Goal: Task Accomplishment & Management: Manage account settings

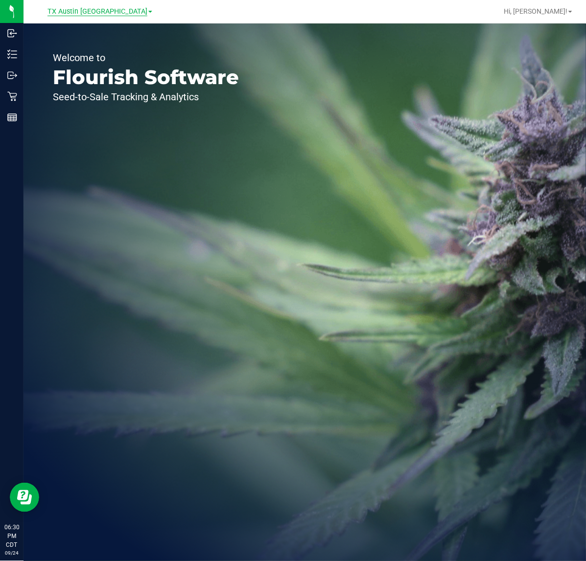
click at [96, 12] on span "TX Austin [GEOGRAPHIC_DATA]" at bounding box center [97, 11] width 100 height 9
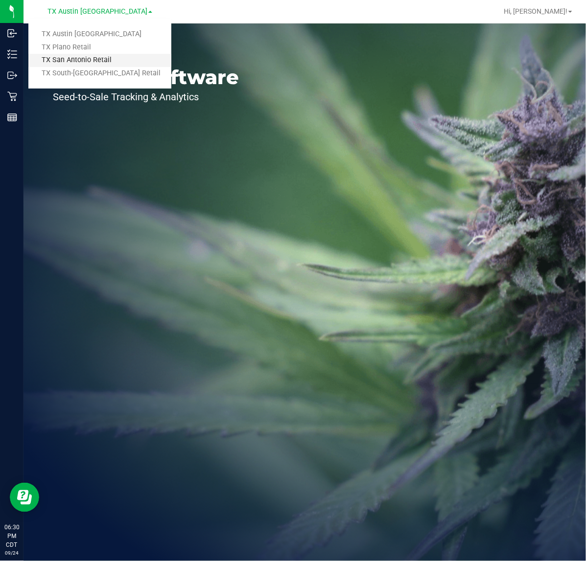
click at [97, 63] on link "TX San Antonio Retail" at bounding box center [99, 60] width 143 height 13
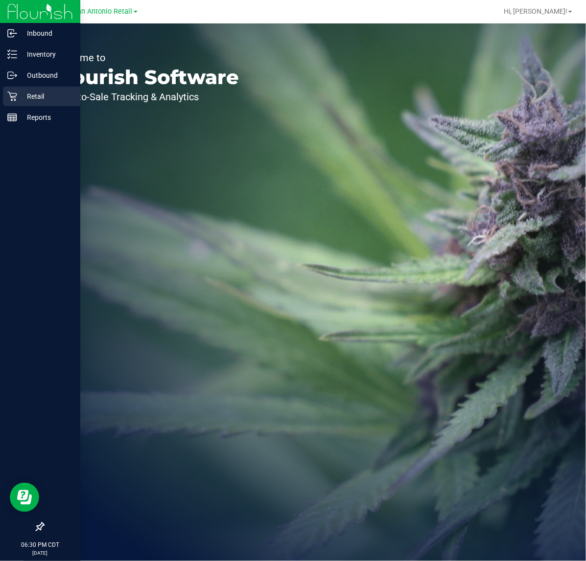
click at [21, 94] on p "Retail" at bounding box center [46, 97] width 59 height 12
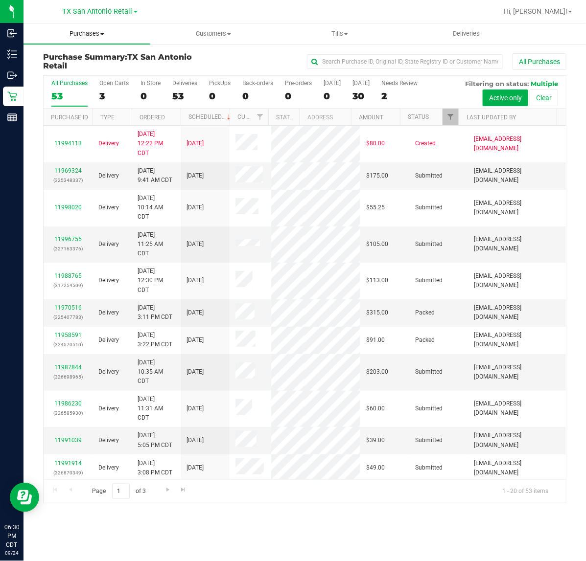
click at [99, 29] on span "Purchases" at bounding box center [86, 33] width 127 height 9
click at [87, 65] on li "Fulfillment" at bounding box center [86, 71] width 127 height 12
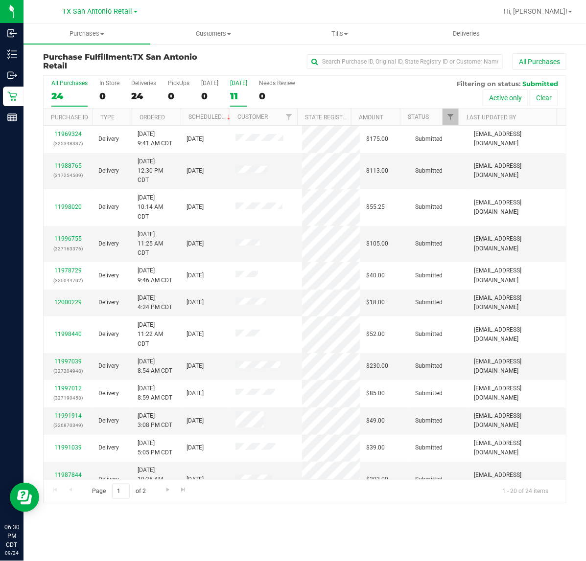
click at [247, 93] on div "11" at bounding box center [238, 96] width 17 height 11
click at [0, 0] on input "Tomorrow 11" at bounding box center [0, 0] width 0 height 0
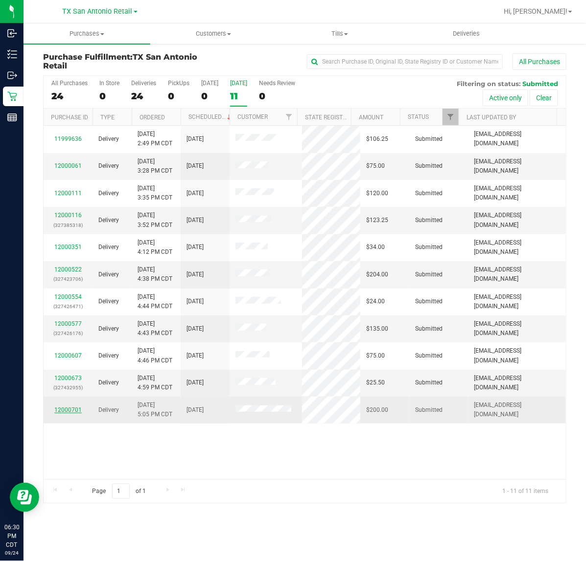
click at [77, 413] on link "12000701" at bounding box center [67, 410] width 27 height 7
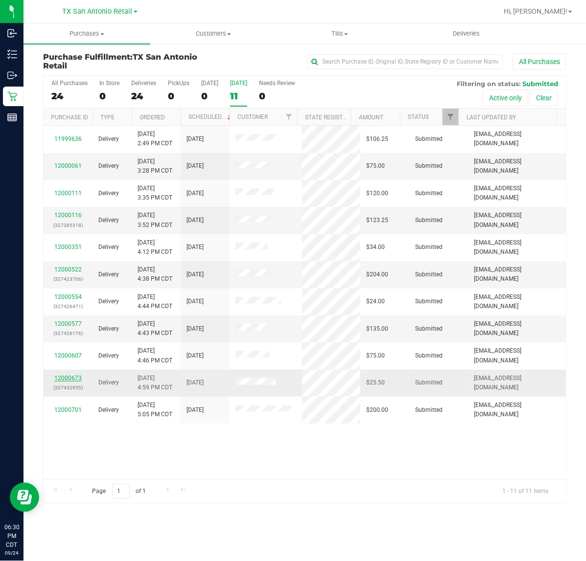
click at [72, 381] on link "12000673" at bounding box center [67, 378] width 27 height 7
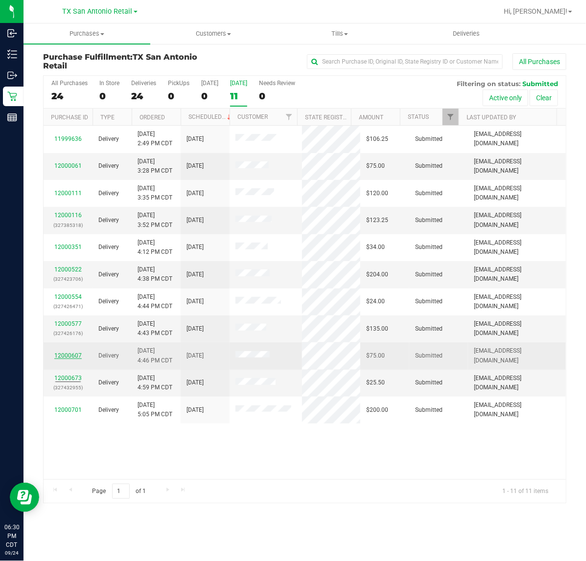
click at [74, 354] on link "12000607" at bounding box center [67, 355] width 27 height 7
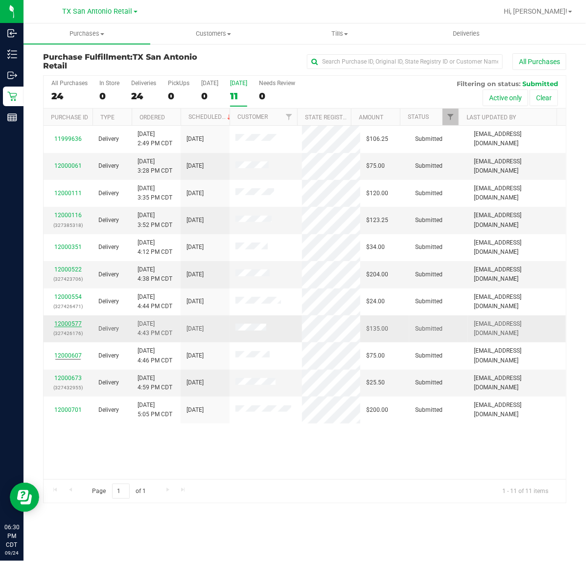
click at [72, 327] on link "12000577" at bounding box center [67, 323] width 27 height 7
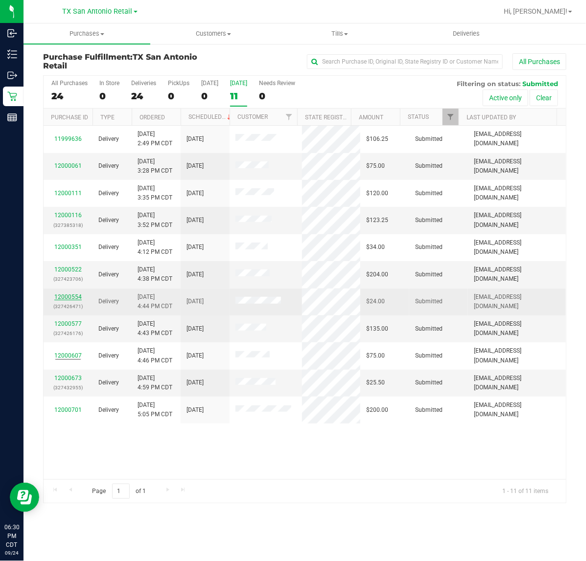
click at [73, 296] on link "12000554" at bounding box center [67, 297] width 27 height 7
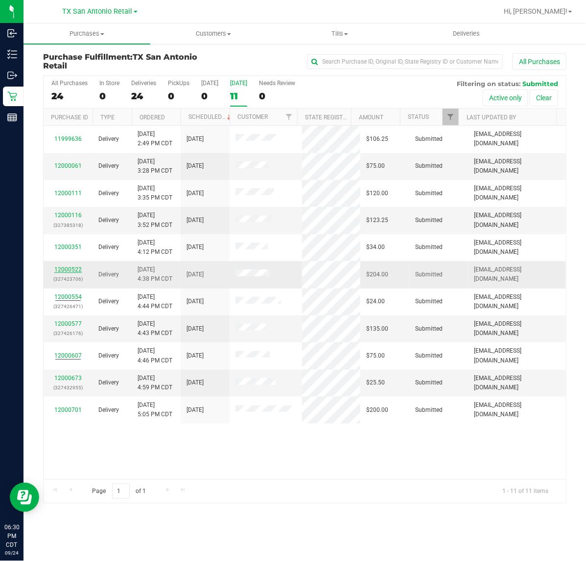
click at [74, 272] on link "12000522" at bounding box center [67, 269] width 27 height 7
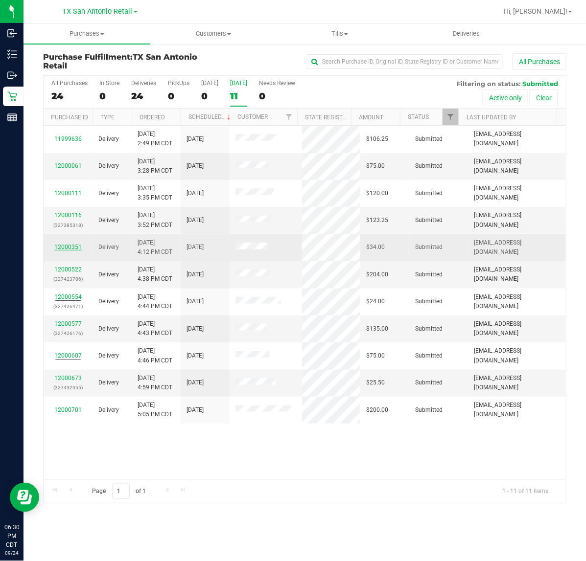
click at [74, 246] on link "12000351" at bounding box center [67, 247] width 27 height 7
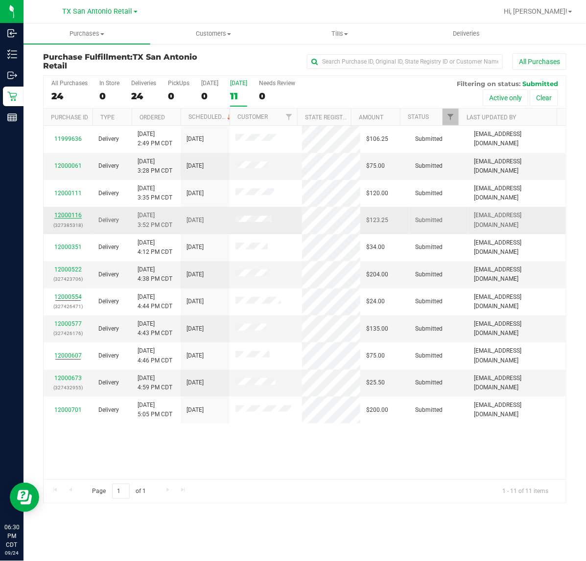
click at [72, 219] on link "12000116" at bounding box center [67, 215] width 27 height 7
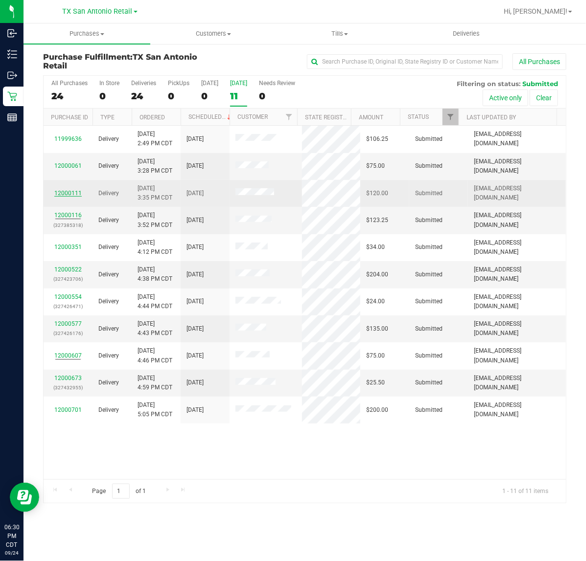
click at [74, 194] on link "12000111" at bounding box center [67, 193] width 27 height 7
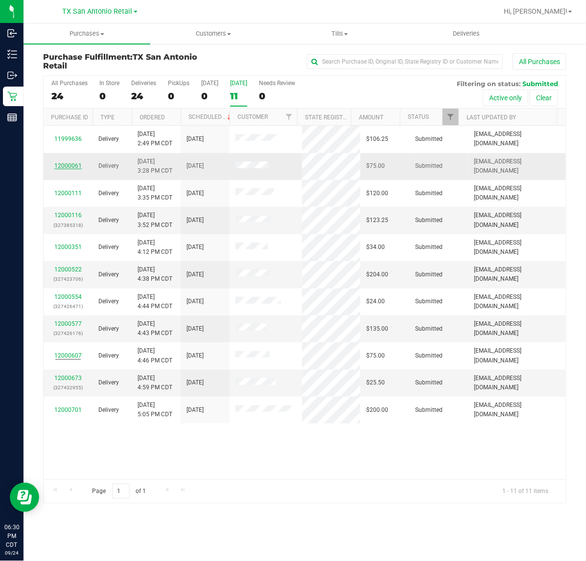
click at [76, 169] on link "12000061" at bounding box center [67, 165] width 27 height 7
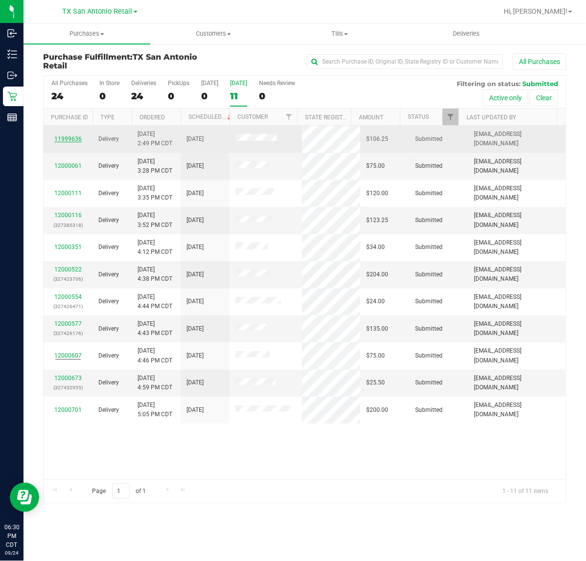
click at [73, 142] on link "11999636" at bounding box center [67, 139] width 27 height 7
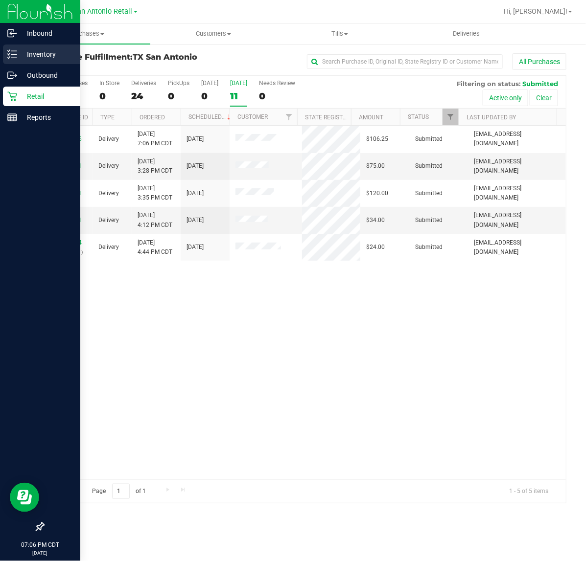
click at [21, 58] on p "Inventory" at bounding box center [46, 54] width 59 height 12
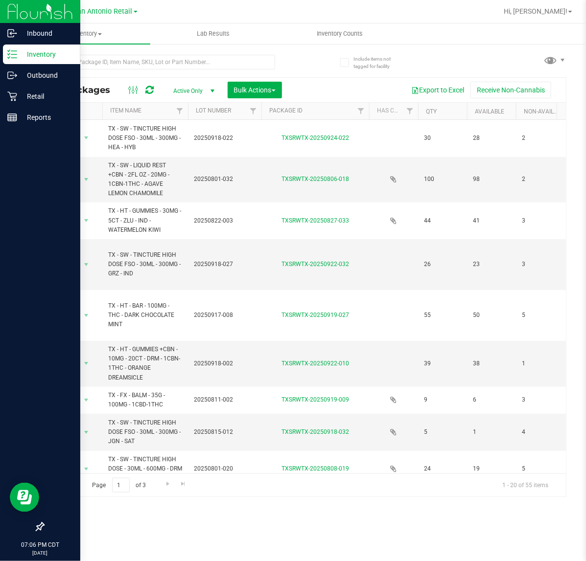
click at [192, 92] on span "Active Only" at bounding box center [192, 91] width 54 height 14
click at [191, 147] on li "All" at bounding box center [191, 151] width 53 height 15
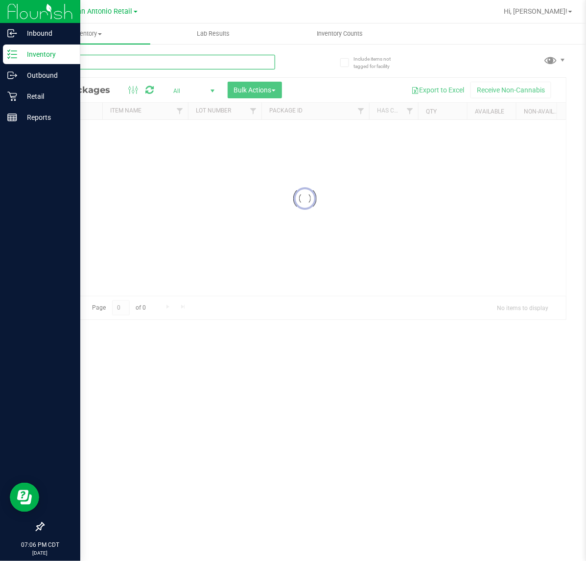
click at [209, 65] on input "text" at bounding box center [159, 62] width 232 height 15
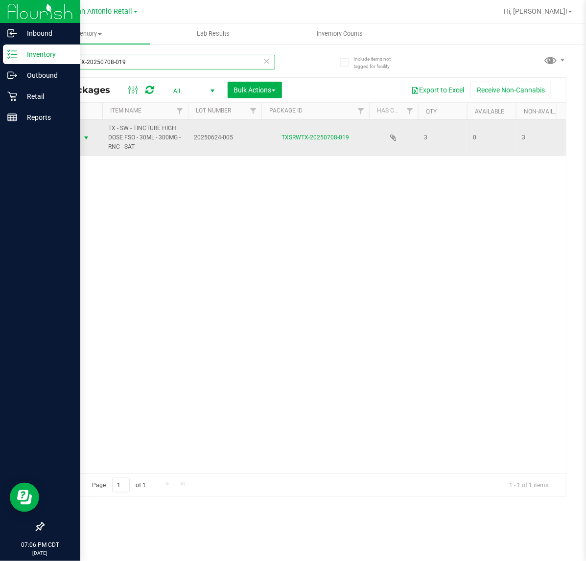
type input "TXSRWTX-20250708-019"
click at [57, 142] on span "Action" at bounding box center [66, 138] width 26 height 14
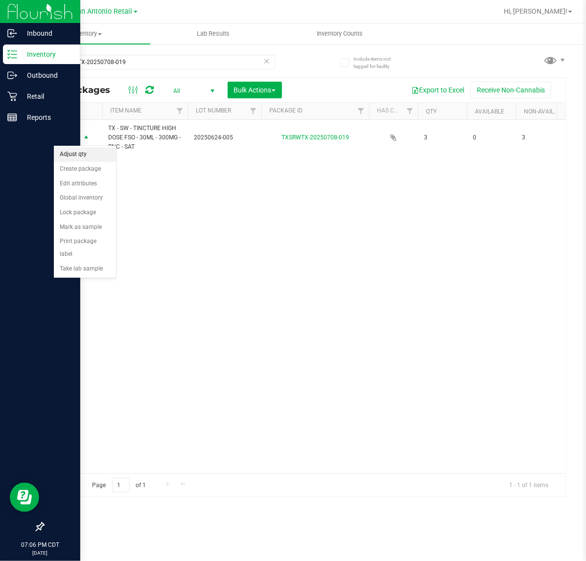
click at [78, 157] on li "Adjust qty" at bounding box center [85, 154] width 62 height 15
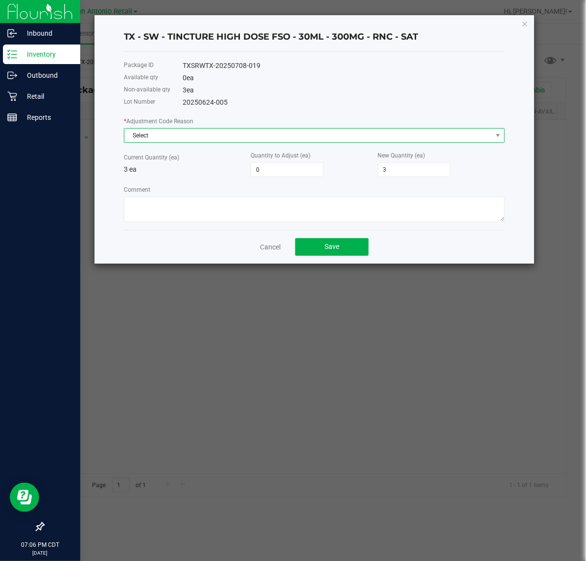
click at [244, 142] on span "Select" at bounding box center [307, 136] width 367 height 14
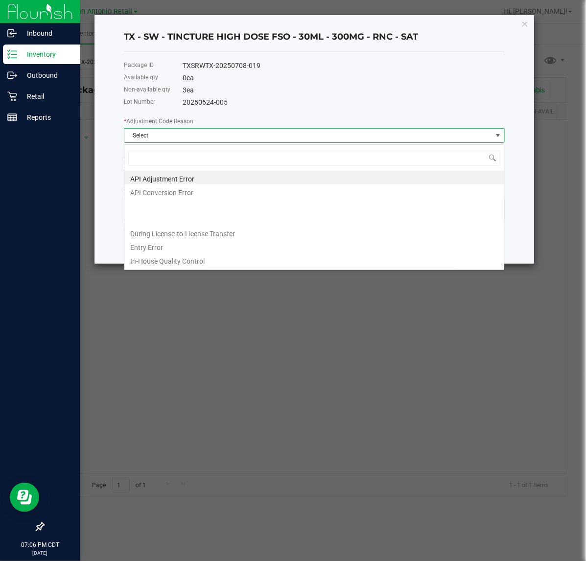
scroll to position [15, 380]
click at [202, 250] on li "Entry Error" at bounding box center [314, 246] width 380 height 14
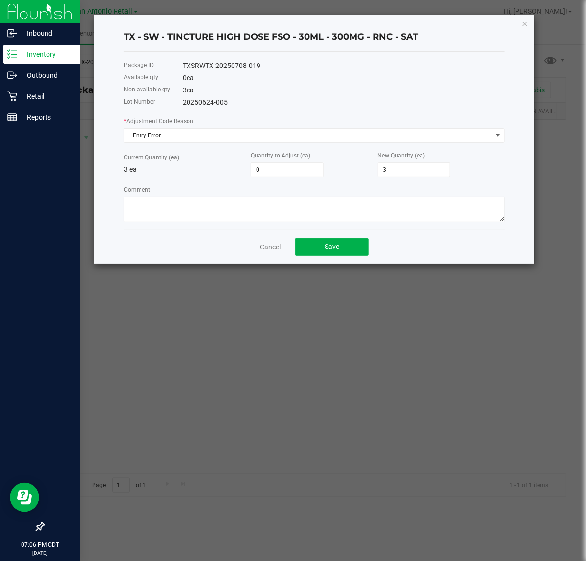
click at [275, 183] on div "* Adjustment Code Reason Entry Error Current Quantity (ea) 3 ea Quantity to Adj…" at bounding box center [314, 169] width 381 height 106
click at [279, 177] on input "0" at bounding box center [287, 170] width 72 height 14
type input "1"
type input "4"
type input "1"
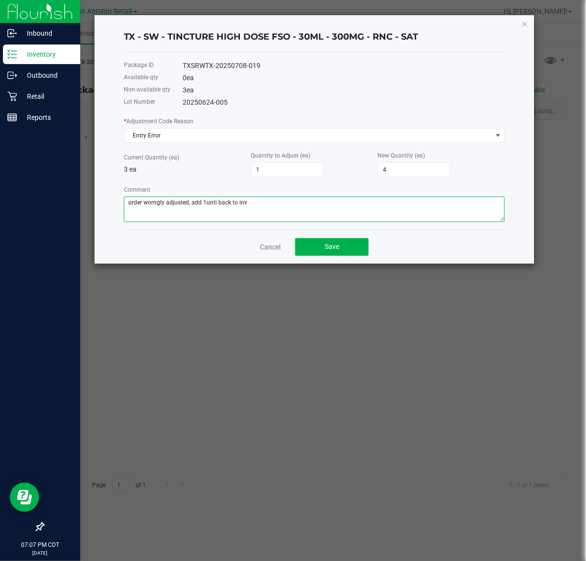
click at [158, 202] on textarea "Comment" at bounding box center [314, 209] width 381 height 25
drag, startPoint x: 214, startPoint y: 206, endPoint x: 459, endPoint y: 219, distance: 245.4
click at [459, 219] on textarea "Comment" at bounding box center [314, 209] width 381 height 25
click at [213, 209] on textarea "Comment" at bounding box center [314, 209] width 381 height 25
click at [277, 204] on textarea "Comment" at bounding box center [314, 209] width 381 height 25
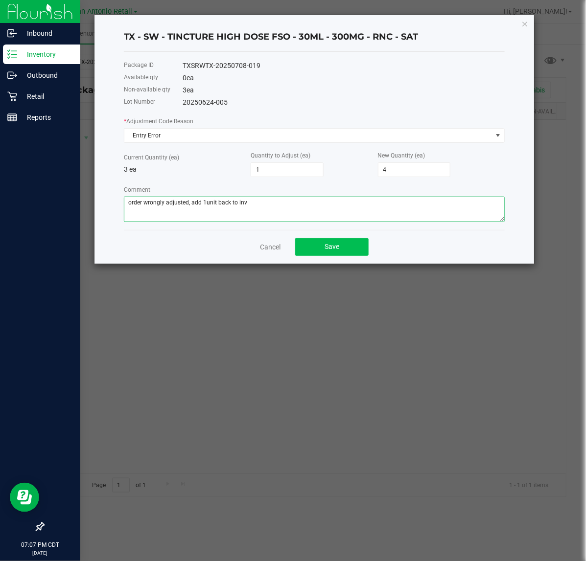
type textarea "order wrongly adjusted, add 1unit back to inv"
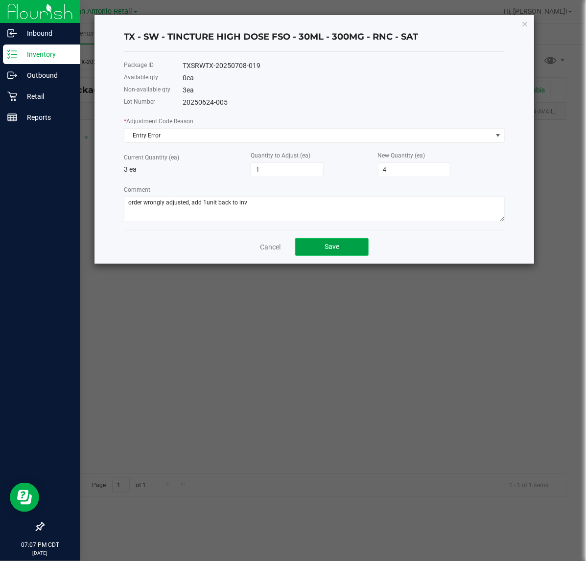
click at [302, 245] on button "Save" at bounding box center [331, 247] width 73 height 18
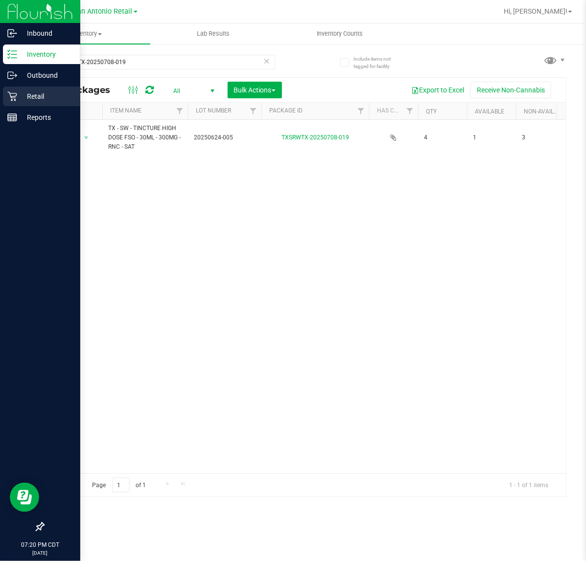
click at [13, 92] on icon at bounding box center [12, 96] width 10 height 10
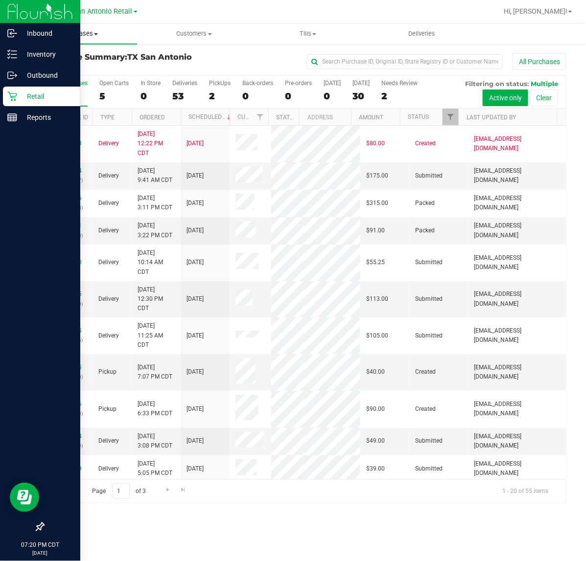
click at [83, 36] on span "Purchases" at bounding box center [80, 33] width 114 height 9
click at [82, 67] on span "Fulfillment" at bounding box center [53, 71] width 61 height 8
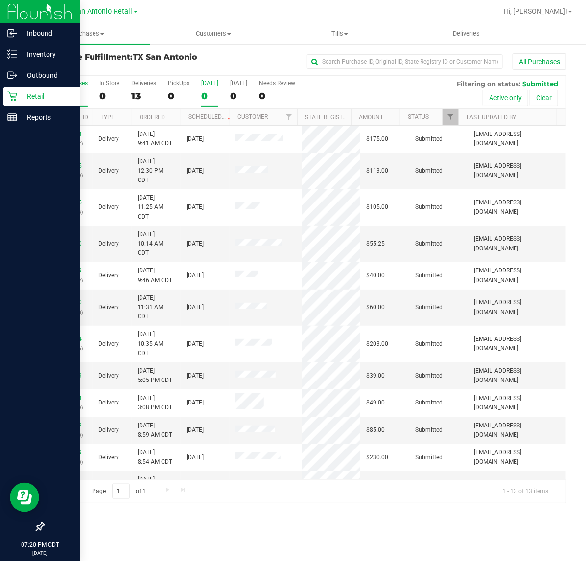
click at [202, 89] on label "Today 0" at bounding box center [209, 93] width 17 height 27
click at [0, 0] on input "Today 0" at bounding box center [0, 0] width 0 height 0
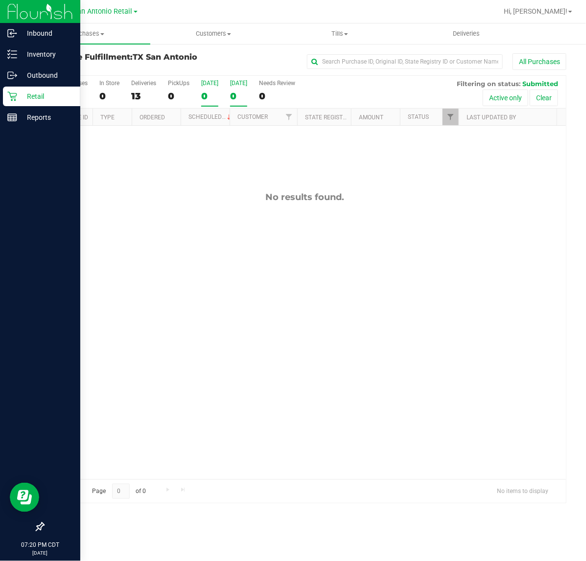
click at [233, 89] on label "Tomorrow 0" at bounding box center [238, 93] width 17 height 27
click at [0, 0] on input "Tomorrow 0" at bounding box center [0, 0] width 0 height 0
click at [239, 90] on label "Tomorrow 0" at bounding box center [238, 93] width 17 height 27
click at [0, 0] on input "Tomorrow 0" at bounding box center [0, 0] width 0 height 0
click at [473, 43] on link "Deliveries" at bounding box center [466, 33] width 127 height 21
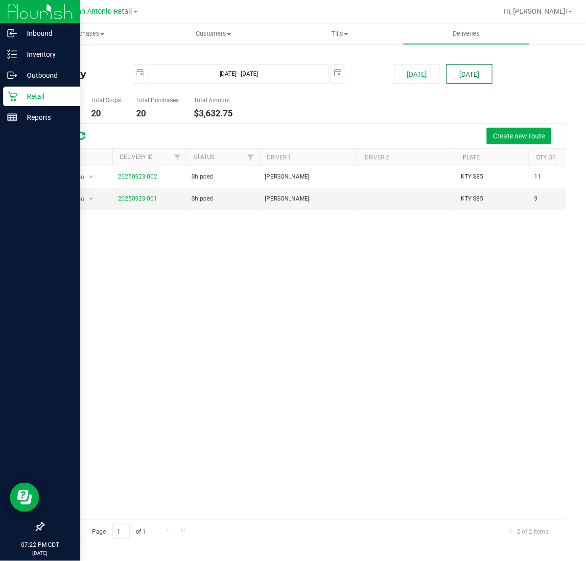
click at [468, 74] on button "[DATE]" at bounding box center [469, 74] width 46 height 20
type input "Sep 25, 2025 - Sep 25, 2025"
type input "2025-09-25"
click at [110, 13] on span "TX San Antonio Retail" at bounding box center [98, 11] width 70 height 9
click at [94, 44] on link "TX Plano Retail" at bounding box center [99, 47] width 143 height 13
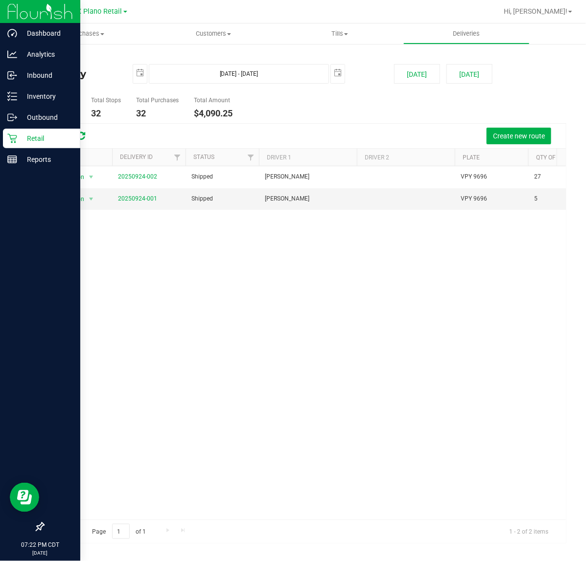
click at [381, 122] on ul "Total Routes 2 Total Stops 32 Total Purchases 32 Total Amount $4,090.25" at bounding box center [214, 107] width 346 height 31
click at [482, 68] on button "[DATE]" at bounding box center [469, 74] width 46 height 20
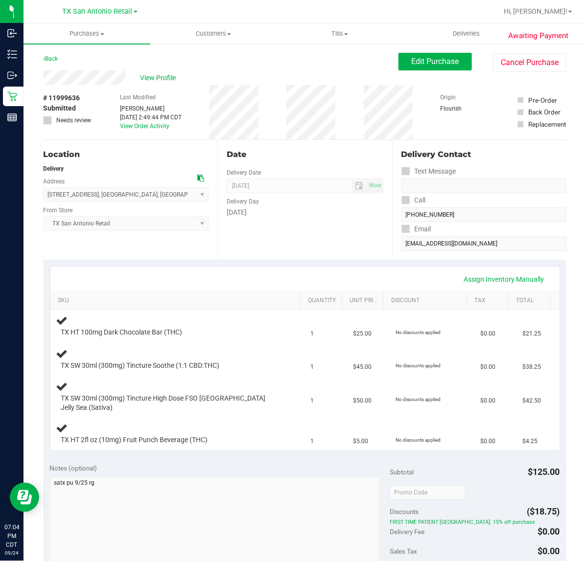
click at [349, 228] on div "Date Delivery Date 09/25/2025 Now 09/25/2025 07:00 AM Now Delivery Day Thursday" at bounding box center [304, 200] width 174 height 120
click at [431, 65] on span "Edit Purchase" at bounding box center [434, 61] width 47 height 9
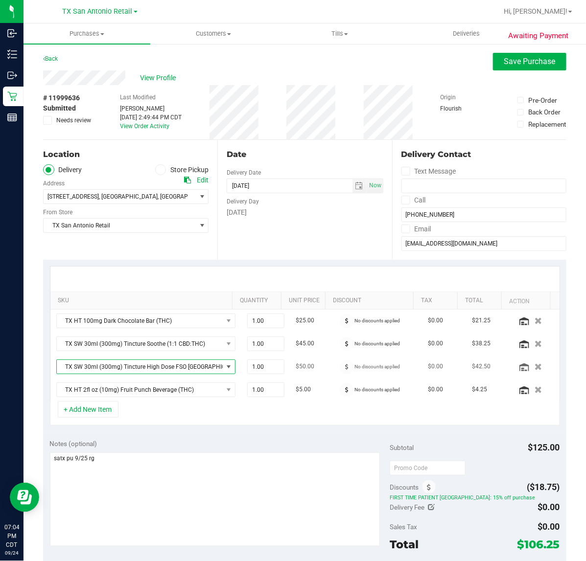
click at [172, 372] on span "TX SW 30ml (300mg) Tincture High Dose FSO TX Jelly Sea (Sativa)" at bounding box center [140, 367] width 166 height 14
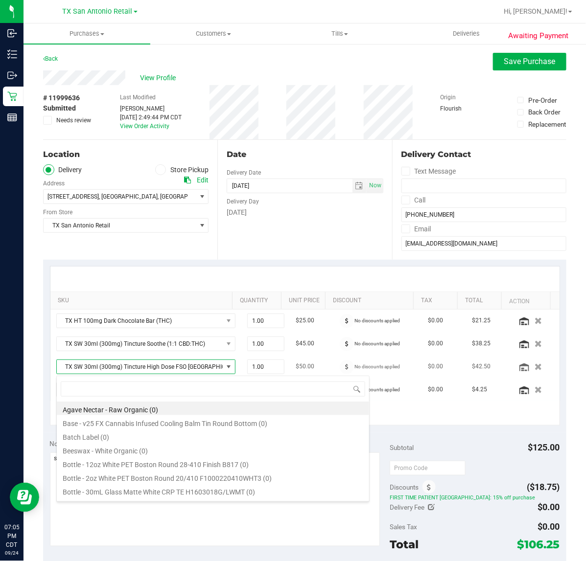
scroll to position [15, 152]
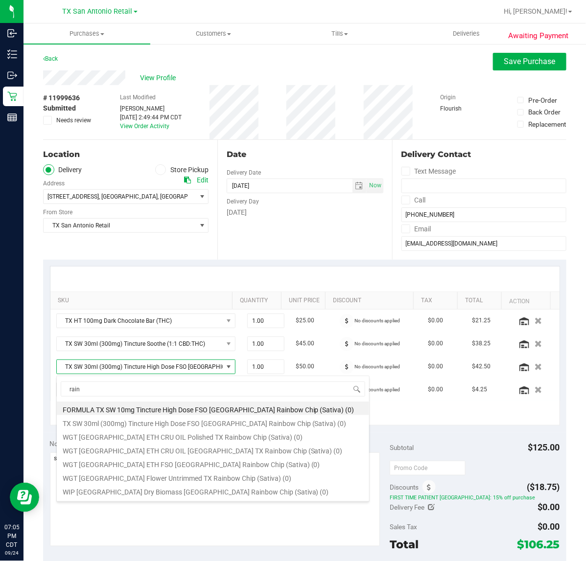
type input "rain"
click at [188, 280] on div at bounding box center [304, 279] width 509 height 25
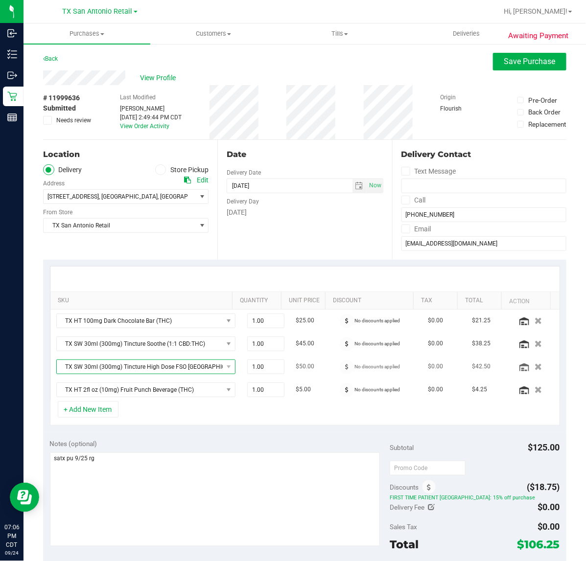
click at [150, 365] on span "TX SW 30ml (300mg) Tincture High Dose FSO TX Jelly Sea (Sativa)" at bounding box center [140, 367] width 166 height 14
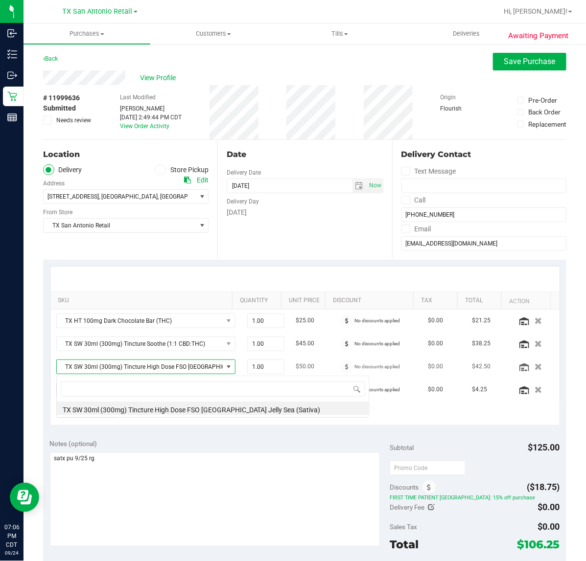
scroll to position [15, 160]
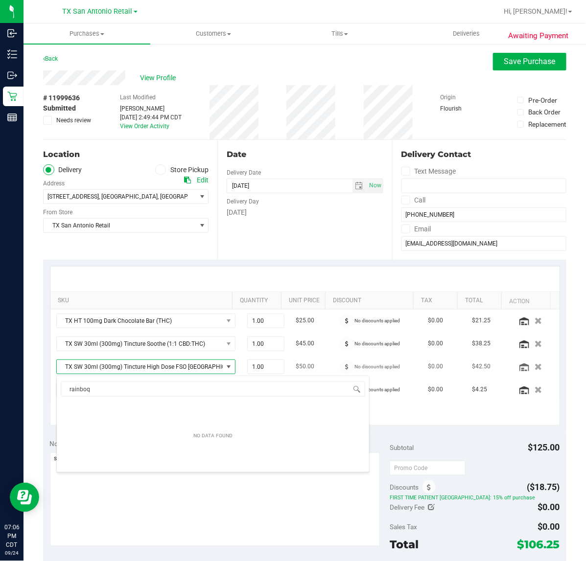
type input "rainbo"
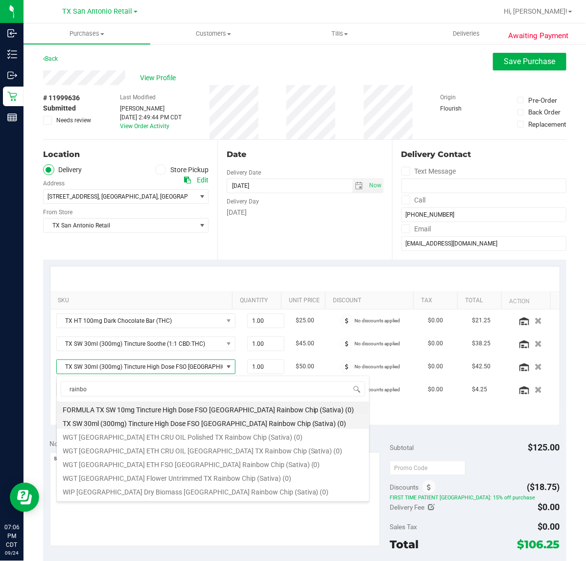
click at [145, 419] on li "TX SW 30ml (300mg) Tincture High Dose FSO TX Rainbow Chip (Sativa) (0)" at bounding box center [213, 422] width 312 height 14
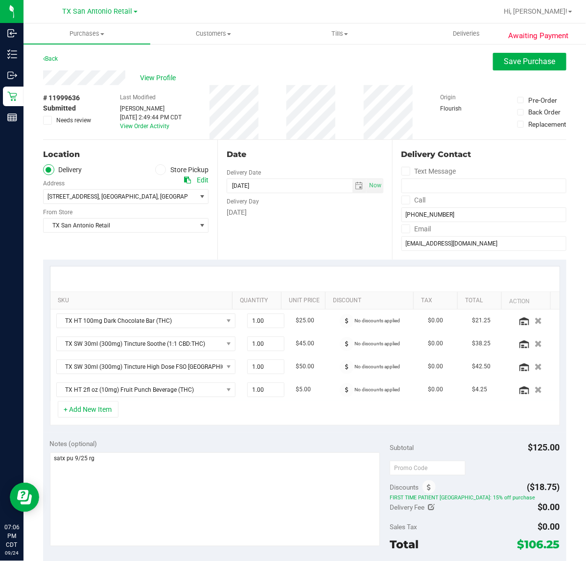
click at [495, 72] on div "View Profile" at bounding box center [304, 77] width 523 height 15
click at [504, 66] on span "Save Purchase" at bounding box center [529, 61] width 51 height 9
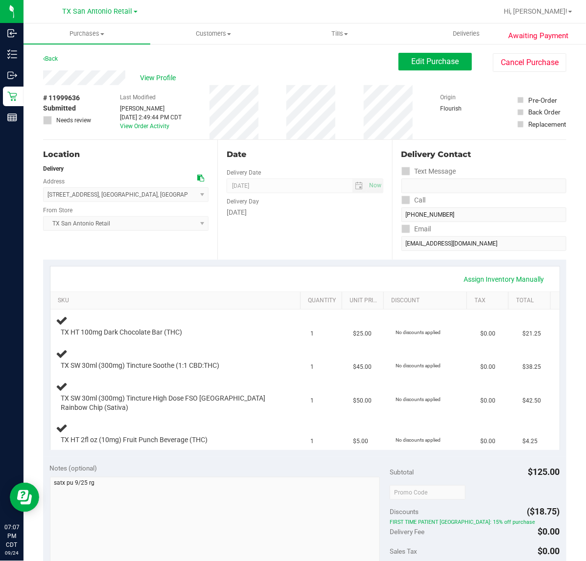
click at [249, 201] on label "Delivery Day" at bounding box center [243, 201] width 32 height 9
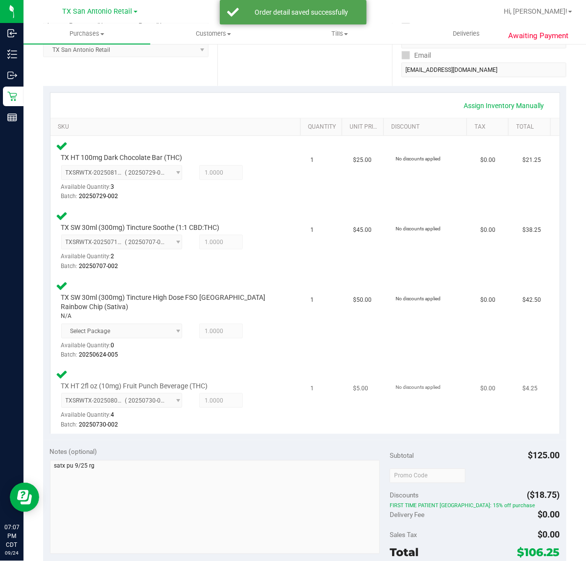
scroll to position [245, 0]
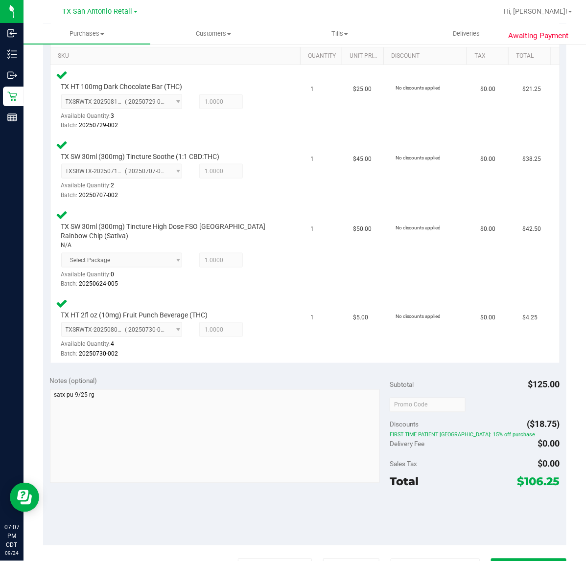
click at [401, 555] on purchase-details "Back Edit Purchase Cancel Purchase View Profile # 11999636 Submitted Needs revi…" at bounding box center [304, 294] width 523 height 973
click at [400, 556] on purchase-details "Back Edit Purchase Cancel Purchase View Profile # 11999636 Submitted Needs revi…" at bounding box center [304, 294] width 523 height 973
click at [400, 559] on button "Print Customer Labels" at bounding box center [434, 568] width 89 height 19
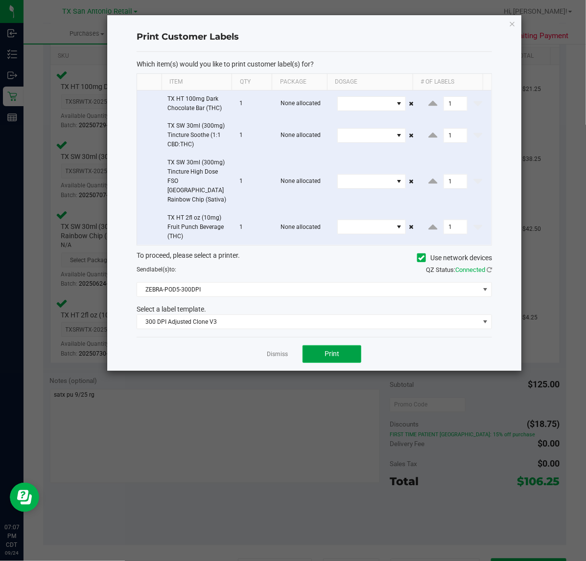
click at [311, 345] on button "Print" at bounding box center [331, 354] width 59 height 18
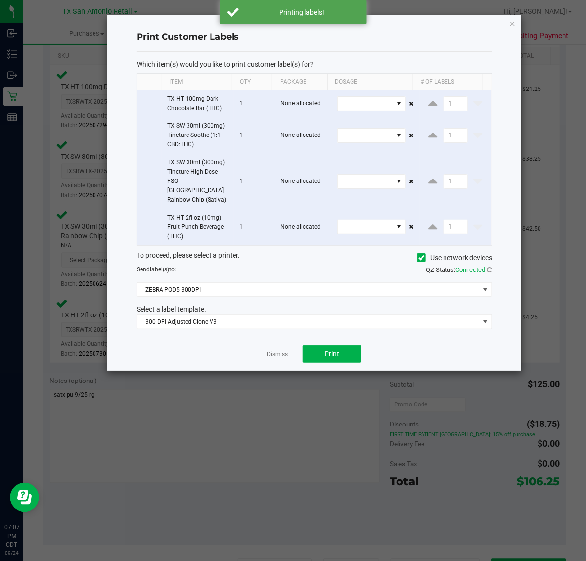
drag, startPoint x: 275, startPoint y: 348, endPoint x: 346, endPoint y: 436, distance: 112.7
click at [280, 350] on link "Dismiss" at bounding box center [277, 354] width 21 height 8
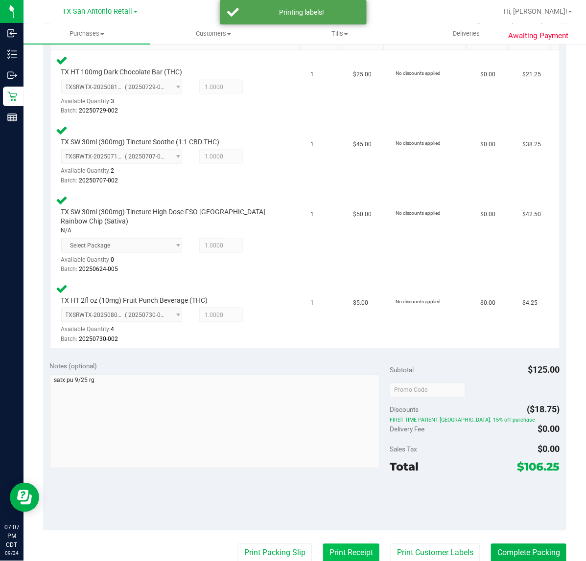
click at [341, 544] on button "Print Receipt" at bounding box center [351, 553] width 56 height 19
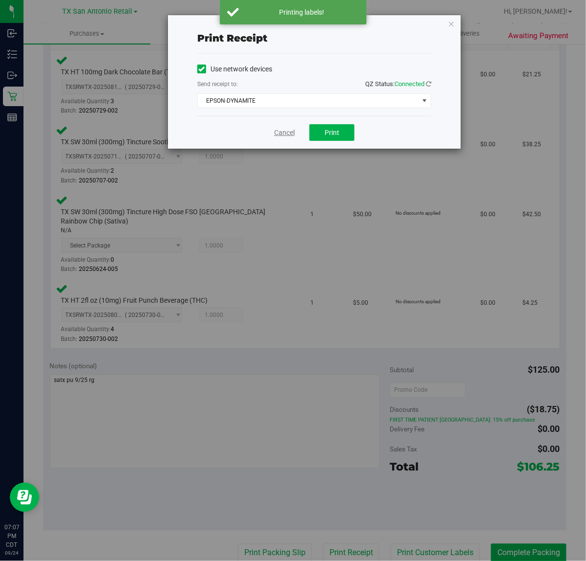
click at [293, 134] on link "Cancel" at bounding box center [284, 133] width 21 height 10
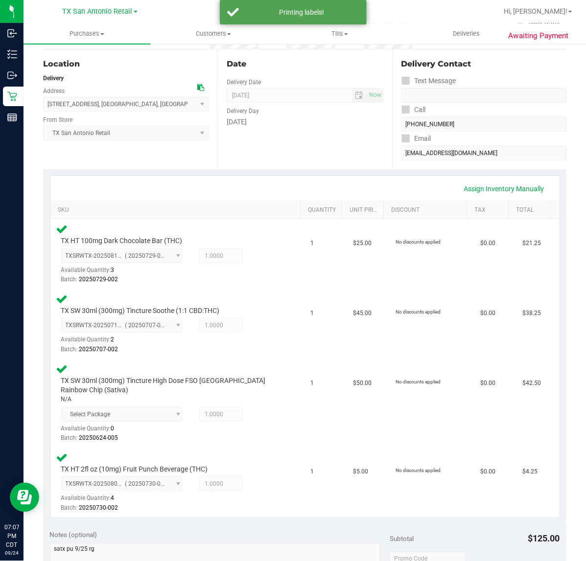
scroll to position [0, 0]
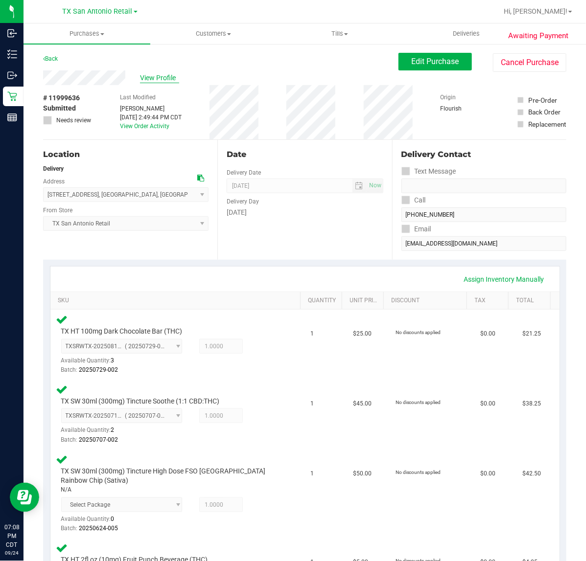
click at [167, 77] on span "View Profile" at bounding box center [159, 78] width 39 height 10
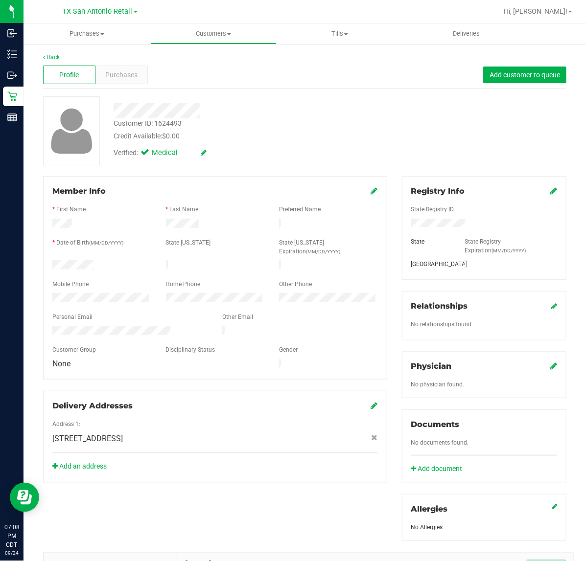
scroll to position [181, 0]
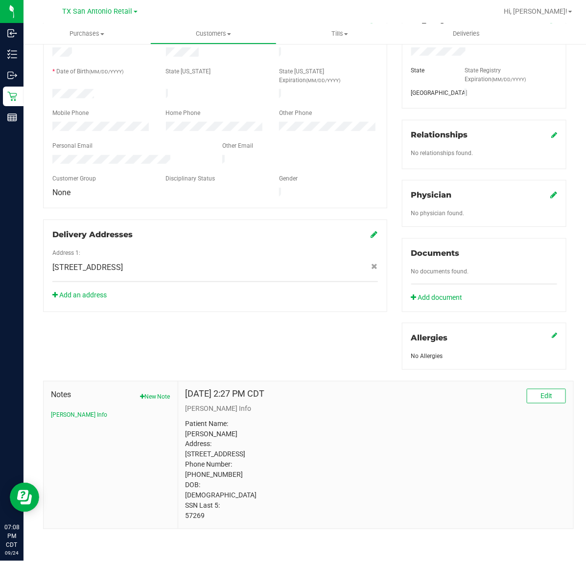
click at [537, 189] on div "Physician" at bounding box center [484, 195] width 146 height 12
click at [550, 191] on icon at bounding box center [553, 195] width 7 height 8
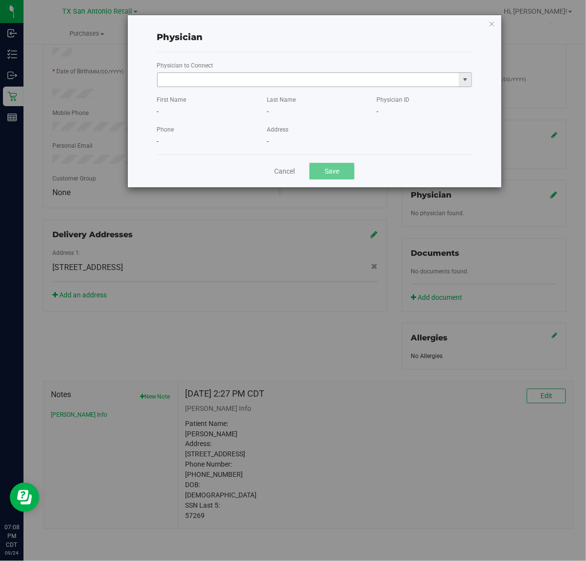
click at [379, 79] on input "text" at bounding box center [308, 80] width 301 height 14
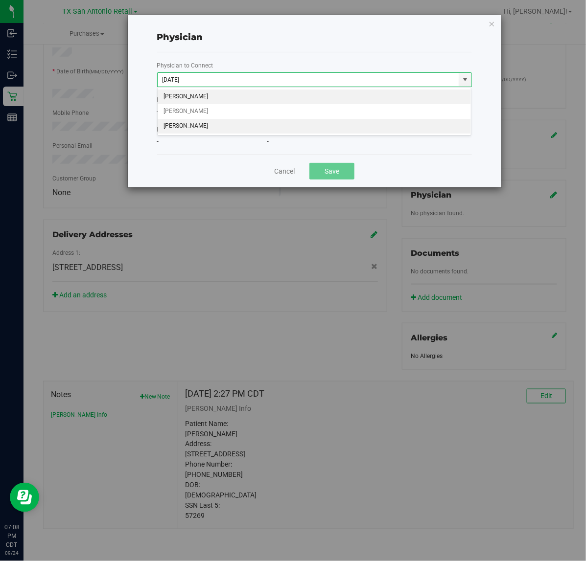
click at [278, 130] on li "Zulfiqar Shah" at bounding box center [315, 126] width 314 height 15
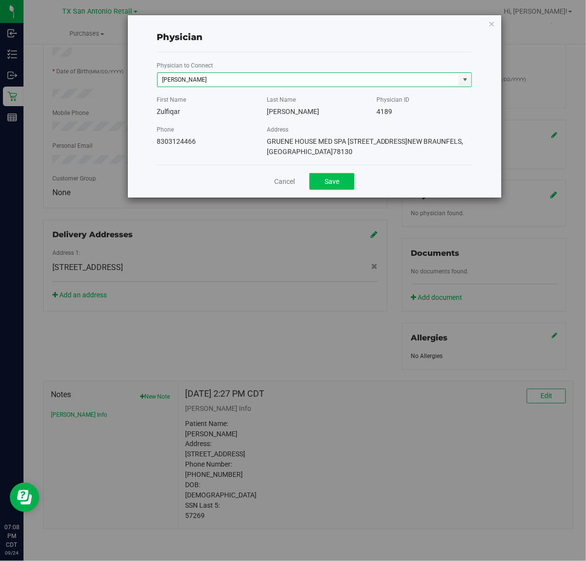
type input "Zulfiqar Shah"
click at [323, 189] on button "Save" at bounding box center [331, 181] width 45 height 17
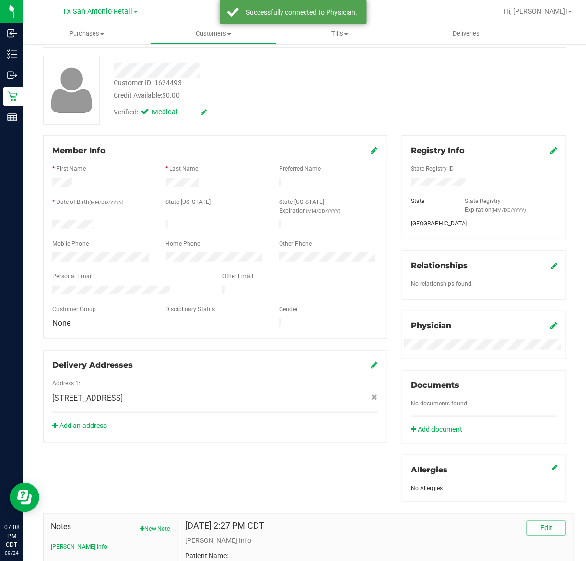
scroll to position [0, 0]
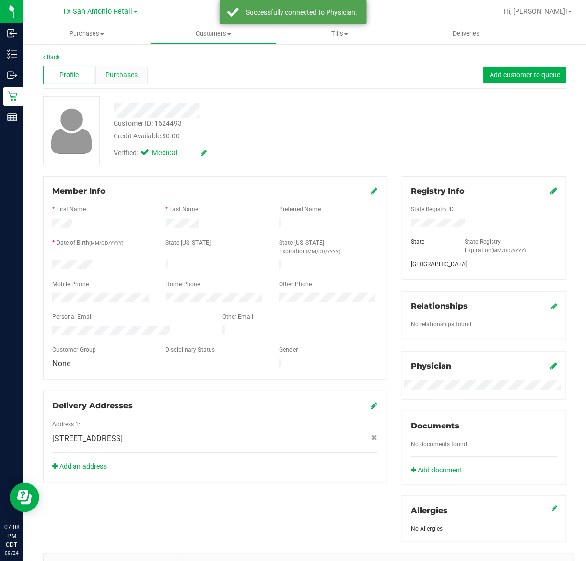
click at [127, 70] on span "Purchases" at bounding box center [121, 75] width 32 height 10
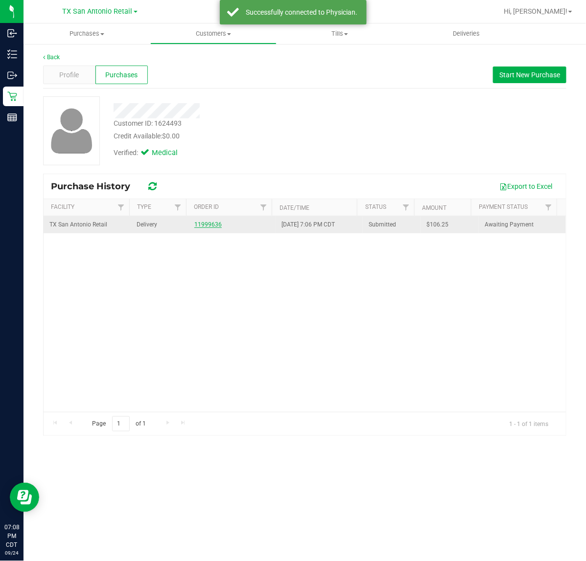
click at [213, 225] on link "11999636" at bounding box center [207, 224] width 27 height 7
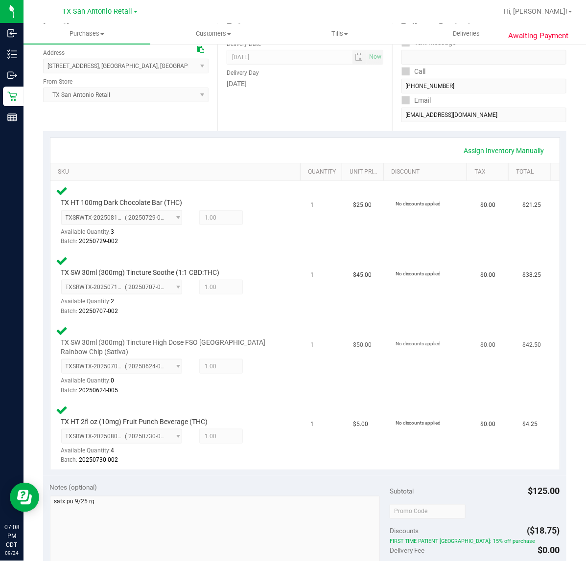
scroll to position [306, 0]
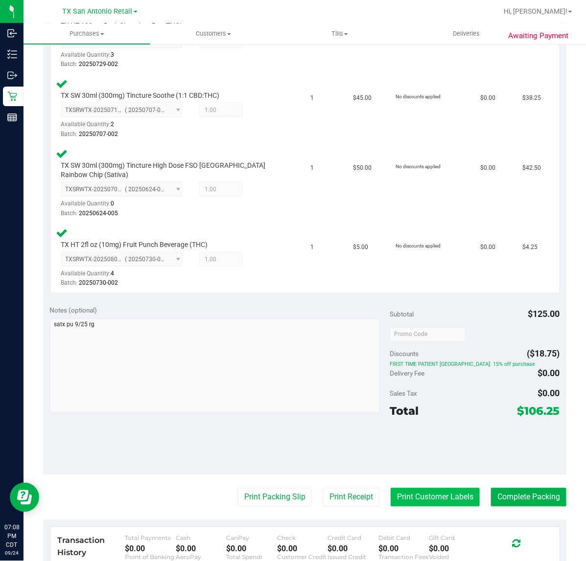
click at [404, 497] on button "Print Customer Labels" at bounding box center [434, 497] width 89 height 19
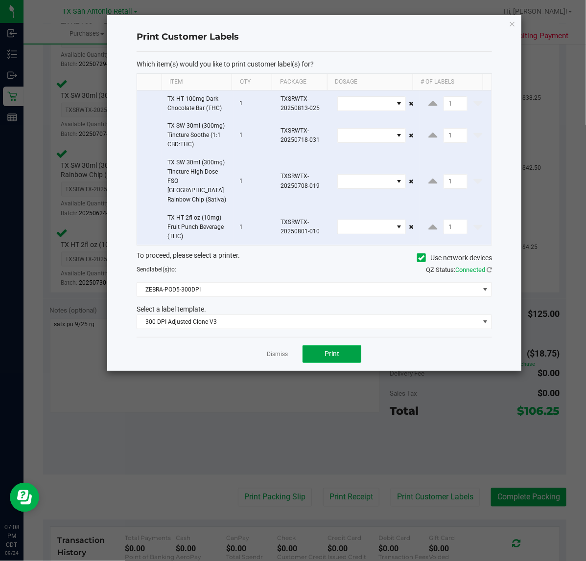
click at [326, 351] on button "Print" at bounding box center [331, 354] width 59 height 18
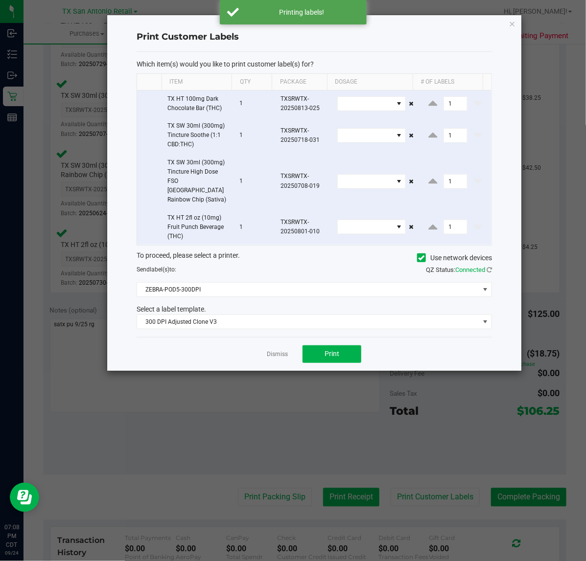
drag, startPoint x: 281, startPoint y: 344, endPoint x: 366, endPoint y: 504, distance: 181.4
click at [282, 350] on link "Dismiss" at bounding box center [277, 354] width 21 height 8
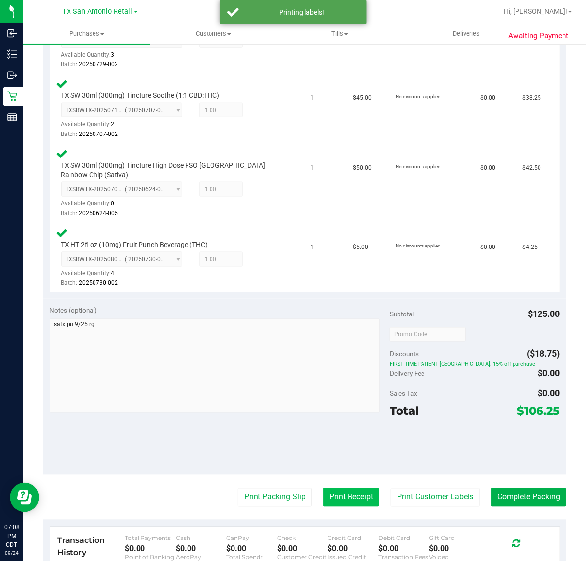
click at [363, 507] on purchase-details "Back Edit Purchase Cancel Purchase View Profile # 11999636 Submitted Needs revi…" at bounding box center [304, 228] width 523 height 963
drag, startPoint x: 358, startPoint y: 497, endPoint x: 342, endPoint y: 379, distance: 119.1
click at [358, 483] on purchase-details "Back Edit Purchase Cancel Purchase View Profile # 11999636 Submitted Needs revi…" at bounding box center [304, 228] width 523 height 963
click at [343, 488] on button "Print Receipt" at bounding box center [351, 497] width 56 height 19
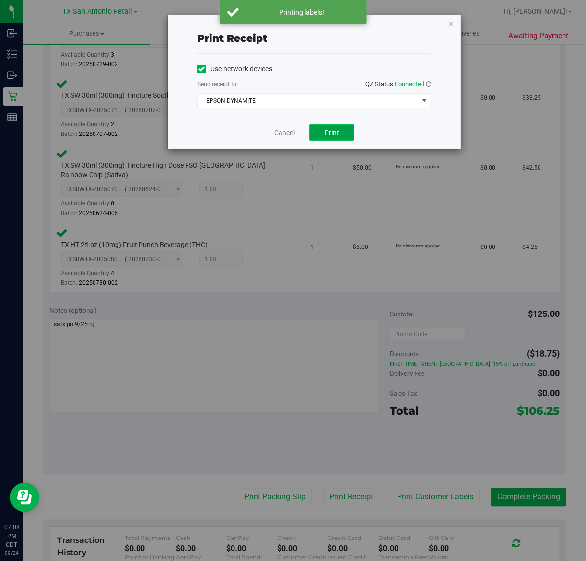
click at [319, 129] on button "Print" at bounding box center [331, 132] width 45 height 17
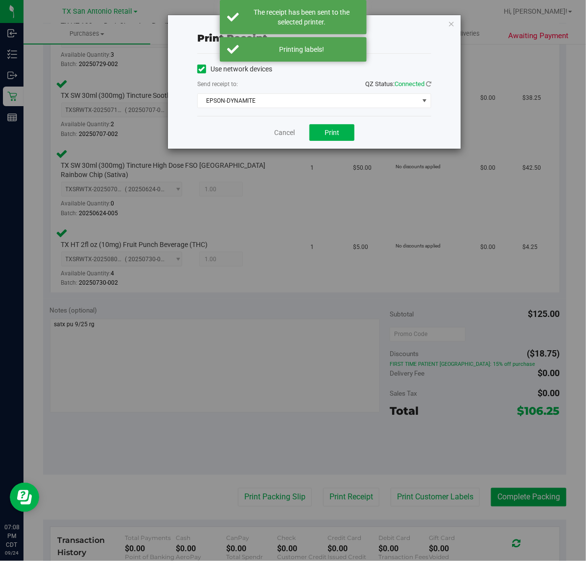
drag, startPoint x: 288, startPoint y: 138, endPoint x: 290, endPoint y: 133, distance: 6.2
click at [289, 136] on div "Cancel Print" at bounding box center [314, 132] width 234 height 33
click at [290, 133] on link "Cancel" at bounding box center [284, 133] width 21 height 10
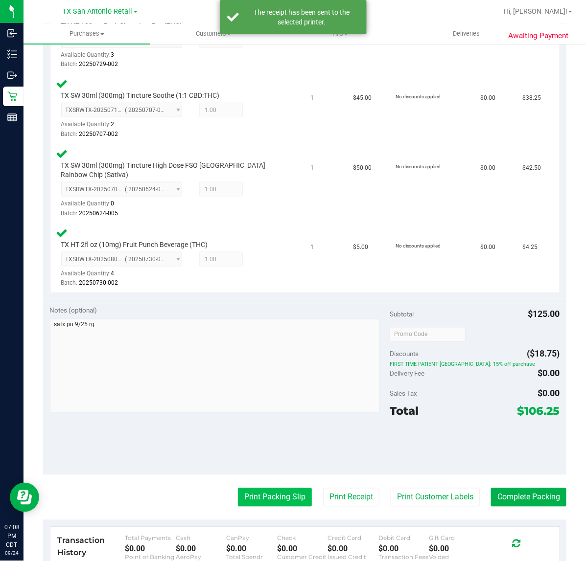
click at [287, 488] on button "Print Packing Slip" at bounding box center [275, 497] width 74 height 19
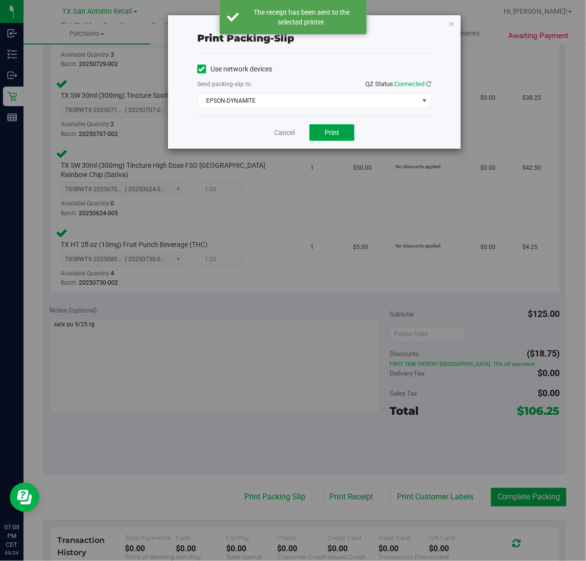
click at [321, 129] on button "Print" at bounding box center [331, 132] width 45 height 17
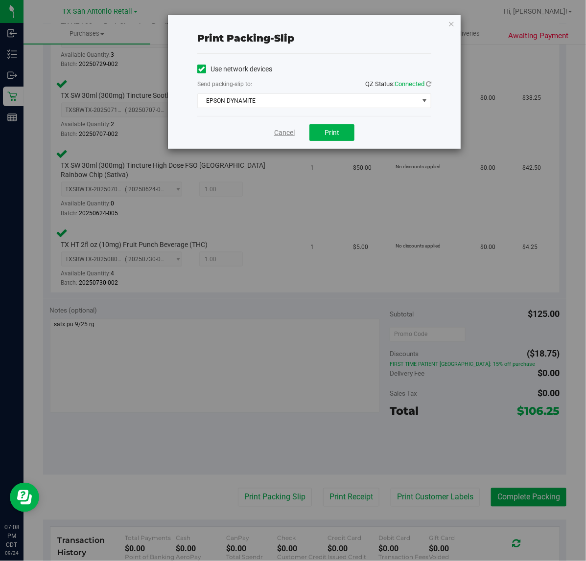
click at [289, 135] on link "Cancel" at bounding box center [284, 133] width 21 height 10
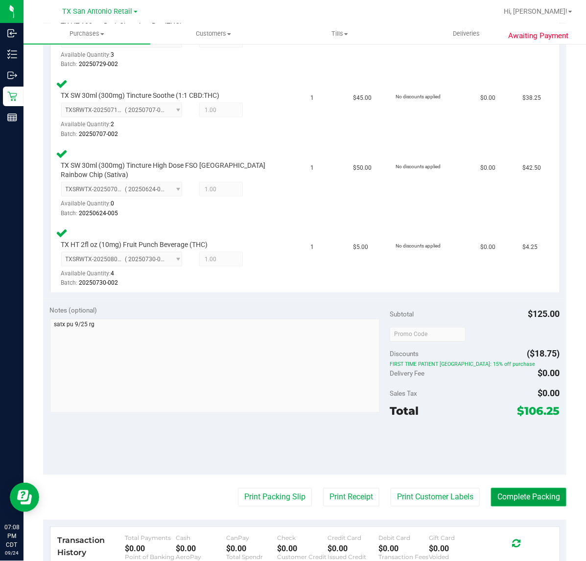
click at [520, 505] on button "Complete Packing" at bounding box center [528, 497] width 75 height 19
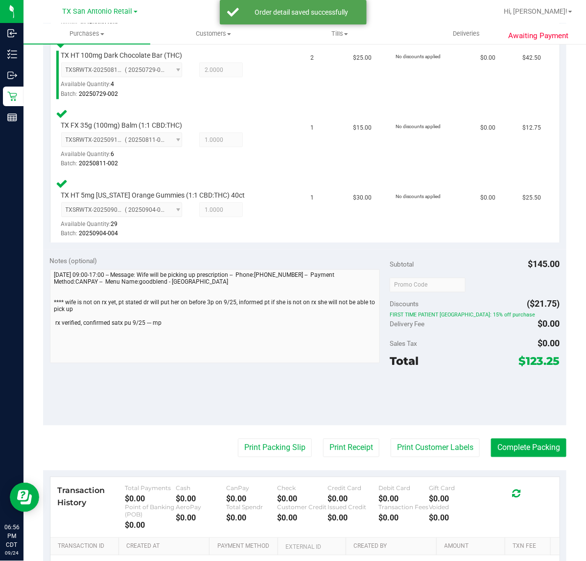
scroll to position [367, 0]
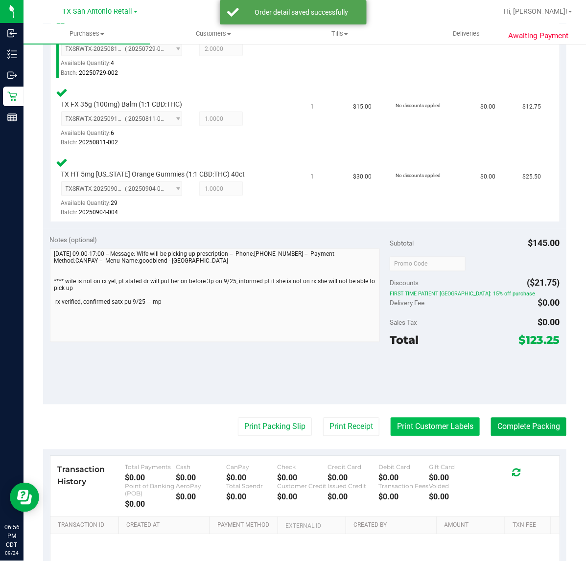
click at [407, 427] on button "Print Customer Labels" at bounding box center [434, 427] width 89 height 19
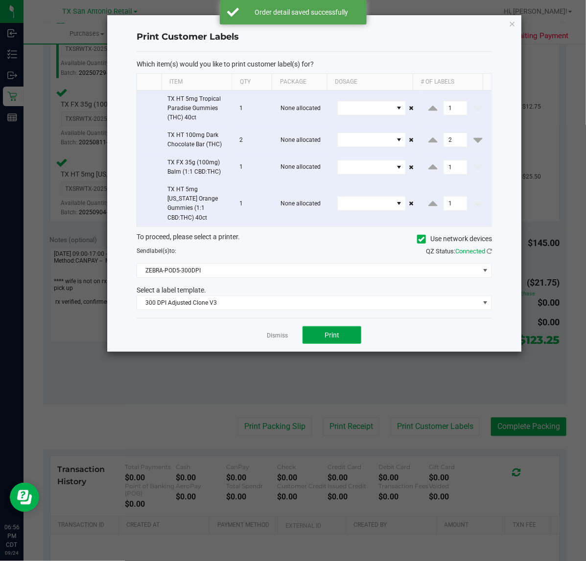
click at [317, 326] on button "Print" at bounding box center [331, 335] width 59 height 18
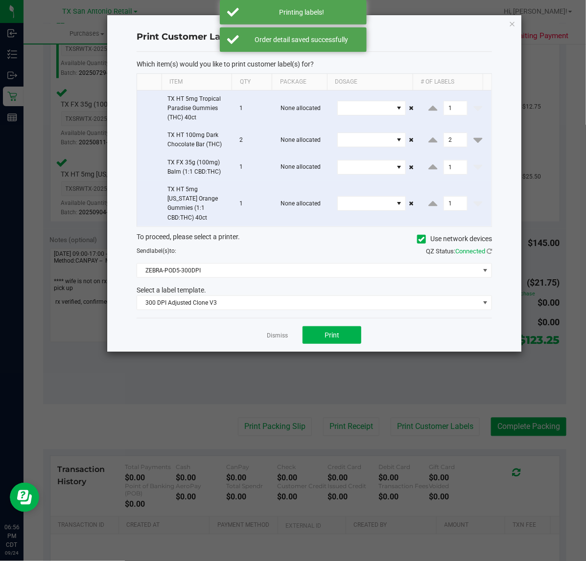
drag, startPoint x: 287, startPoint y: 326, endPoint x: 324, endPoint y: 380, distance: 65.7
click at [287, 332] on link "Dismiss" at bounding box center [277, 336] width 21 height 8
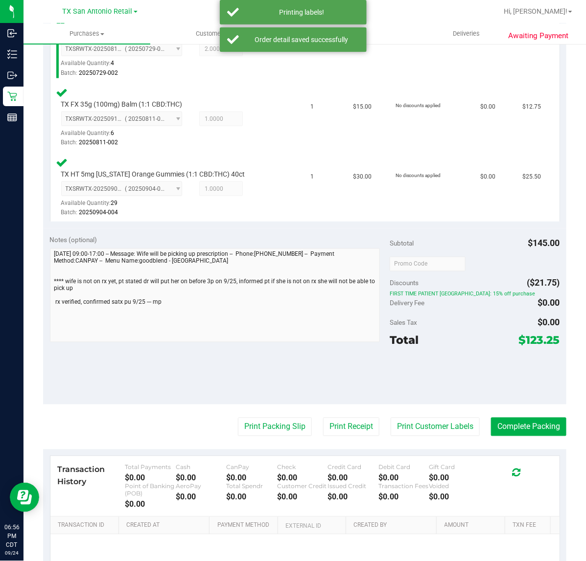
drag, startPoint x: 336, startPoint y: 417, endPoint x: 350, endPoint y: 226, distance: 192.3
click at [339, 412] on purchase-details "Back Edit Purchase Cancel Purchase View Profile # 12000116 Submitted Needs revi…" at bounding box center [304, 163] width 523 height 954
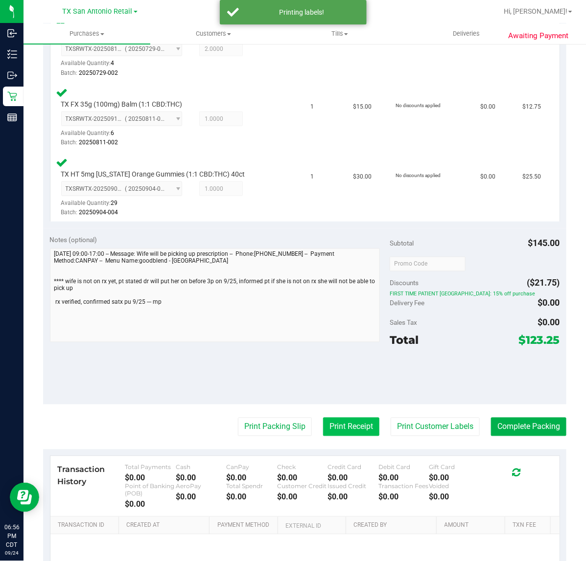
drag, startPoint x: 336, startPoint y: 431, endPoint x: 339, endPoint y: 427, distance: 5.3
click at [339, 427] on button "Print Receipt" at bounding box center [351, 427] width 56 height 19
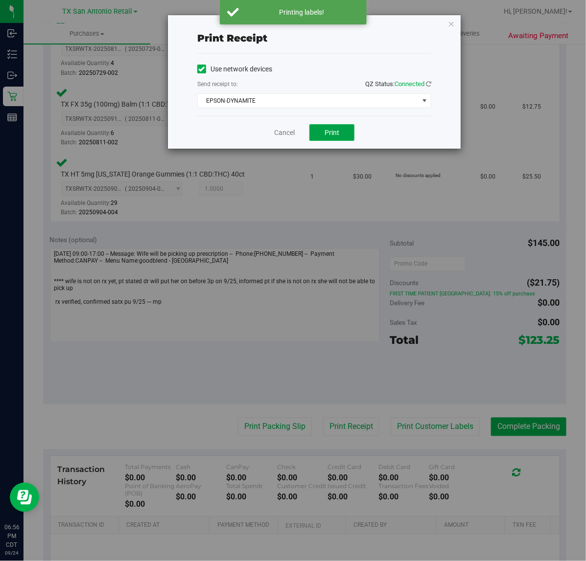
drag, startPoint x: 334, startPoint y: 133, endPoint x: 291, endPoint y: 128, distance: 43.4
click at [328, 132] on span "Print" at bounding box center [331, 133] width 15 height 8
click at [290, 127] on div "Cancel Print" at bounding box center [314, 132] width 234 height 33
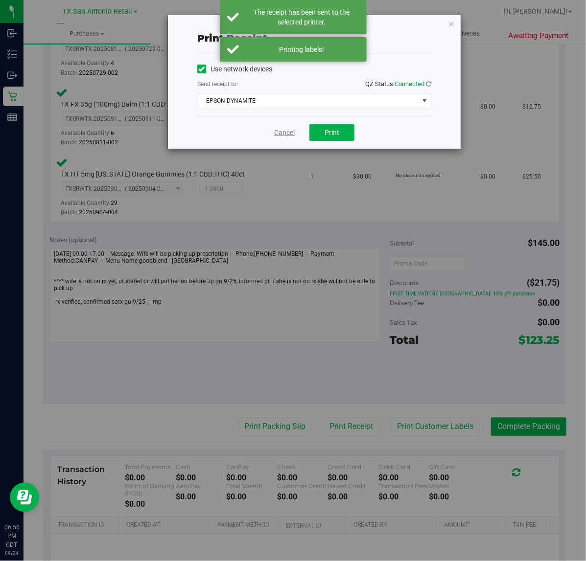
click at [292, 133] on link "Cancel" at bounding box center [284, 133] width 21 height 10
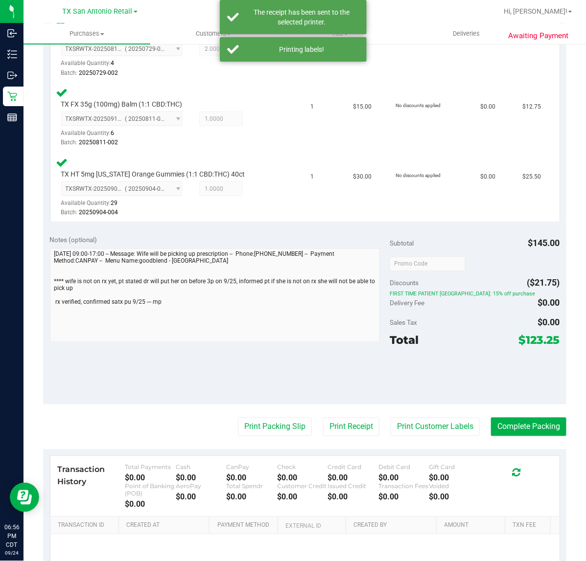
drag, startPoint x: 262, startPoint y: 435, endPoint x: 275, endPoint y: 355, distance: 81.4
click at [262, 434] on purchase-details "Back Edit Purchase Cancel Purchase View Profile # 12000116 Submitted Needs revi…" at bounding box center [304, 163] width 523 height 954
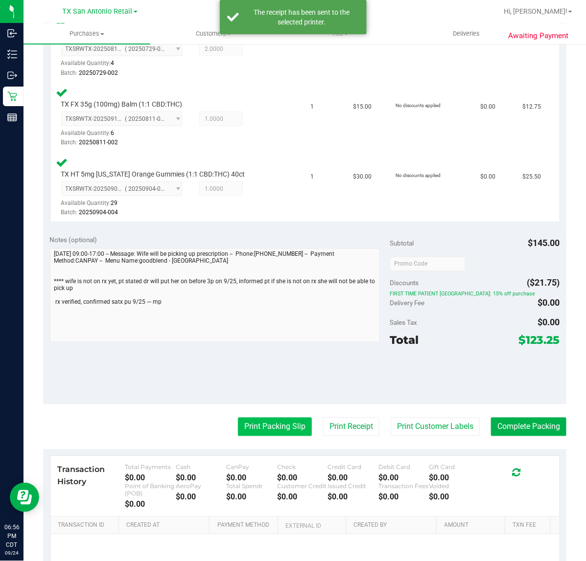
drag, startPoint x: 268, startPoint y: 438, endPoint x: 268, endPoint y: 433, distance: 5.4
click at [268, 435] on purchase-details "Back Edit Purchase Cancel Purchase View Profile # 12000116 Submitted Needs revi…" at bounding box center [304, 163] width 523 height 954
click at [270, 424] on button "Print Packing Slip" at bounding box center [275, 427] width 74 height 19
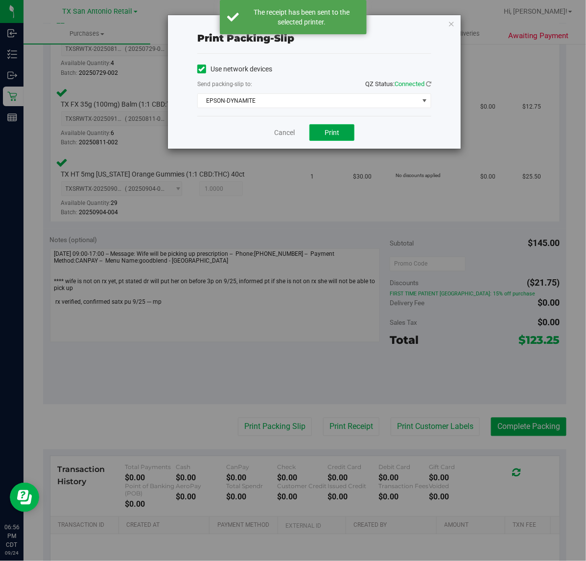
click at [328, 136] on span "Print" at bounding box center [331, 133] width 15 height 8
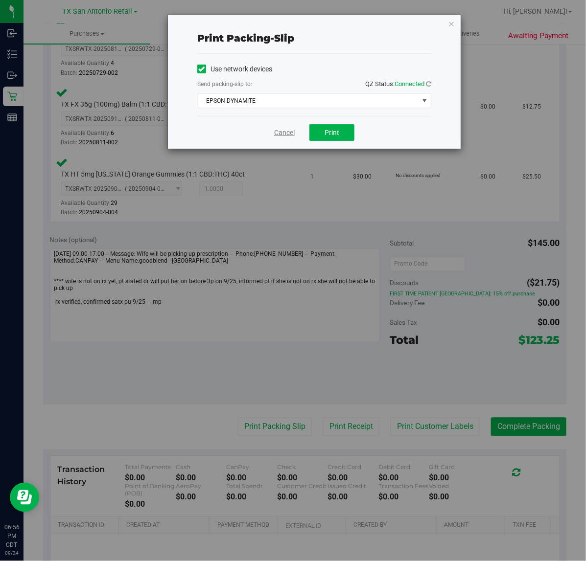
click at [294, 136] on link "Cancel" at bounding box center [284, 133] width 21 height 10
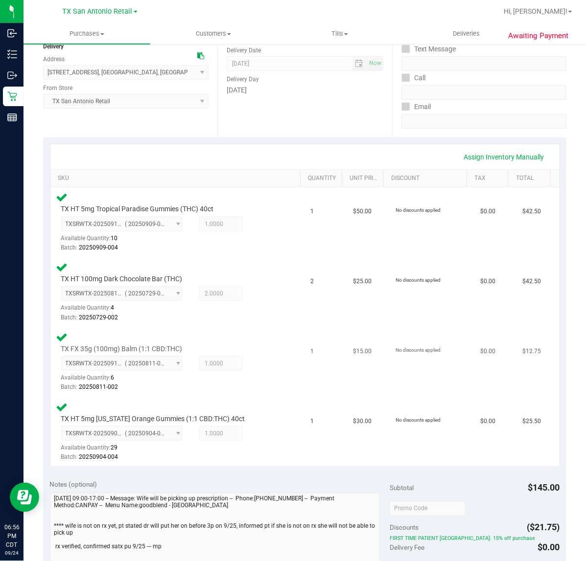
scroll to position [0, 0]
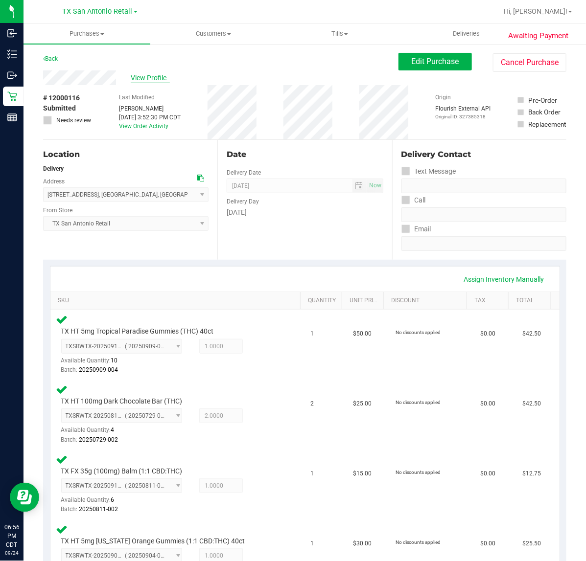
click at [136, 81] on span "View Profile" at bounding box center [150, 78] width 39 height 10
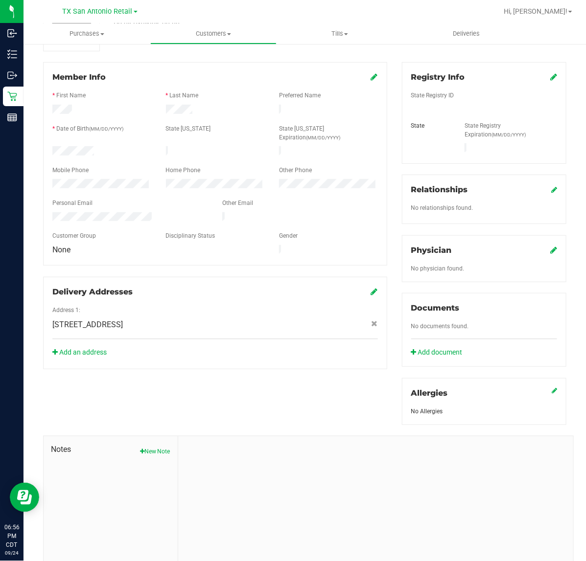
scroll to position [122, 0]
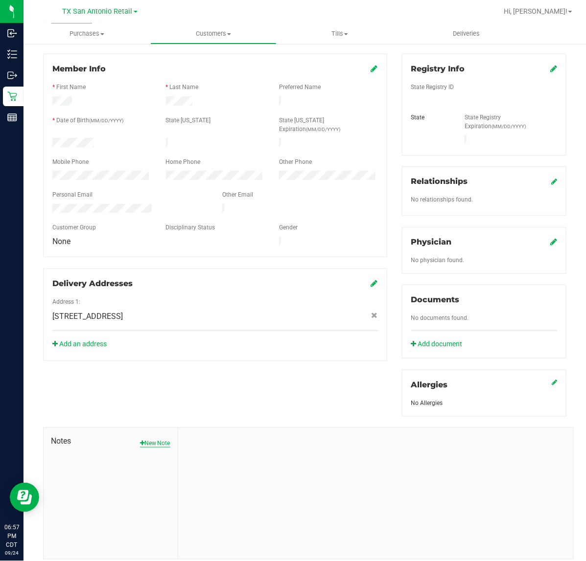
click at [162, 439] on button "New Note" at bounding box center [155, 443] width 30 height 9
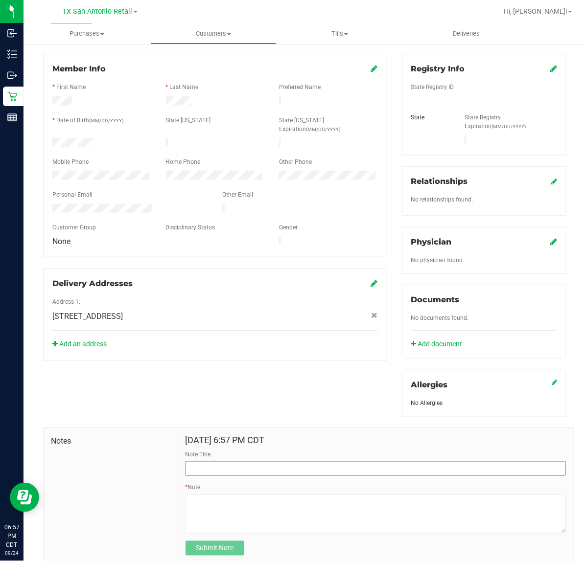
click at [241, 461] on input "Note Title" at bounding box center [375, 468] width 380 height 15
type input "CURT"
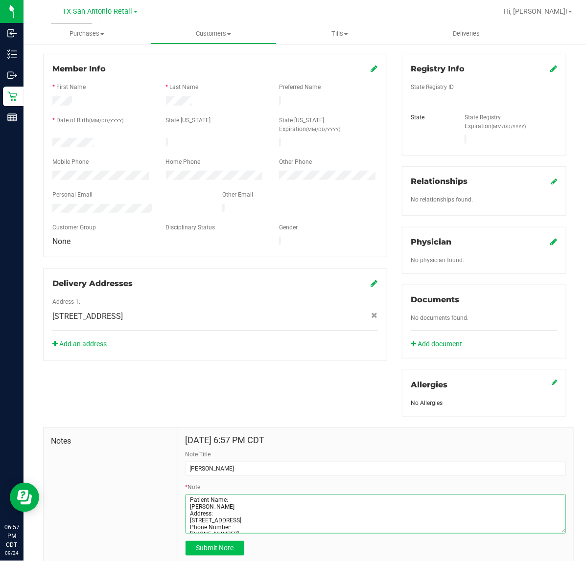
type textarea "Patient Name: David GALINDO Address: 715 upland dr San Antonio, TX, 78220 Phone…"
click at [230, 541] on button "Submit Note" at bounding box center [214, 548] width 59 height 15
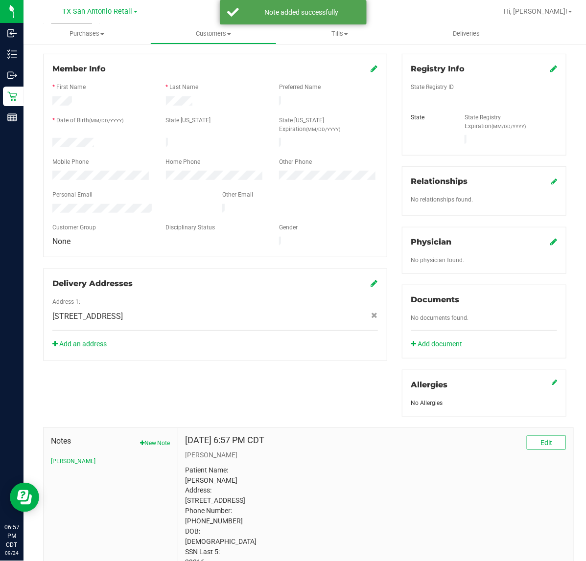
click at [550, 238] on icon at bounding box center [553, 242] width 7 height 8
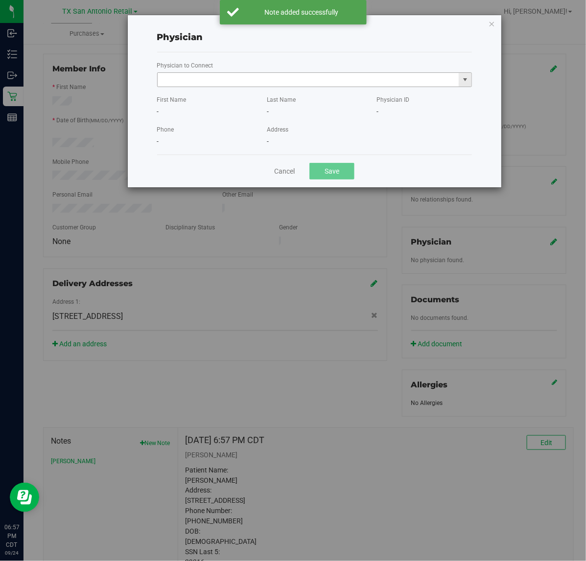
click at [433, 77] on input "text" at bounding box center [308, 80] width 301 height 14
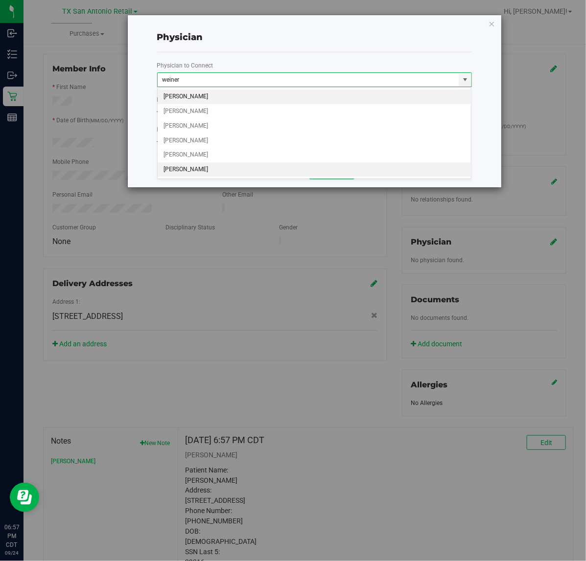
click at [274, 170] on li "ALAN WEINER" at bounding box center [315, 169] width 314 height 15
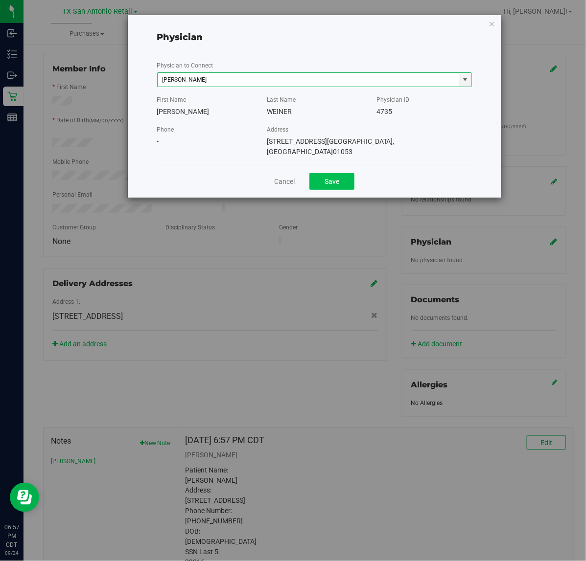
type input "ALAN WEINER"
click at [326, 173] on button "Save" at bounding box center [331, 181] width 45 height 17
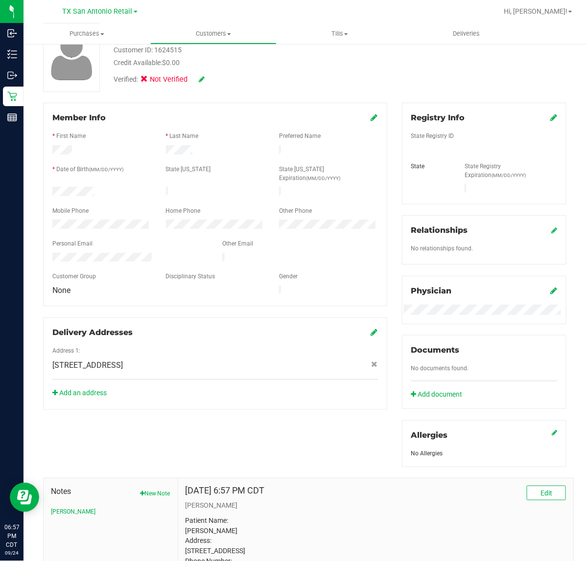
scroll to position [0, 0]
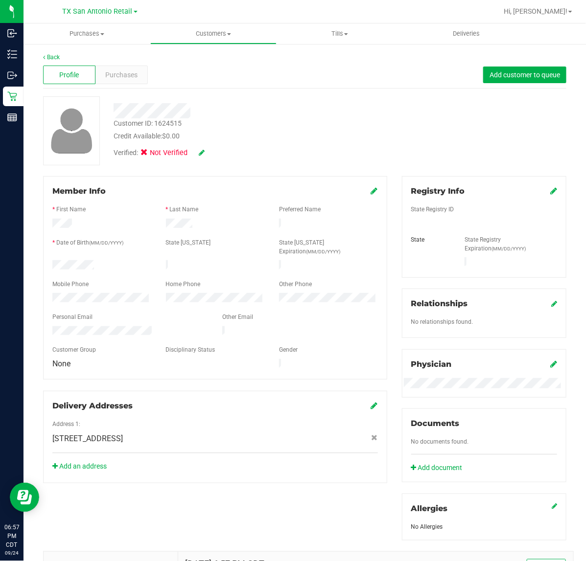
click at [550, 187] on link at bounding box center [553, 190] width 7 height 9
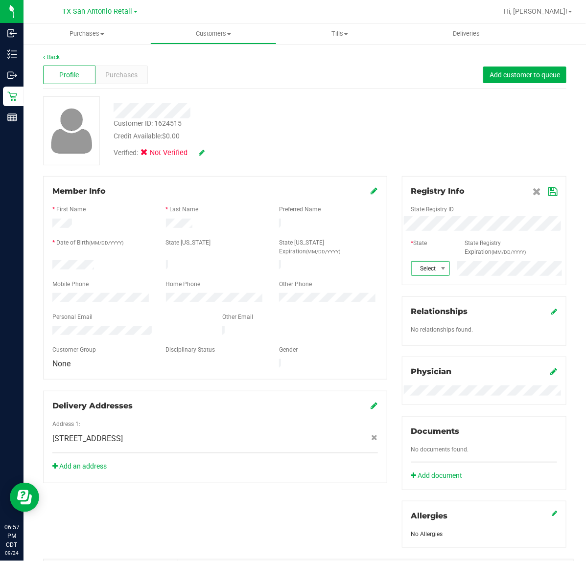
click at [437, 262] on span at bounding box center [443, 269] width 12 height 14
click at [414, 414] on li "TX" at bounding box center [424, 406] width 37 height 17
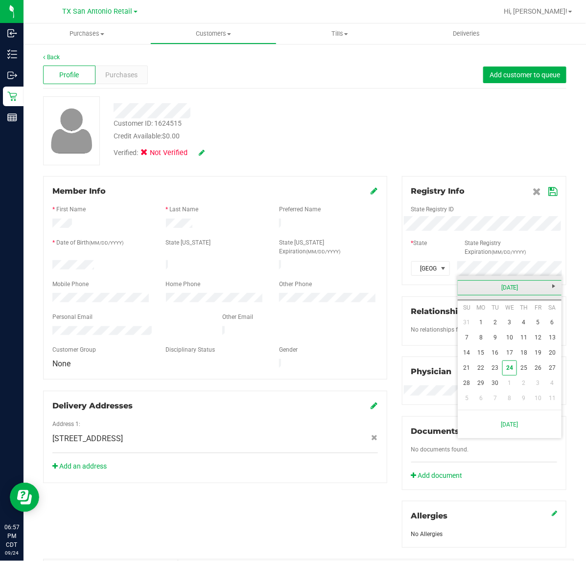
click at [460, 283] on link "September 2025" at bounding box center [509, 287] width 105 height 15
click at [525, 350] on link "Jul" at bounding box center [521, 342] width 25 height 25
click at [465, 287] on link "July 2025" at bounding box center [509, 287] width 105 height 15
click at [502, 345] on link "Jun" at bounding box center [496, 342] width 25 height 25
click at [507, 341] on link "11" at bounding box center [509, 337] width 14 height 15
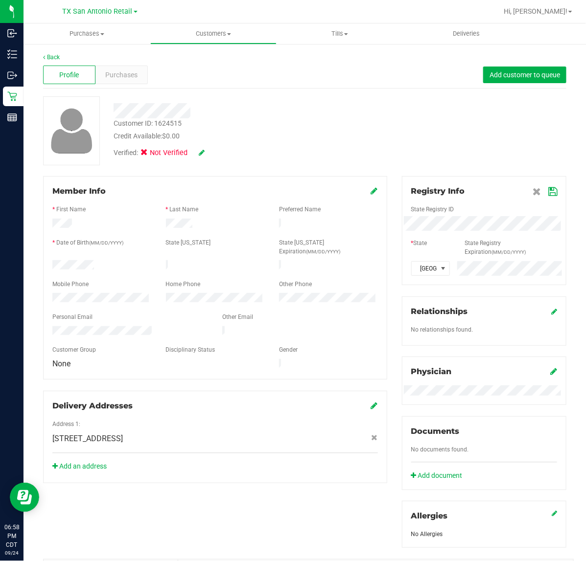
click at [548, 190] on icon at bounding box center [552, 192] width 9 height 8
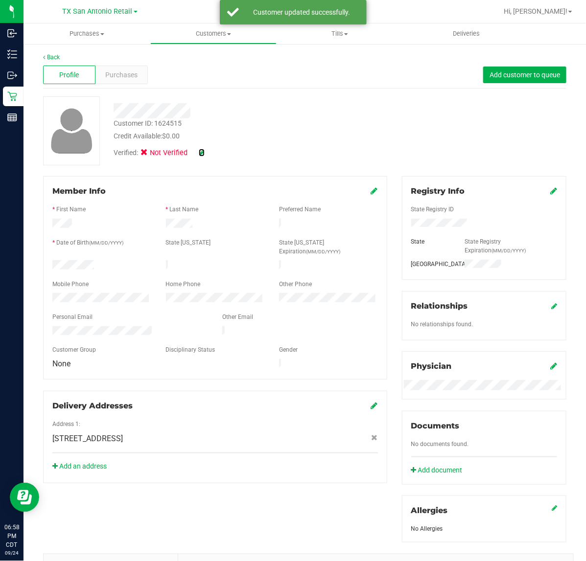
click at [204, 150] on icon at bounding box center [202, 152] width 6 height 7
click at [152, 156] on label "Medical" at bounding box center [162, 154] width 41 height 13
click at [0, 0] on input "Medical" at bounding box center [0, 0] width 0 height 0
click at [216, 155] on icon at bounding box center [215, 153] width 8 height 7
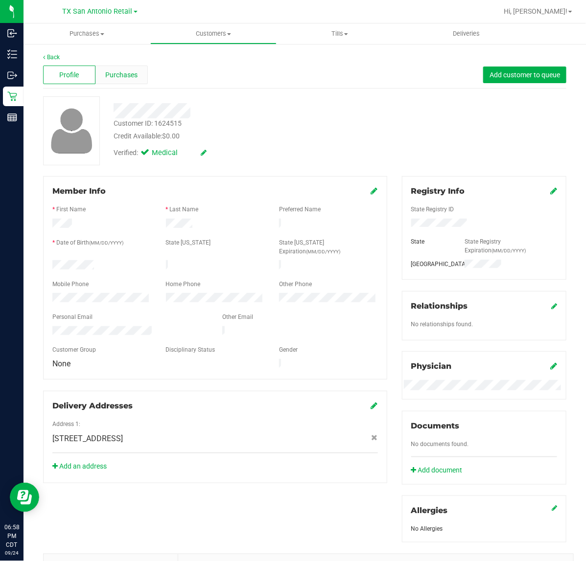
click at [120, 74] on span "Purchases" at bounding box center [121, 75] width 32 height 10
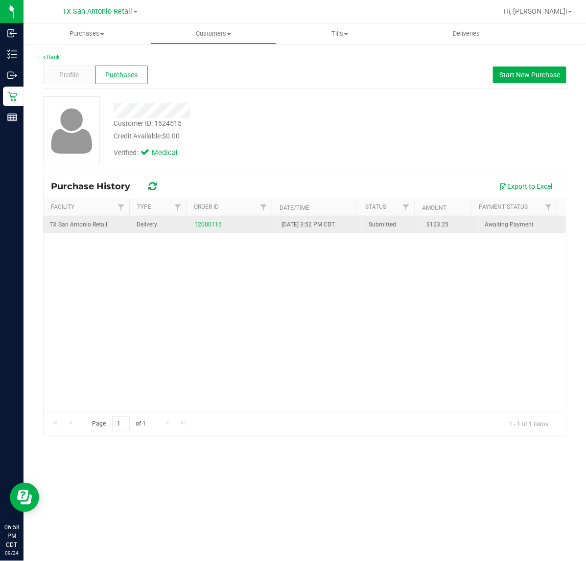
click at [203, 220] on div "12000116" at bounding box center [231, 224] width 75 height 9
click at [204, 224] on link "12000116" at bounding box center [207, 224] width 27 height 7
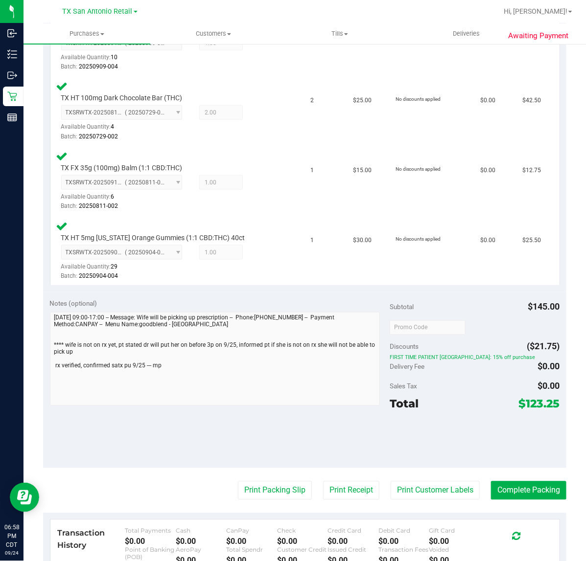
scroll to position [306, 0]
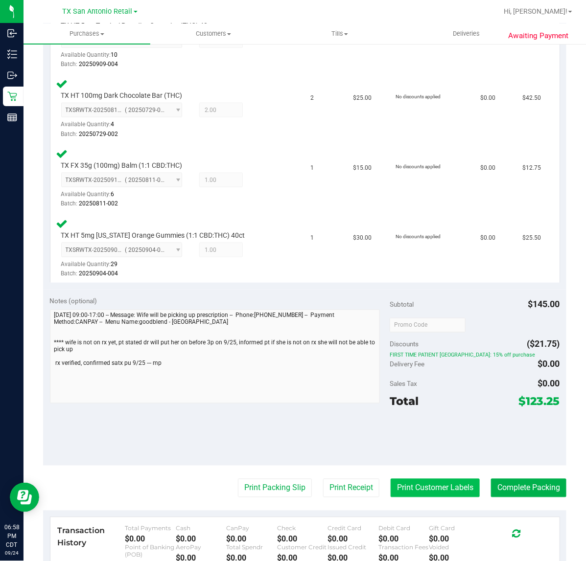
click at [406, 481] on button "Print Customer Labels" at bounding box center [434, 488] width 89 height 19
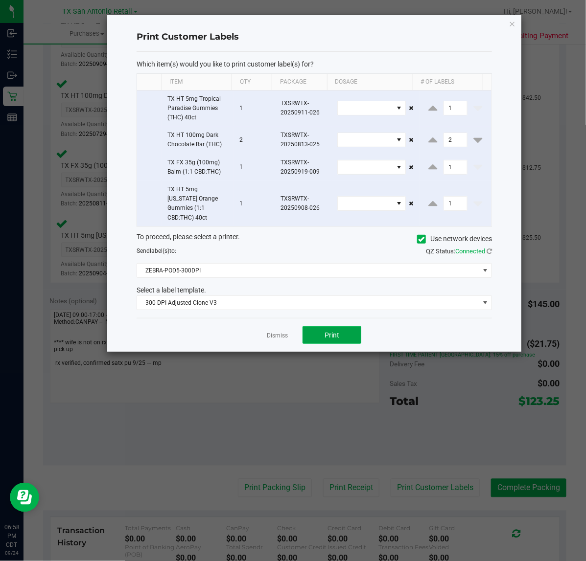
click at [313, 331] on button "Print" at bounding box center [331, 335] width 59 height 18
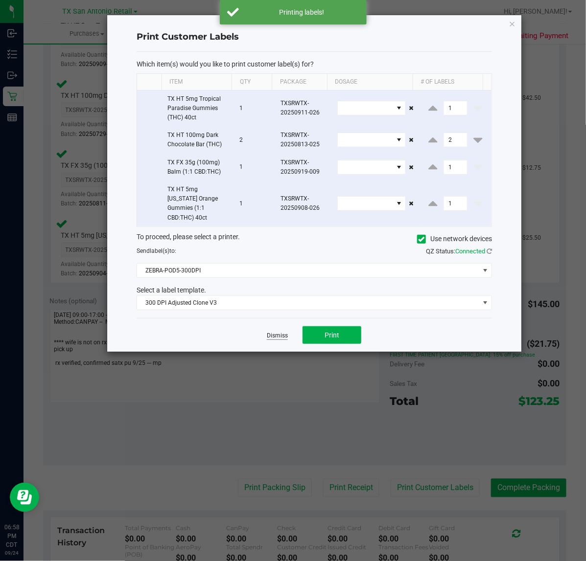
click at [274, 332] on link "Dismiss" at bounding box center [277, 336] width 21 height 8
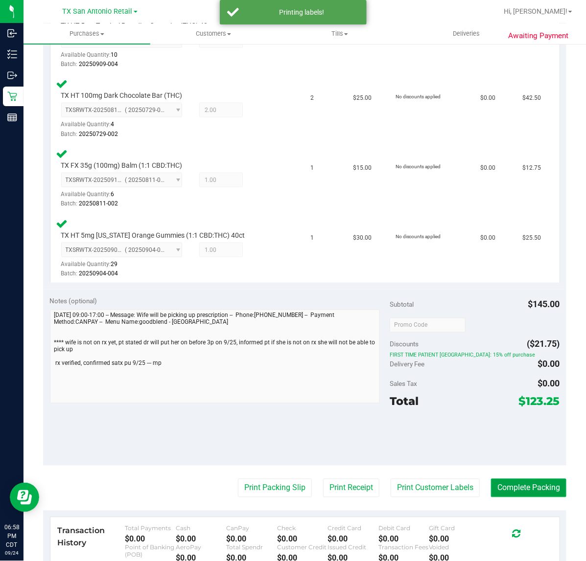
click at [520, 479] on button "Complete Packing" at bounding box center [528, 488] width 75 height 19
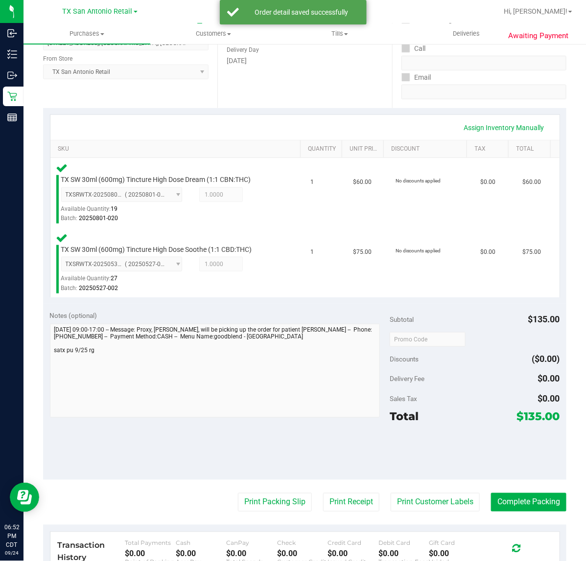
scroll to position [209, 0]
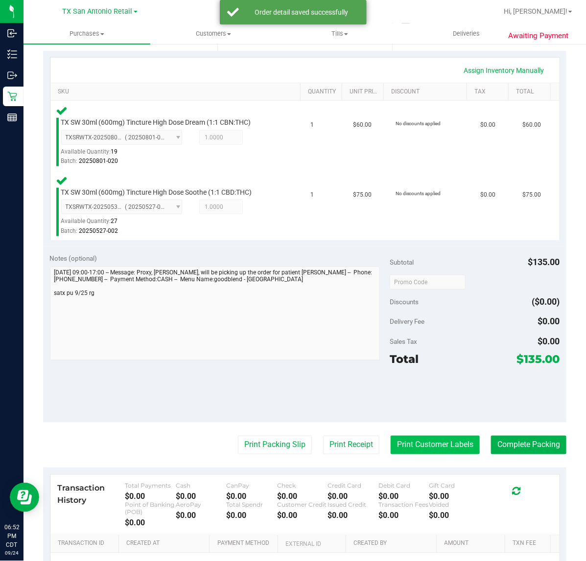
click at [439, 446] on button "Print Customer Labels" at bounding box center [434, 445] width 89 height 19
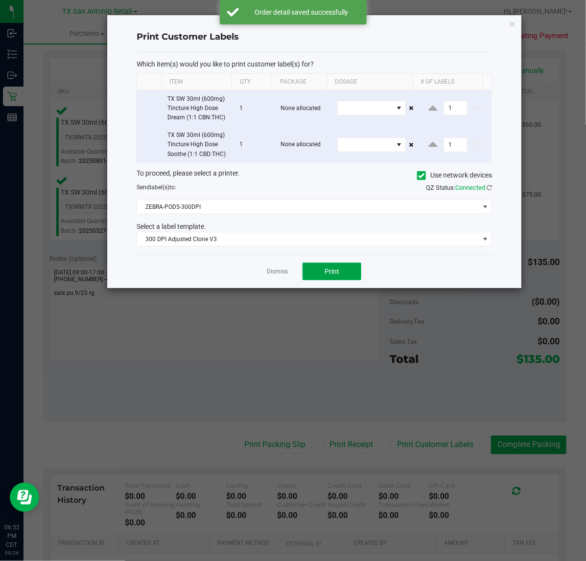
click at [339, 277] on button "Print" at bounding box center [331, 272] width 59 height 18
click at [278, 274] on link "Dismiss" at bounding box center [277, 272] width 21 height 8
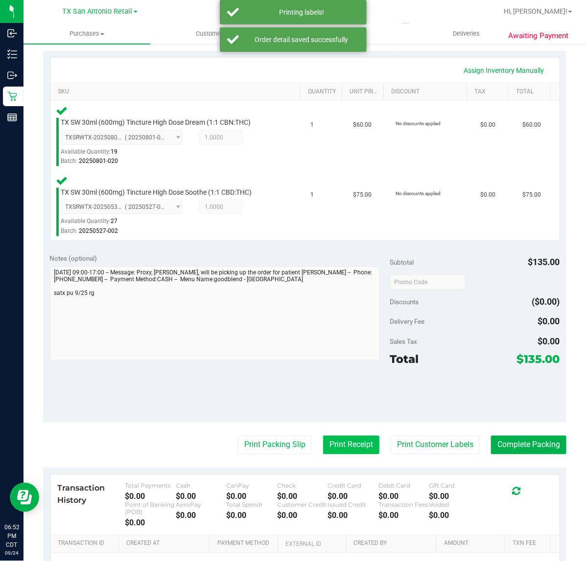
click at [346, 444] on button "Print Receipt" at bounding box center [351, 445] width 56 height 19
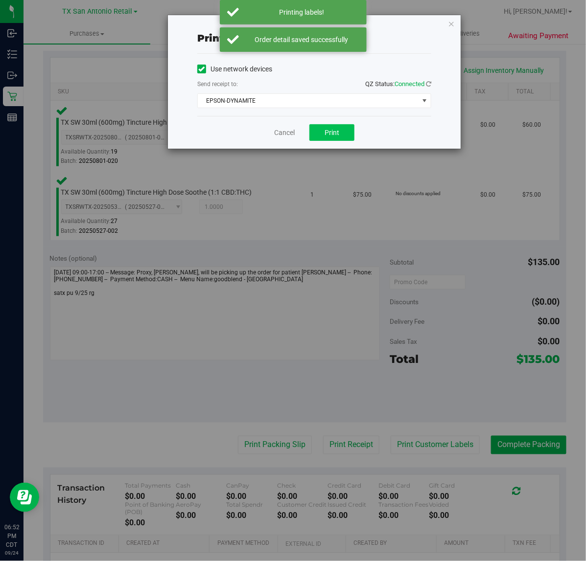
click at [339, 141] on button "Print" at bounding box center [331, 132] width 45 height 17
click at [279, 137] on link "Cancel" at bounding box center [280, 133] width 21 height 10
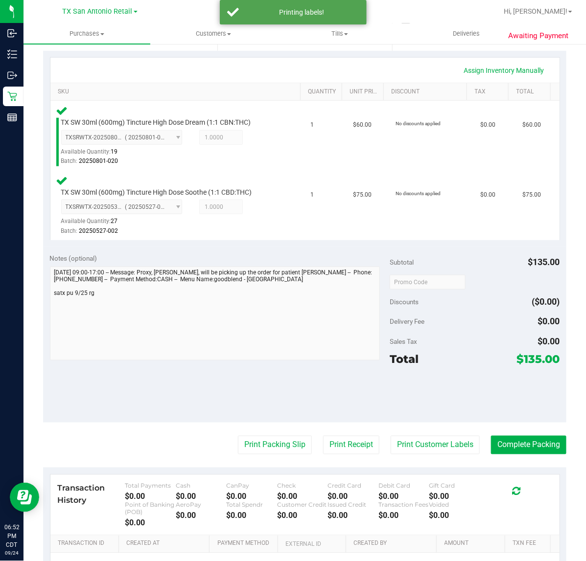
click at [272, 477] on div "Transaction History Total Payments $0.00 Cash $0.00 CanPay $0.00 Check $0.00 Cr…" at bounding box center [304, 505] width 509 height 61
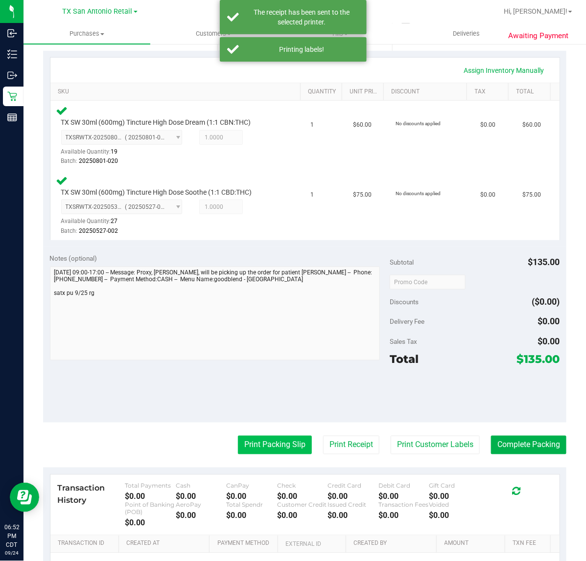
click at [263, 441] on button "Print Packing Slip" at bounding box center [275, 445] width 74 height 19
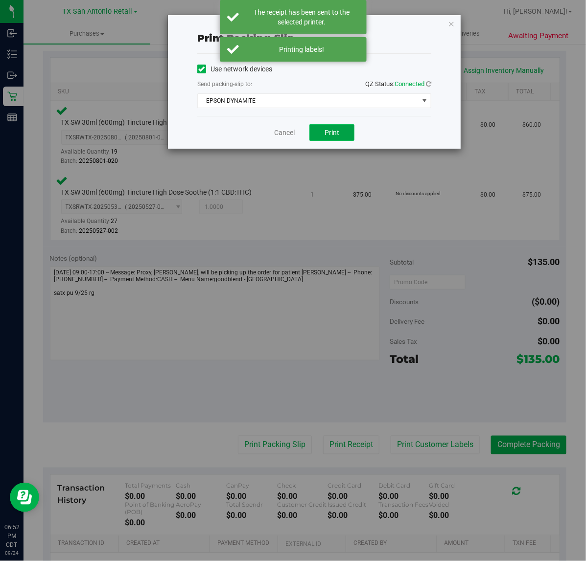
click at [333, 133] on span "Print" at bounding box center [331, 133] width 15 height 8
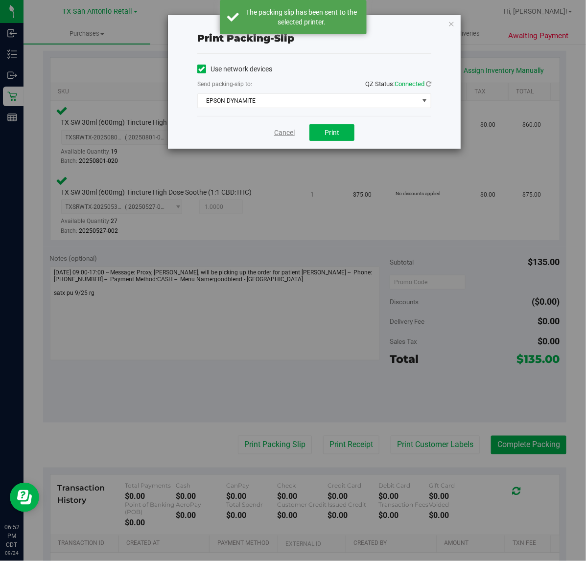
click at [280, 137] on link "Cancel" at bounding box center [284, 133] width 21 height 10
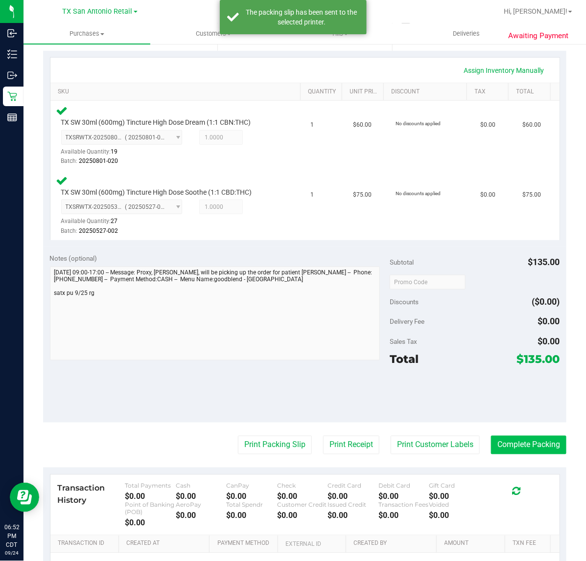
click at [523, 452] on button "Complete Packing" at bounding box center [528, 445] width 75 height 19
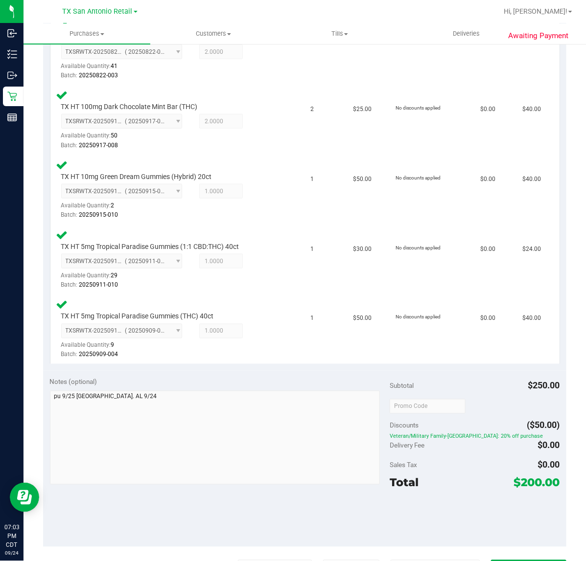
scroll to position [356, 0]
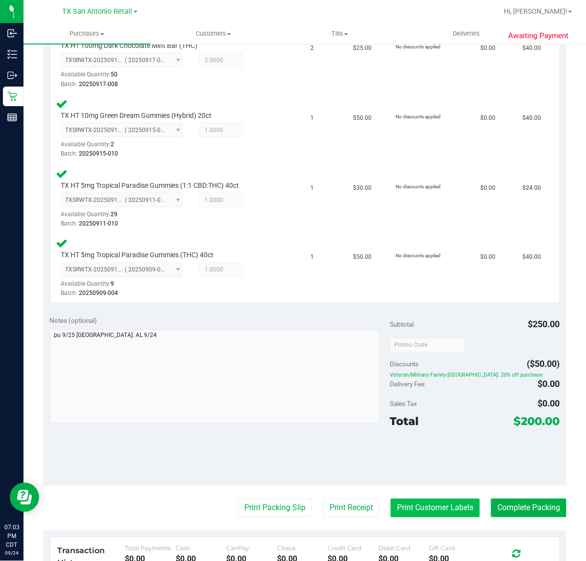
click at [432, 512] on button "Print Customer Labels" at bounding box center [434, 508] width 89 height 19
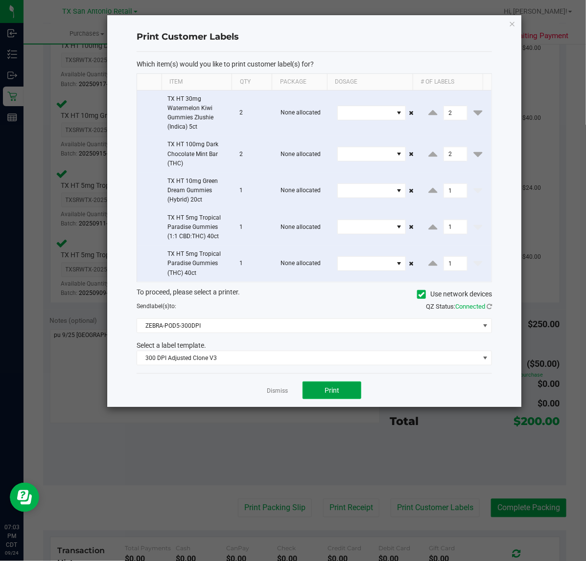
click at [311, 394] on button "Print" at bounding box center [331, 391] width 59 height 18
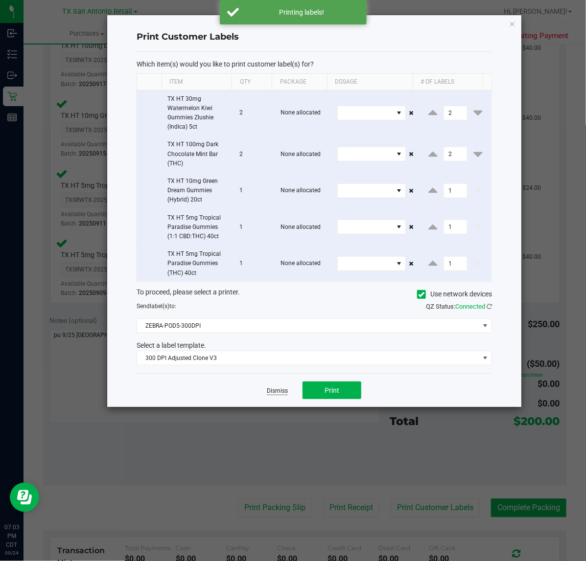
click at [271, 393] on link "Dismiss" at bounding box center [277, 391] width 21 height 8
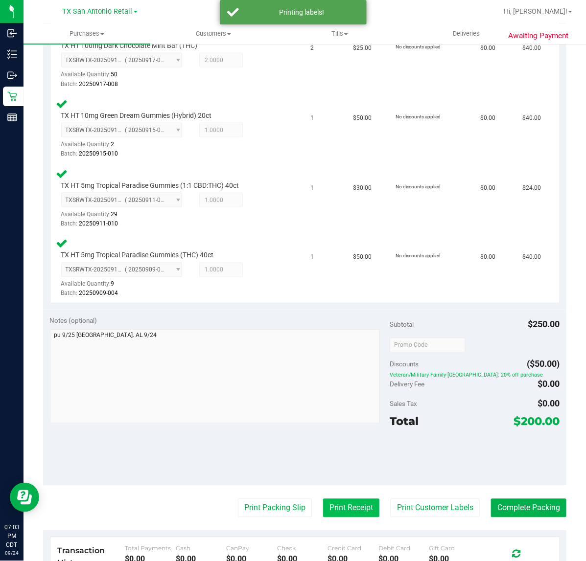
click at [337, 499] on button "Print Receipt" at bounding box center [351, 508] width 56 height 19
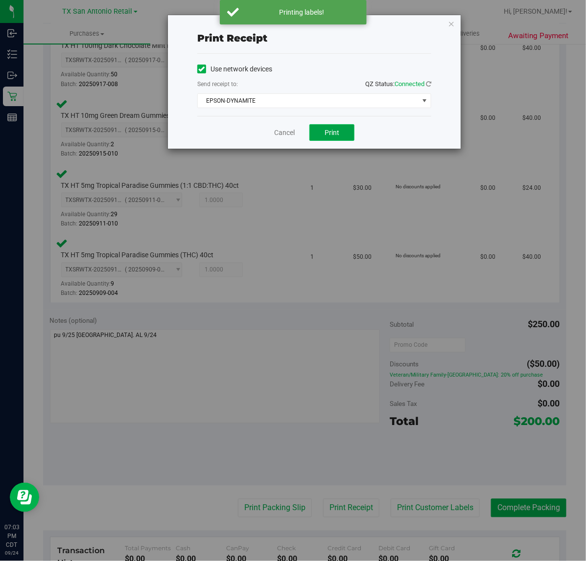
click at [338, 125] on button "Print" at bounding box center [331, 132] width 45 height 17
click at [289, 133] on link "Cancel" at bounding box center [280, 133] width 21 height 10
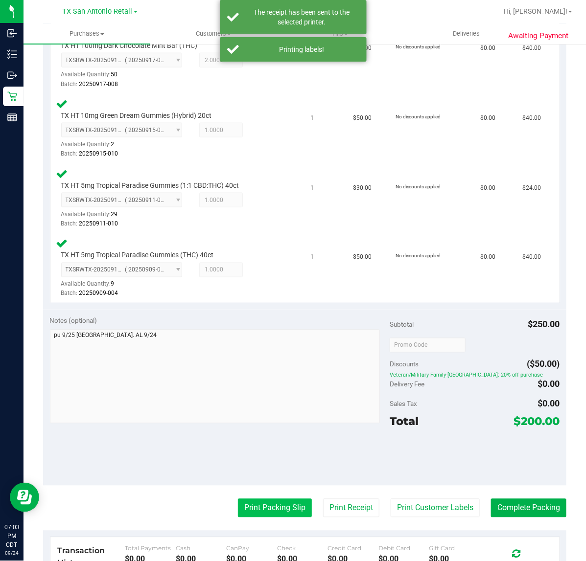
click at [263, 509] on button "Print Packing Slip" at bounding box center [275, 508] width 74 height 19
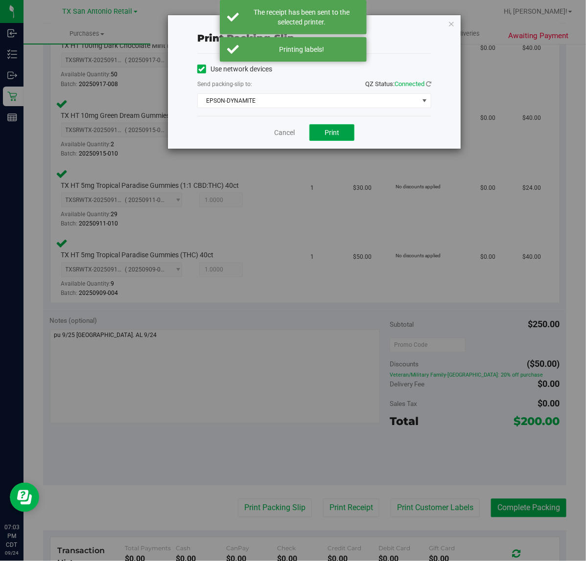
click at [312, 137] on button "Print" at bounding box center [331, 132] width 45 height 17
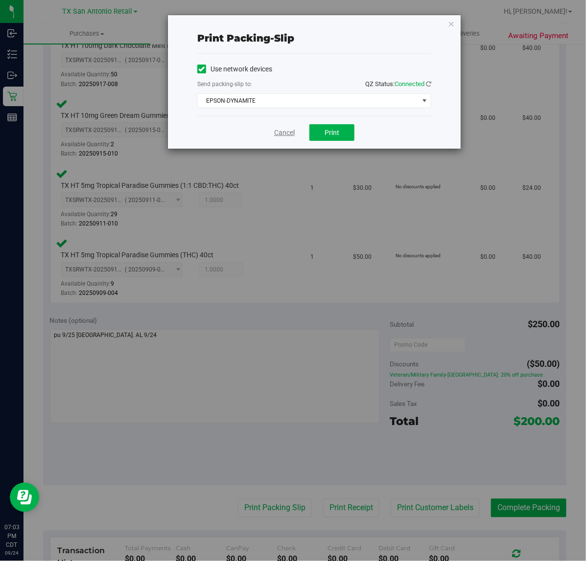
click at [279, 137] on link "Cancel" at bounding box center [284, 133] width 21 height 10
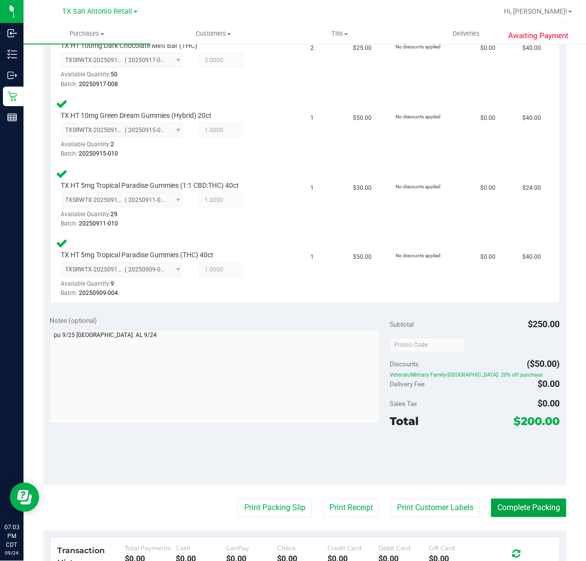
click at [529, 501] on button "Complete Packing" at bounding box center [528, 508] width 75 height 19
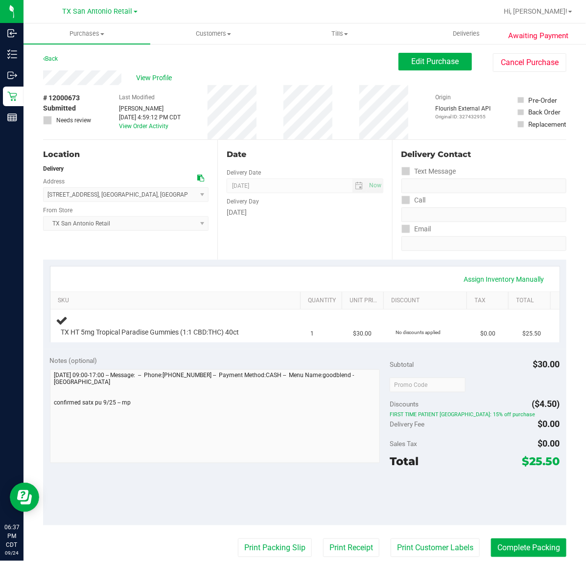
click at [364, 262] on div "Assign Inventory Manually SKU Quantity Unit Price Discount Tax Total TX HT 5mg …" at bounding box center [304, 305] width 523 height 90
click at [360, 253] on div "Date Delivery Date [DATE] Now [DATE] 07:00 AM Now Delivery Day [DATE]" at bounding box center [304, 200] width 174 height 120
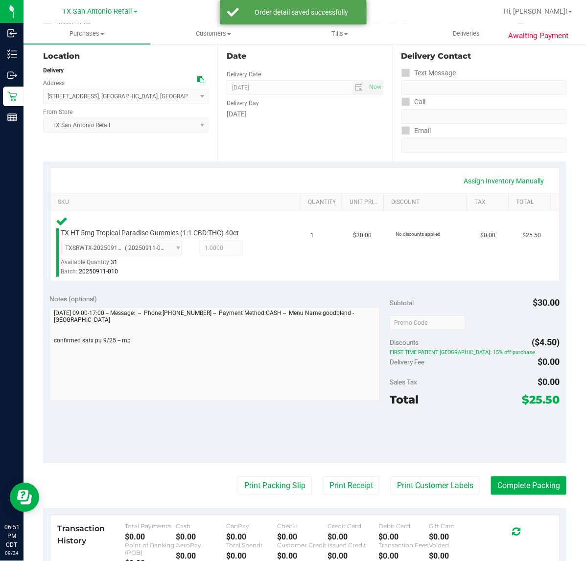
scroll to position [122, 0]
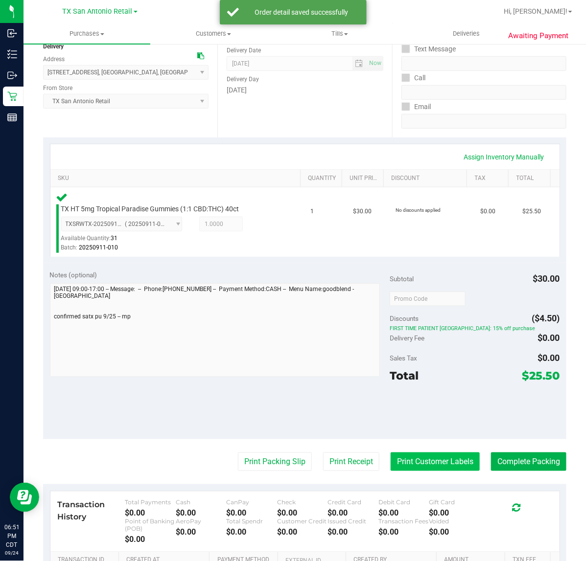
click at [397, 465] on button "Print Customer Labels" at bounding box center [434, 462] width 89 height 19
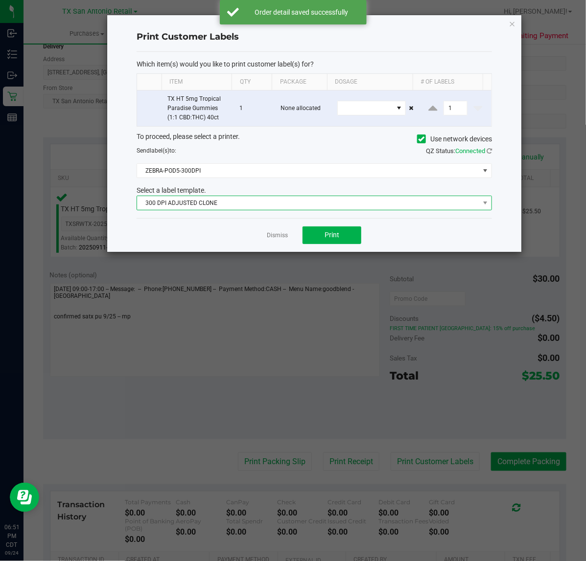
click at [295, 203] on span "300 DPI ADJUSTED CLONE" at bounding box center [308, 203] width 342 height 14
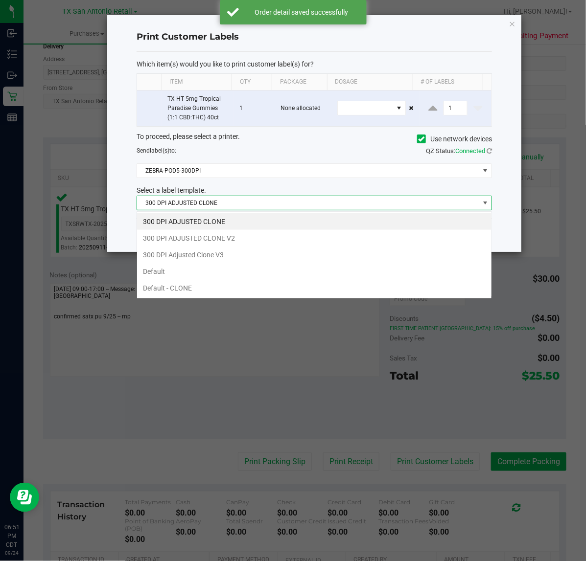
scroll to position [15, 355]
click at [258, 254] on li "300 DPI Adjusted Clone V3" at bounding box center [314, 255] width 354 height 17
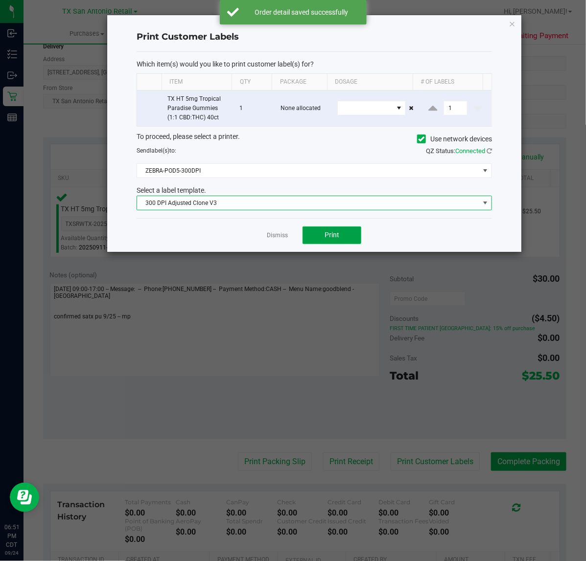
click at [309, 234] on button "Print" at bounding box center [331, 236] width 59 height 18
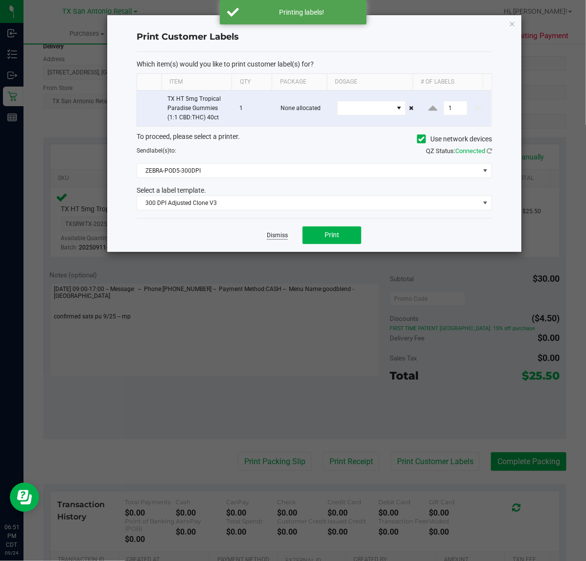
drag, startPoint x: 263, startPoint y: 240, endPoint x: 276, endPoint y: 237, distance: 14.0
click at [264, 240] on div "Dismiss Print" at bounding box center [314, 235] width 355 height 34
click at [276, 236] on link "Dismiss" at bounding box center [277, 235] width 21 height 8
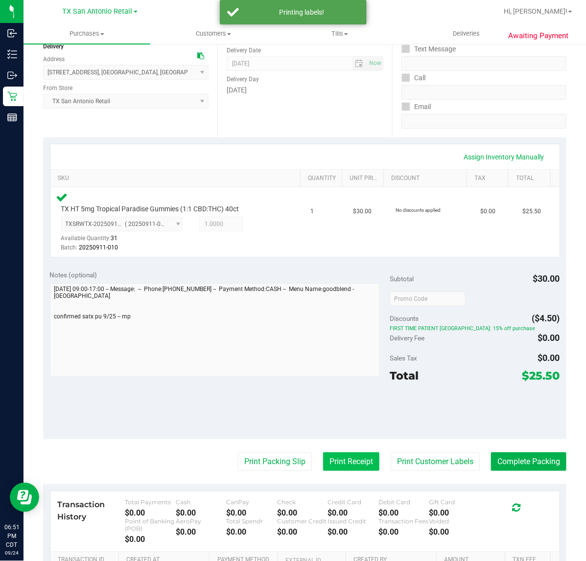
click at [348, 467] on button "Print Receipt" at bounding box center [351, 462] width 56 height 19
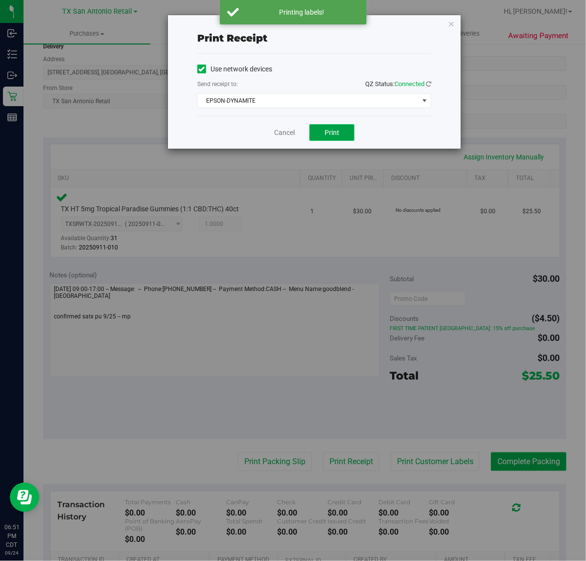
click at [314, 131] on button "Print" at bounding box center [331, 132] width 45 height 17
click at [280, 142] on div "Cancel Print" at bounding box center [314, 132] width 234 height 33
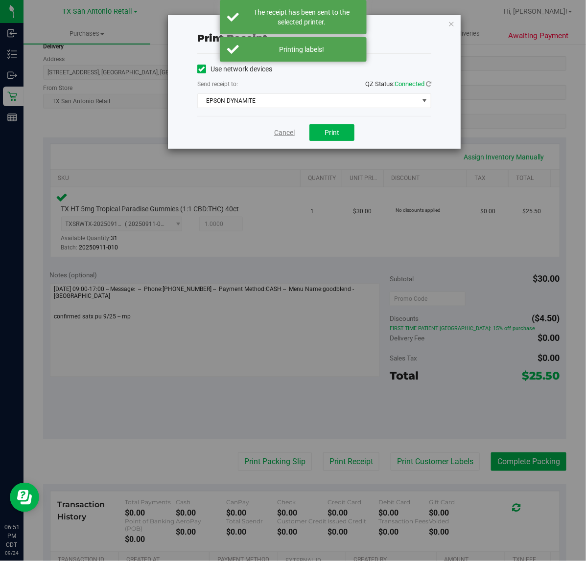
click at [286, 135] on link "Cancel" at bounding box center [284, 133] width 21 height 10
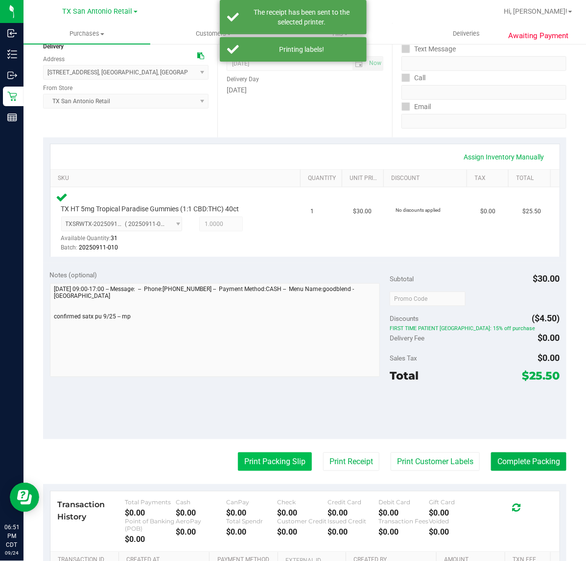
click at [277, 464] on button "Print Packing Slip" at bounding box center [275, 462] width 74 height 19
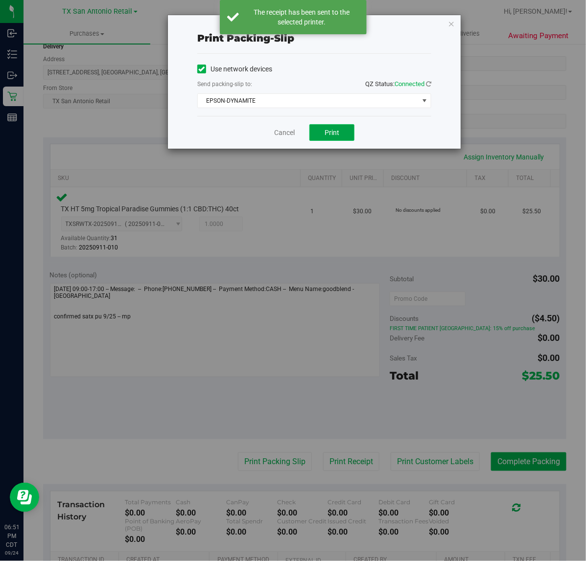
click at [323, 127] on button "Print" at bounding box center [331, 132] width 45 height 17
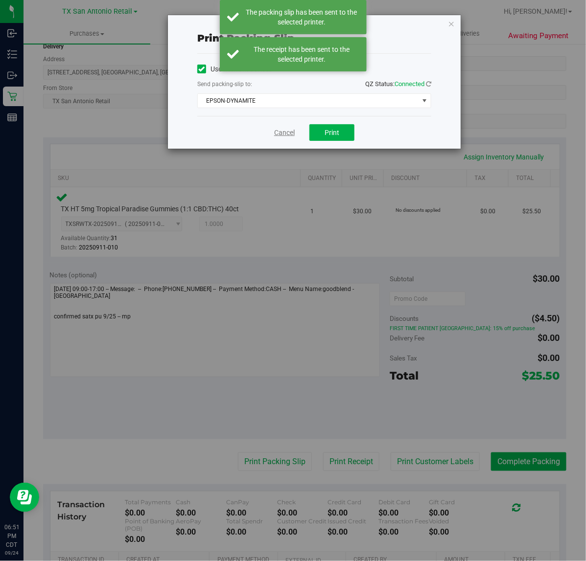
click at [290, 133] on link "Cancel" at bounding box center [284, 133] width 21 height 10
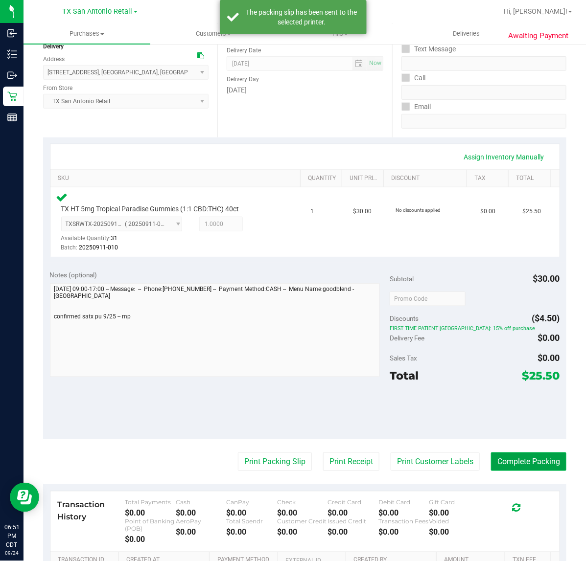
click at [541, 461] on button "Complete Packing" at bounding box center [528, 462] width 75 height 19
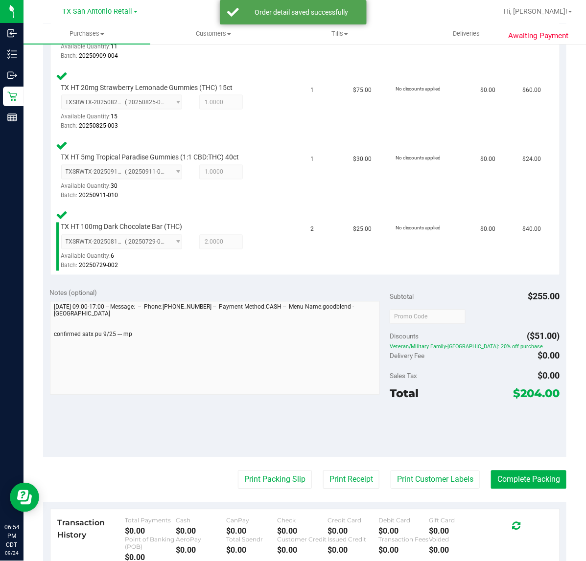
scroll to position [461, 0]
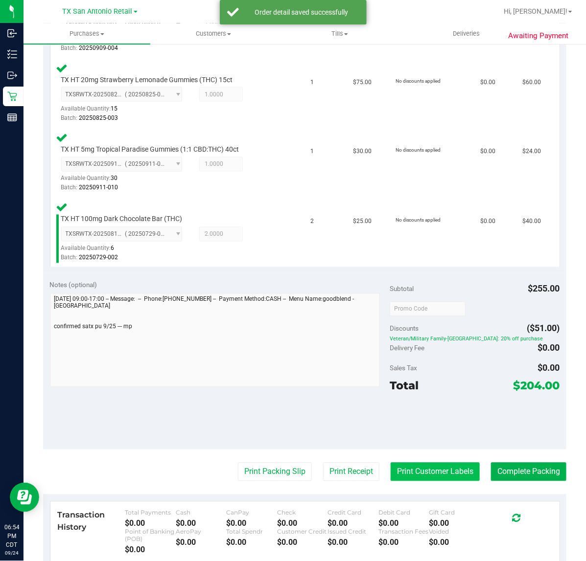
click at [438, 470] on button "Print Customer Labels" at bounding box center [434, 472] width 89 height 19
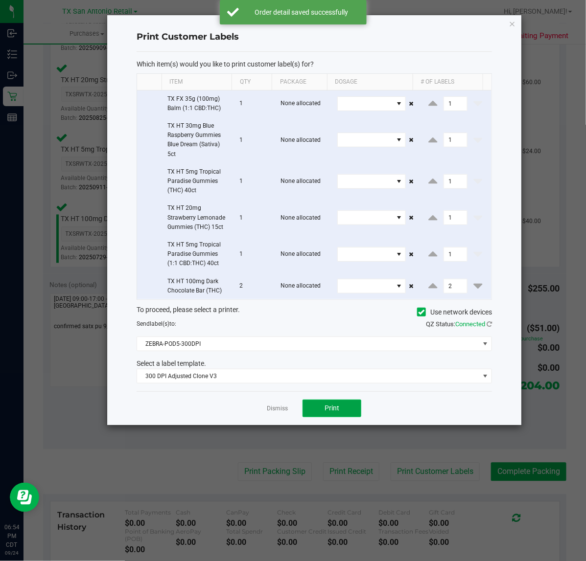
click at [334, 409] on span "Print" at bounding box center [331, 408] width 15 height 8
click at [270, 402] on div "Dismiss Print" at bounding box center [314, 408] width 355 height 34
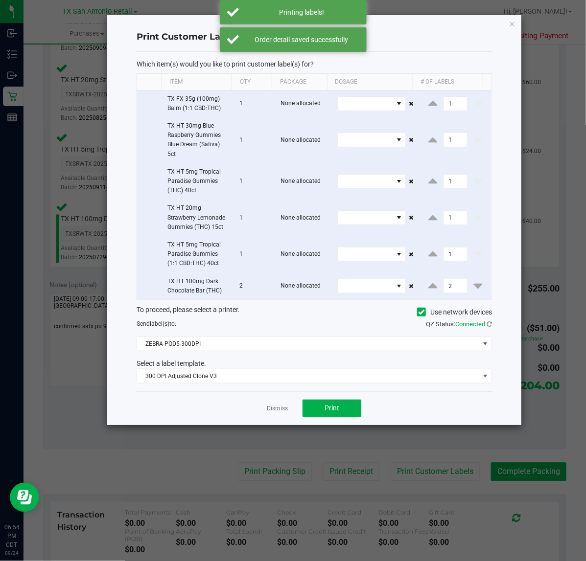
click at [336, 475] on ngb-modal-window "Print Customer Labels Which item(s) would you like to print customer label(s) f…" at bounding box center [296, 280] width 593 height 561
click at [279, 412] on link "Dismiss" at bounding box center [277, 409] width 21 height 8
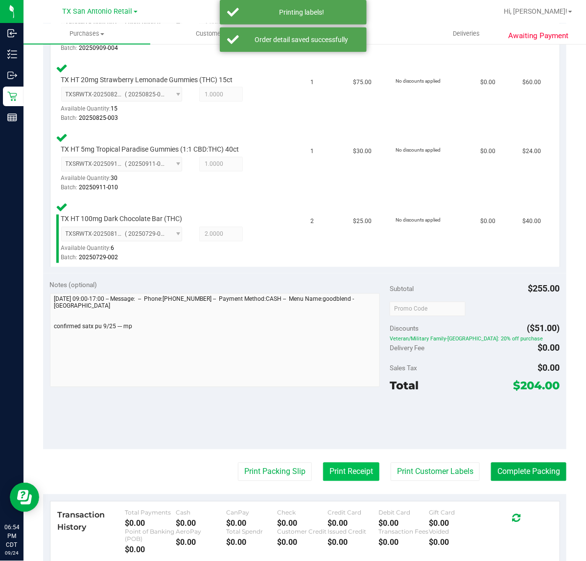
click at [334, 478] on button "Print Receipt" at bounding box center [351, 472] width 56 height 19
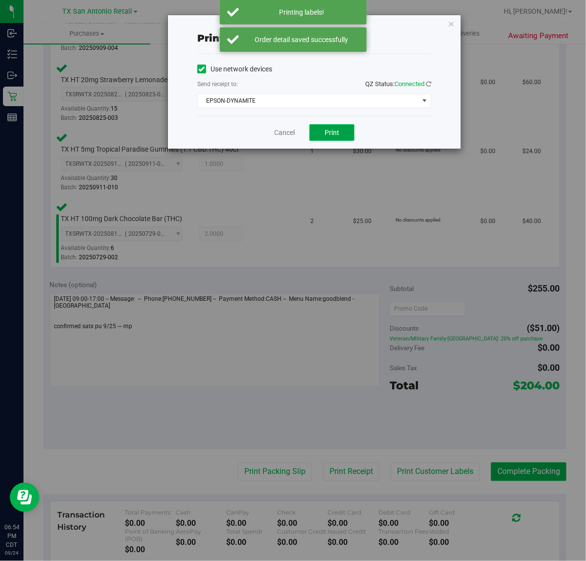
click at [330, 137] on span "Print" at bounding box center [331, 133] width 15 height 8
click at [274, 133] on link "Cancel" at bounding box center [280, 133] width 21 height 10
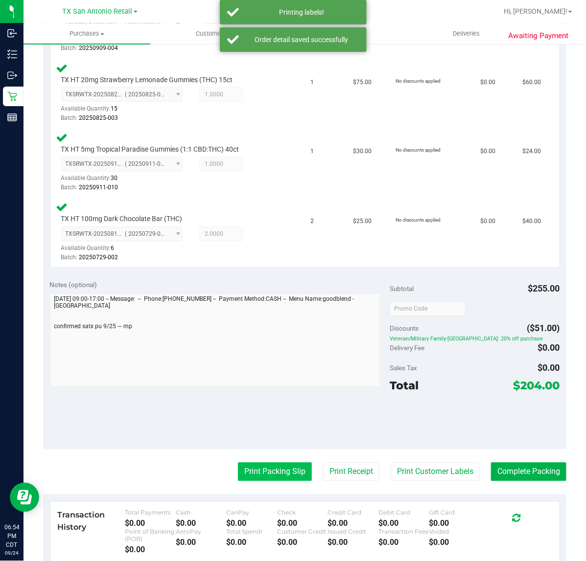
click at [265, 471] on button "Print Packing Slip" at bounding box center [275, 472] width 74 height 19
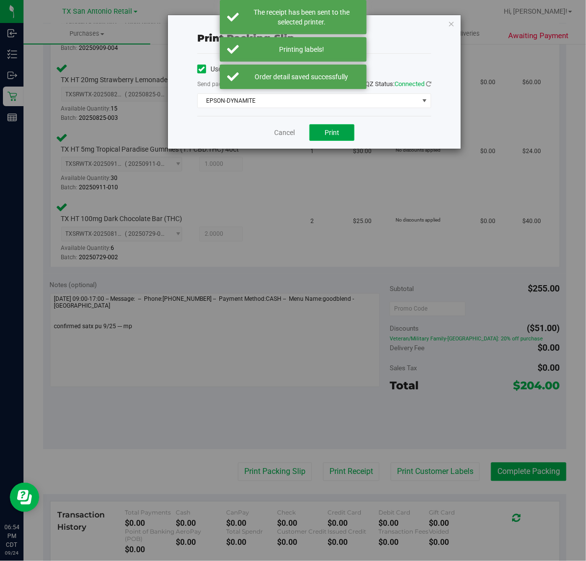
click at [342, 130] on button "Print" at bounding box center [331, 132] width 45 height 17
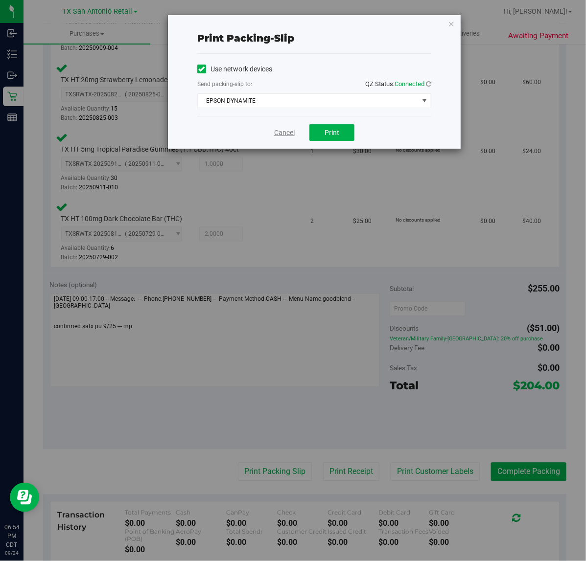
click at [280, 129] on link "Cancel" at bounding box center [284, 133] width 21 height 10
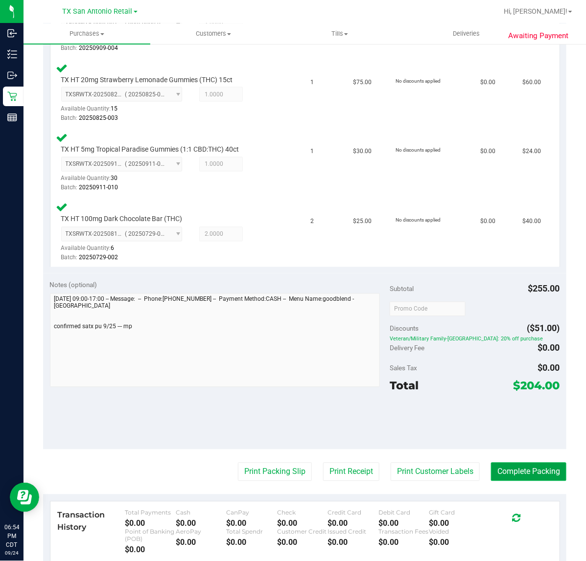
click at [534, 474] on button "Complete Packing" at bounding box center [528, 472] width 75 height 19
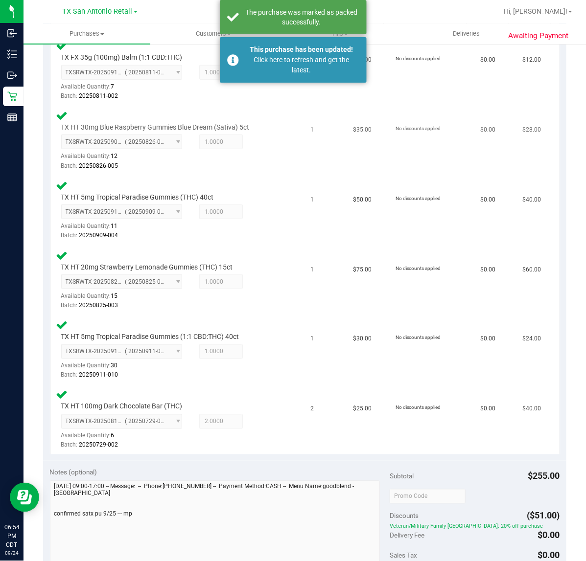
scroll to position [94, 0]
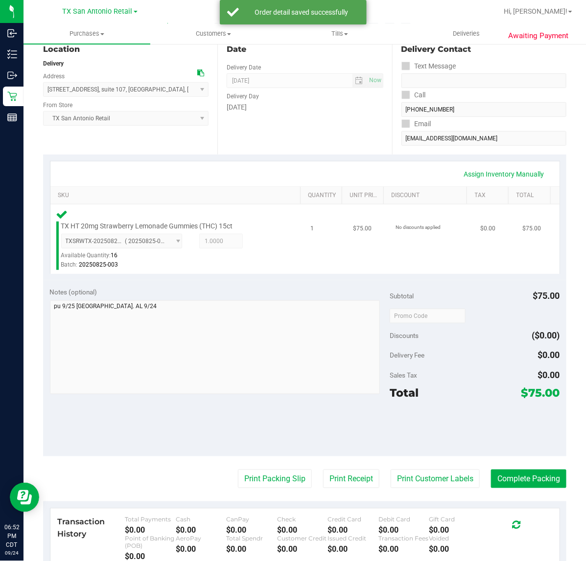
scroll to position [122, 0]
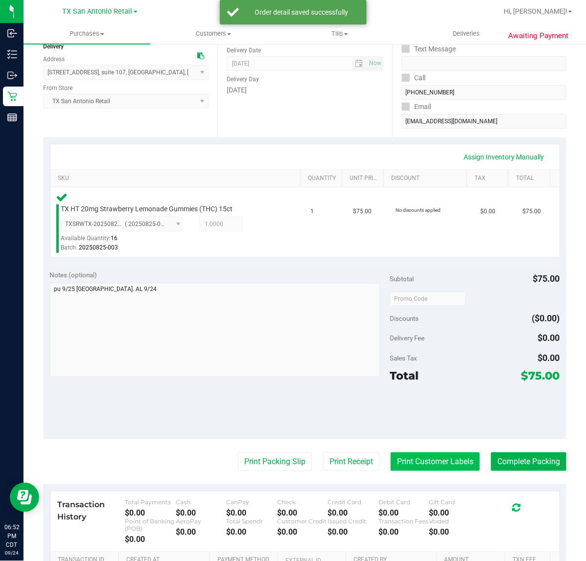
click at [393, 469] on button "Print Customer Labels" at bounding box center [434, 462] width 89 height 19
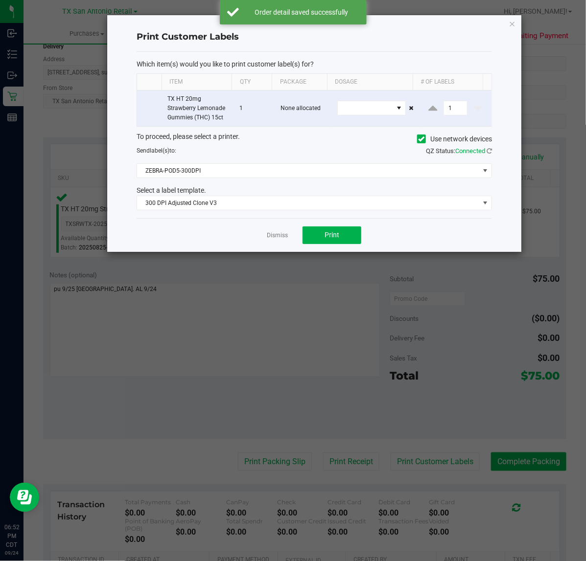
click at [309, 227] on div "Dismiss Print" at bounding box center [314, 235] width 355 height 34
click at [306, 241] on button "Print" at bounding box center [331, 236] width 59 height 18
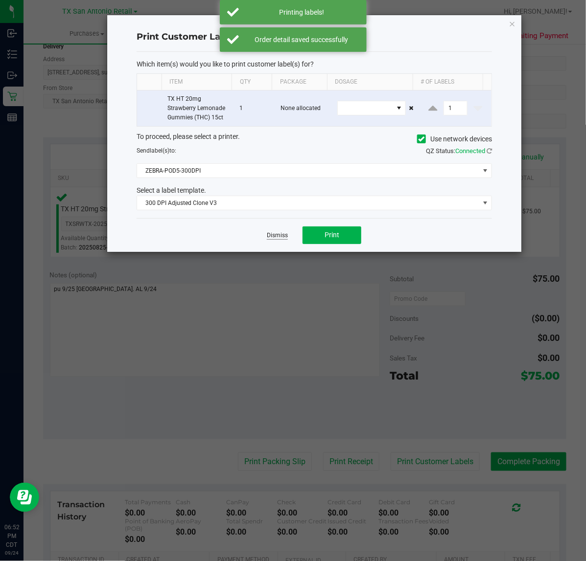
click at [270, 238] on link "Dismiss" at bounding box center [277, 235] width 21 height 8
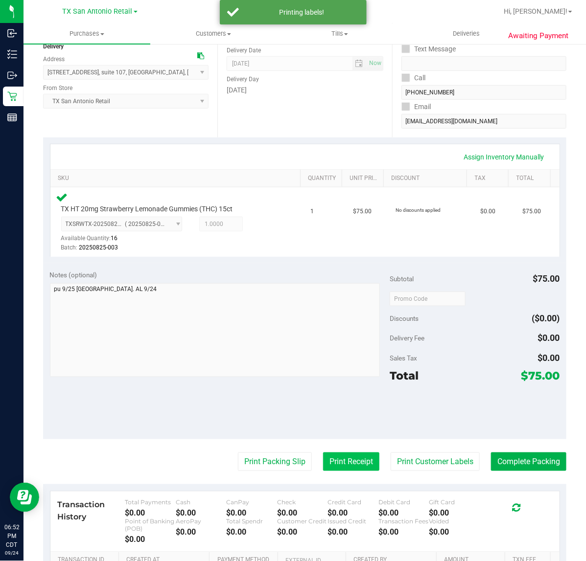
click at [335, 466] on button "Print Receipt" at bounding box center [351, 462] width 56 height 19
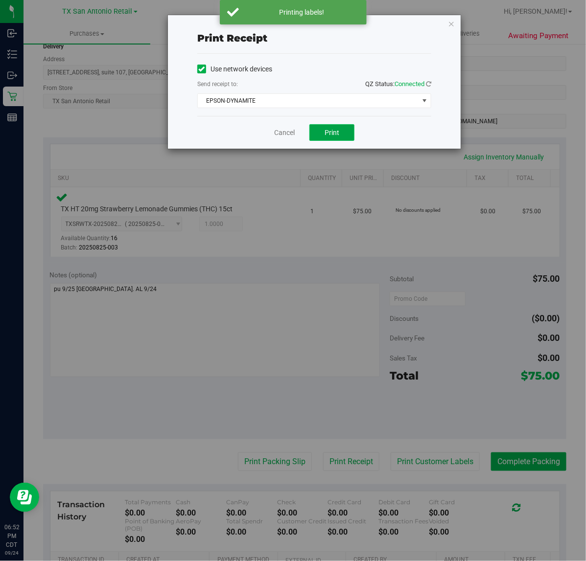
click at [344, 134] on button "Print" at bounding box center [331, 132] width 45 height 17
click at [278, 137] on link "Cancel" at bounding box center [280, 133] width 21 height 10
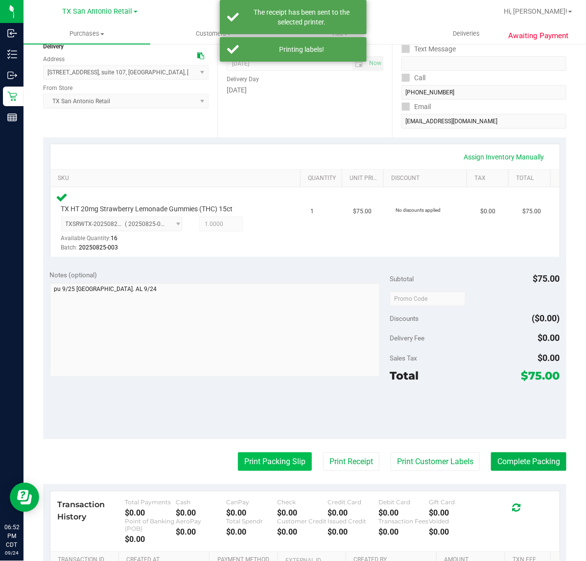
click at [265, 458] on button "Print Packing Slip" at bounding box center [275, 462] width 74 height 19
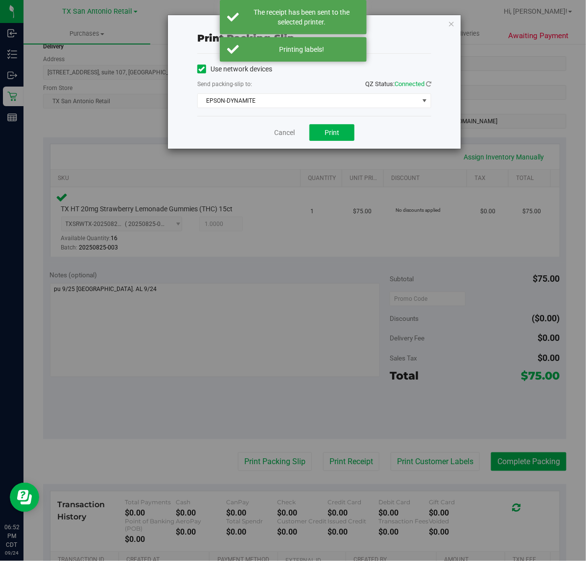
click at [342, 121] on div "Cancel Print" at bounding box center [314, 132] width 234 height 33
click at [343, 128] on button "Print" at bounding box center [331, 132] width 45 height 17
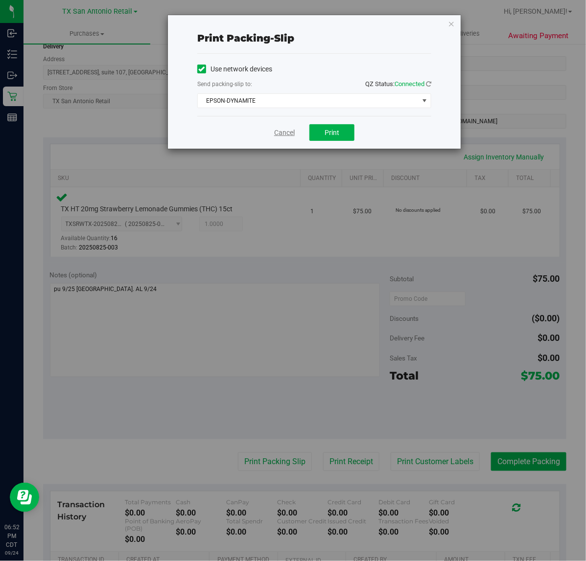
click at [281, 136] on link "Cancel" at bounding box center [284, 133] width 21 height 10
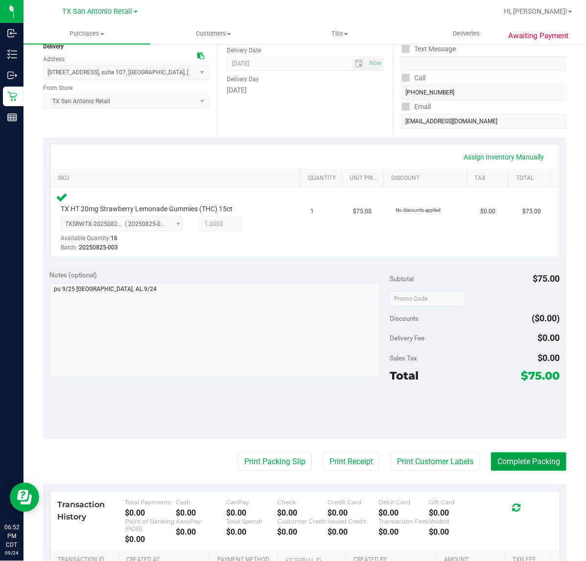
click at [537, 453] on button "Complete Packing" at bounding box center [528, 462] width 75 height 19
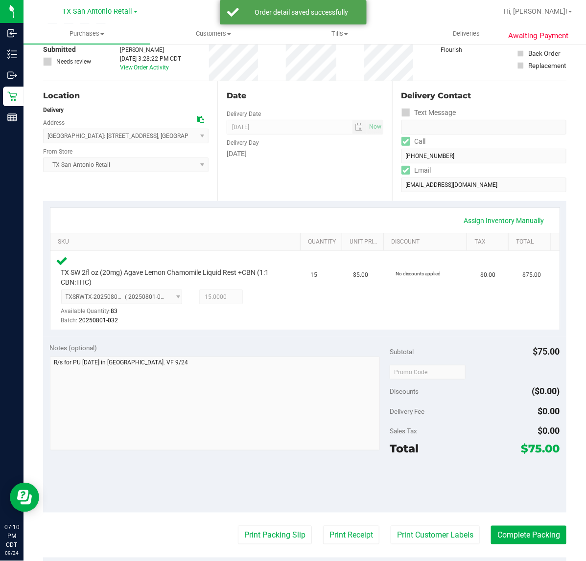
scroll to position [122, 0]
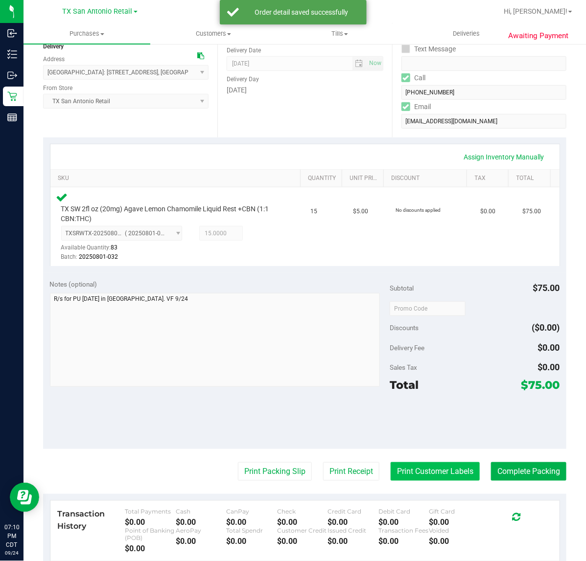
click at [428, 475] on button "Print Customer Labels" at bounding box center [434, 471] width 89 height 19
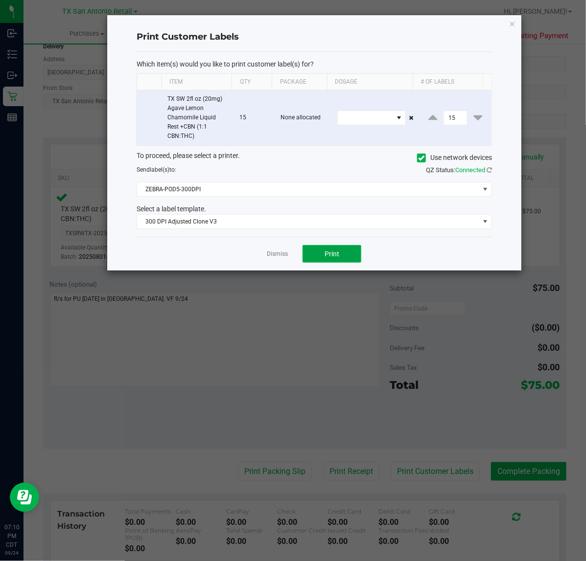
click at [336, 249] on button "Print" at bounding box center [331, 254] width 59 height 18
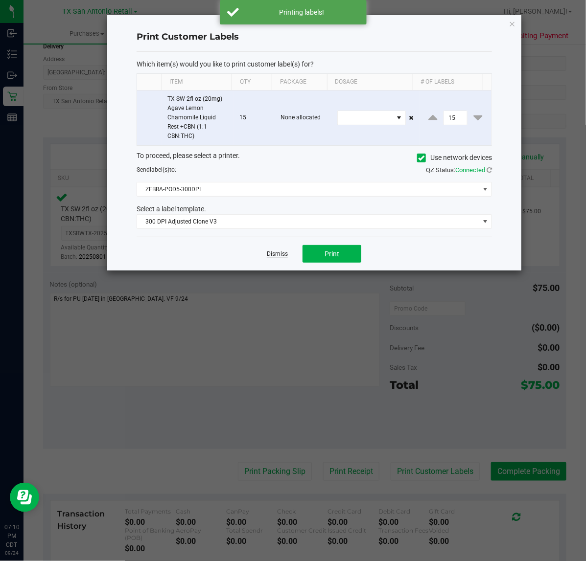
click at [281, 255] on link "Dismiss" at bounding box center [277, 254] width 21 height 8
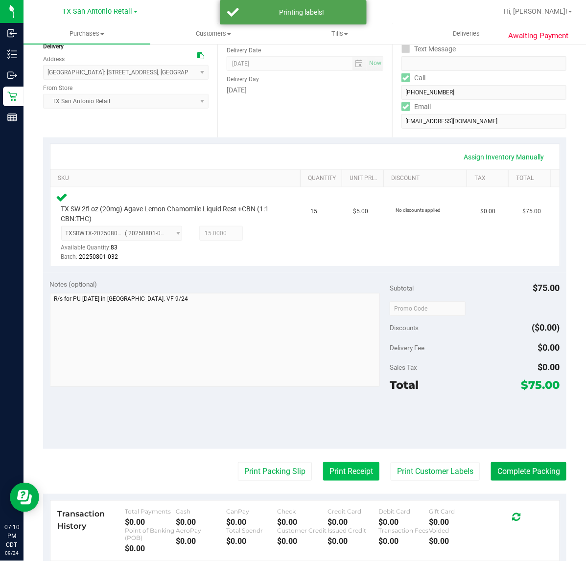
click at [343, 463] on button "Print Receipt" at bounding box center [351, 471] width 56 height 19
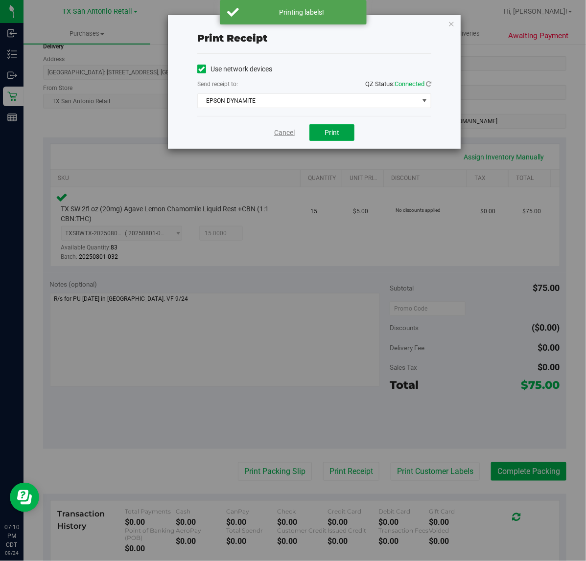
drag, startPoint x: 344, startPoint y: 133, endPoint x: 279, endPoint y: 133, distance: 64.6
click at [342, 133] on button "Print" at bounding box center [331, 132] width 45 height 17
click at [279, 133] on link "Cancel" at bounding box center [280, 133] width 21 height 10
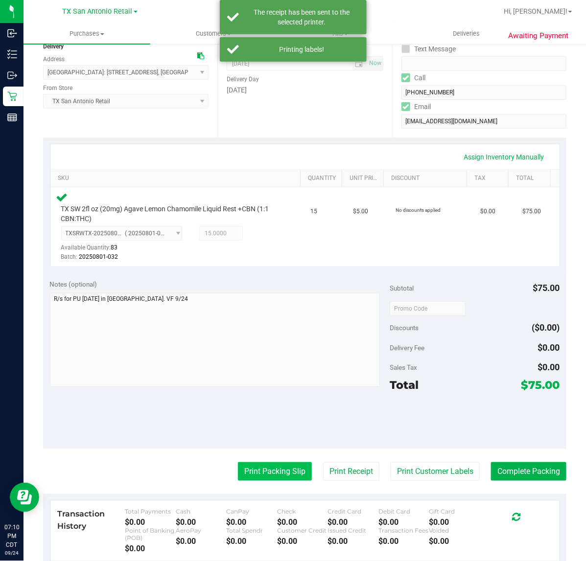
click at [253, 465] on button "Print Packing Slip" at bounding box center [275, 471] width 74 height 19
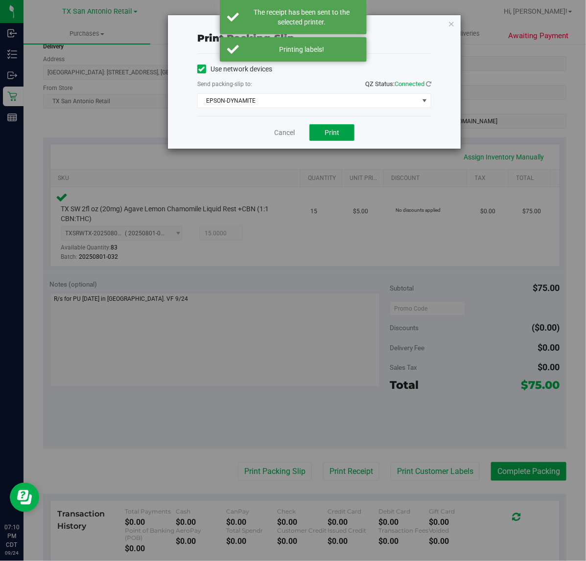
click at [332, 131] on span "Print" at bounding box center [331, 133] width 15 height 8
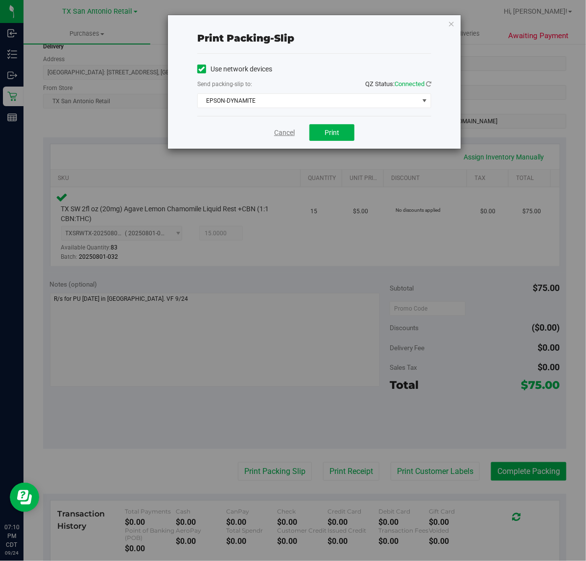
click at [278, 132] on link "Cancel" at bounding box center [284, 133] width 21 height 10
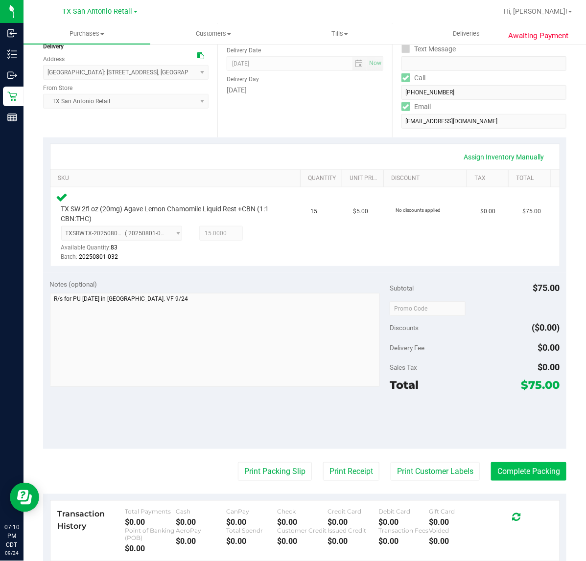
click at [542, 471] on button "Complete Packing" at bounding box center [528, 471] width 75 height 19
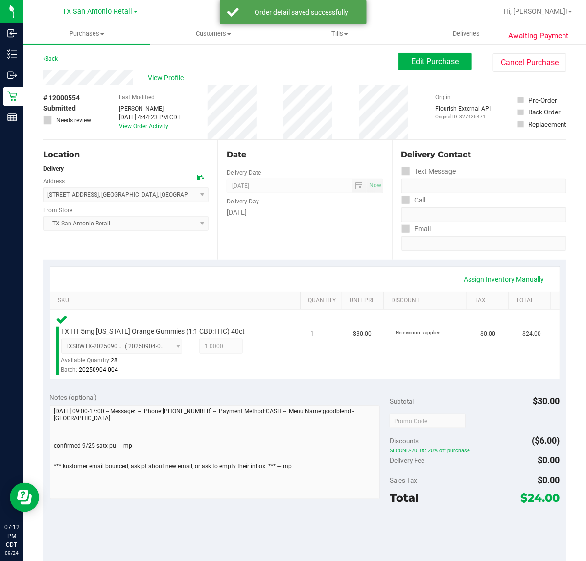
scroll to position [118, 0]
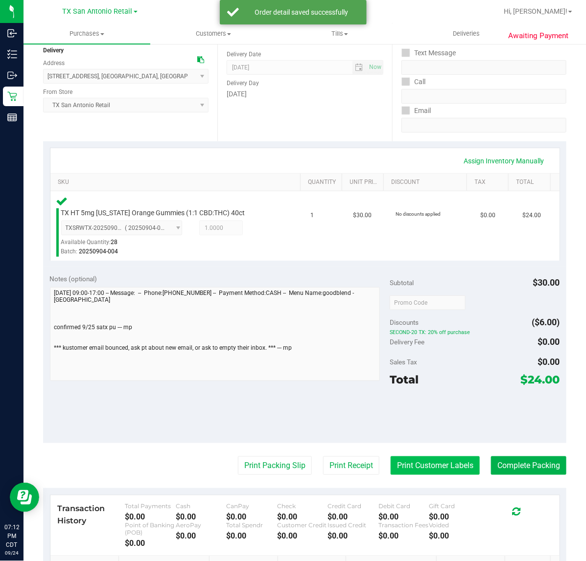
click at [417, 465] on button "Print Customer Labels" at bounding box center [434, 465] width 89 height 19
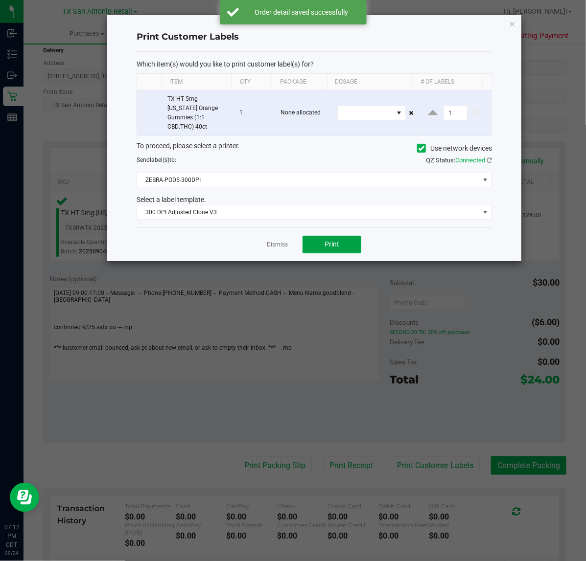
click at [320, 239] on button "Print" at bounding box center [331, 245] width 59 height 18
click at [271, 241] on link "Dismiss" at bounding box center [277, 245] width 21 height 8
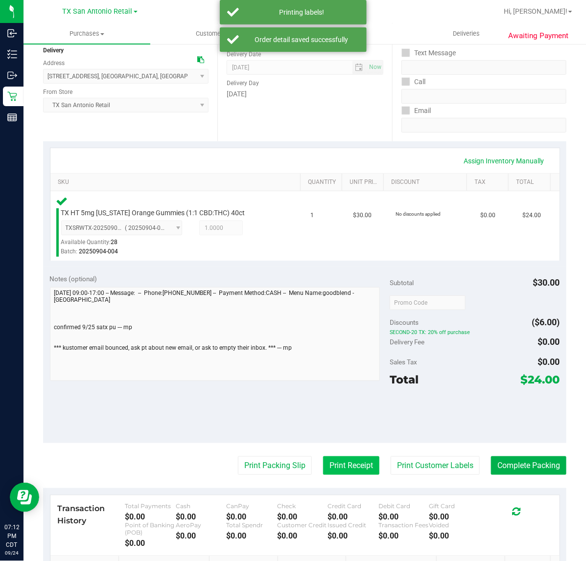
click at [331, 464] on button "Print Receipt" at bounding box center [351, 465] width 56 height 19
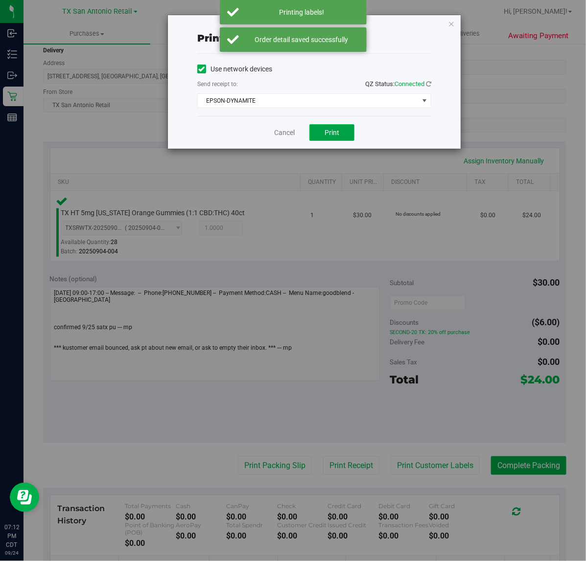
click at [337, 141] on button "Print" at bounding box center [331, 132] width 45 height 17
click at [274, 135] on link "Cancel" at bounding box center [280, 133] width 21 height 10
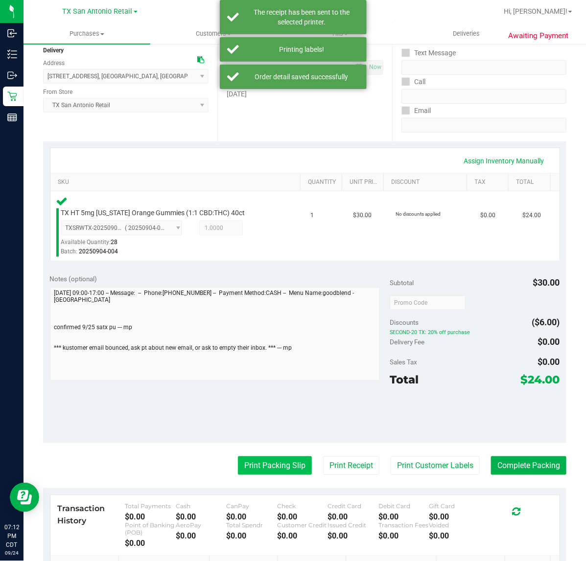
click at [255, 466] on button "Print Packing Slip" at bounding box center [275, 465] width 74 height 19
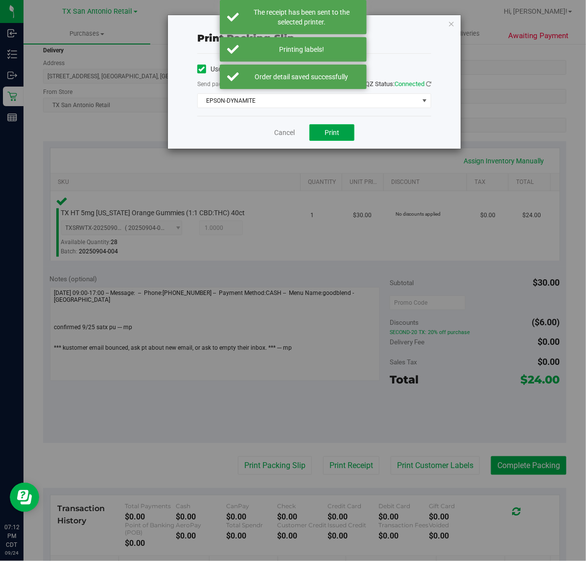
click at [330, 131] on span "Print" at bounding box center [331, 133] width 15 height 8
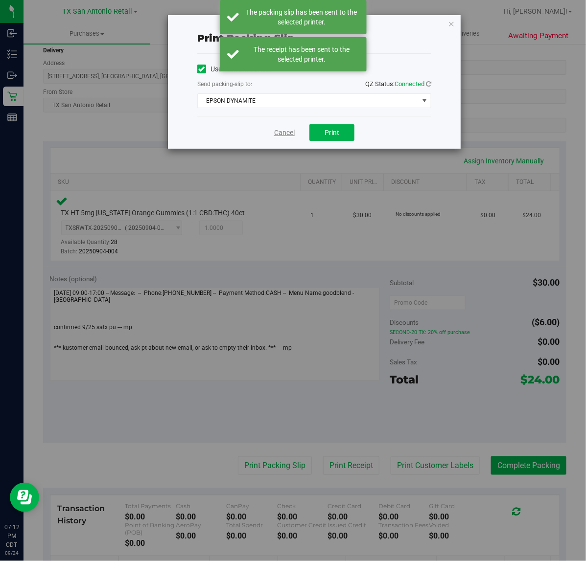
click at [278, 133] on link "Cancel" at bounding box center [284, 133] width 21 height 10
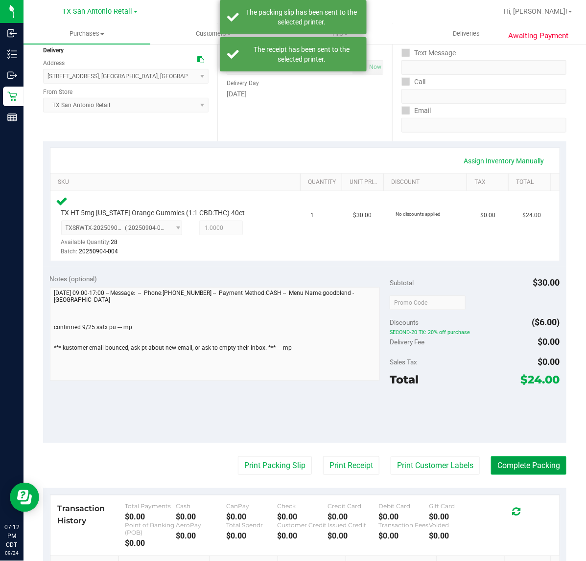
click at [537, 465] on button "Complete Packing" at bounding box center [528, 465] width 75 height 19
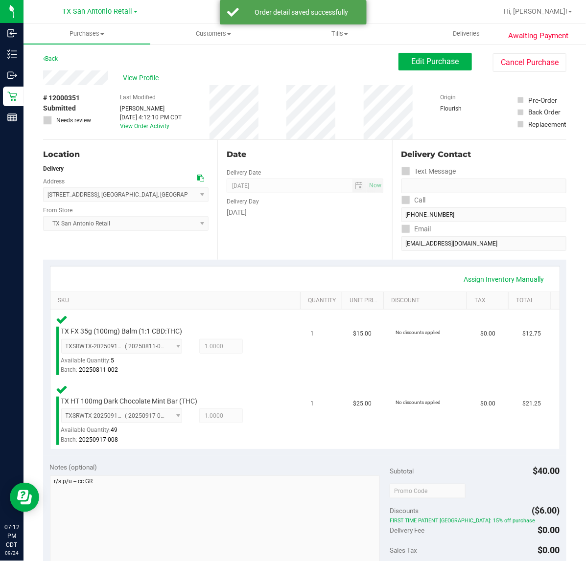
scroll to position [162, 0]
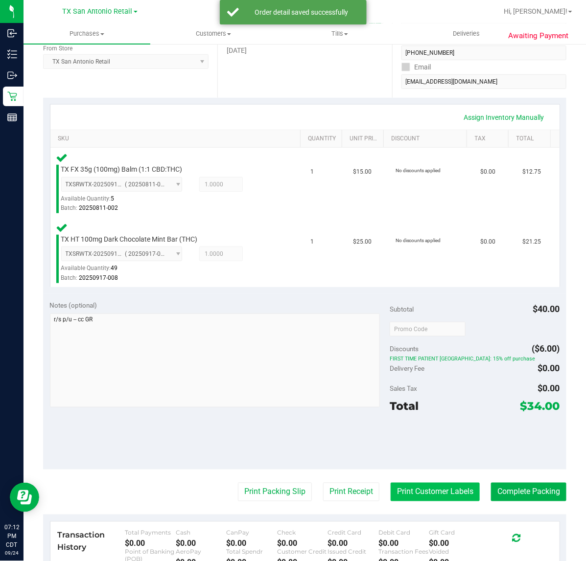
click at [425, 492] on button "Print Customer Labels" at bounding box center [434, 492] width 89 height 19
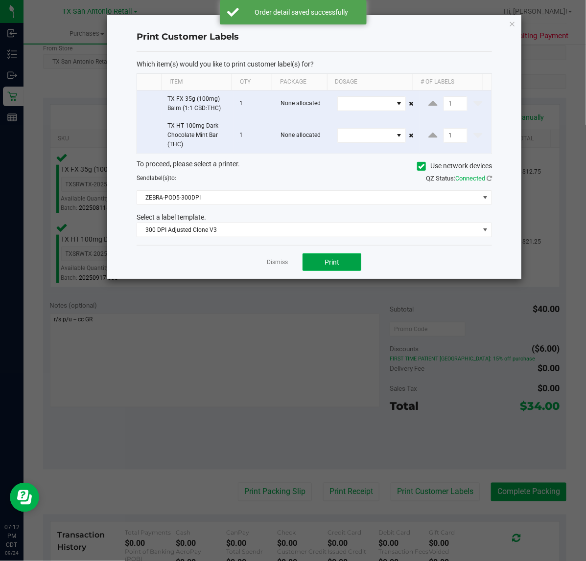
click at [341, 266] on button "Print" at bounding box center [331, 262] width 59 height 18
click at [271, 262] on link "Dismiss" at bounding box center [277, 262] width 21 height 8
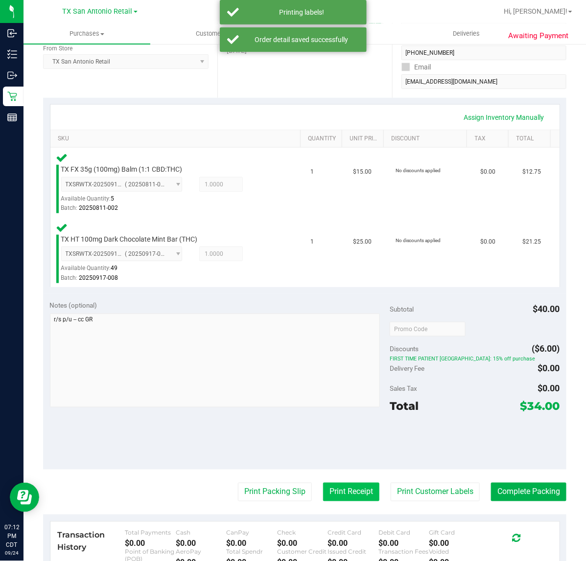
click at [342, 492] on button "Print Receipt" at bounding box center [351, 492] width 56 height 19
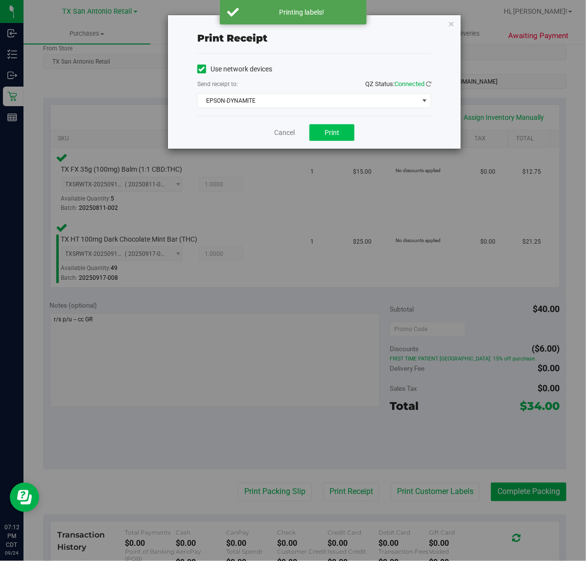
click at [329, 130] on span "Print" at bounding box center [331, 133] width 15 height 8
click at [272, 134] on link "Cancel" at bounding box center [280, 133] width 21 height 10
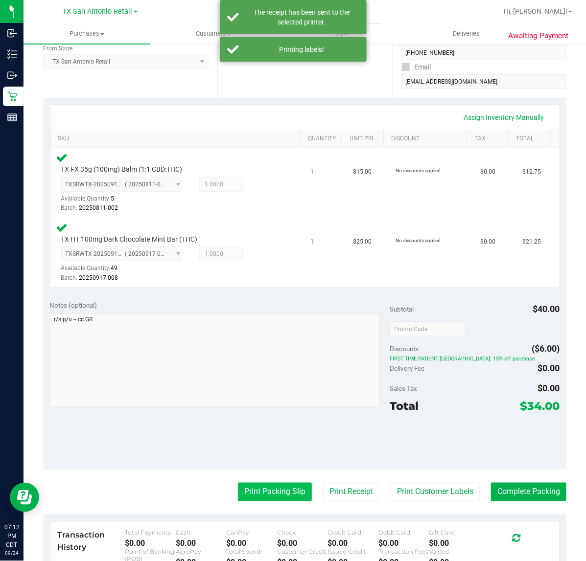
click at [279, 487] on button "Print Packing Slip" at bounding box center [275, 492] width 74 height 19
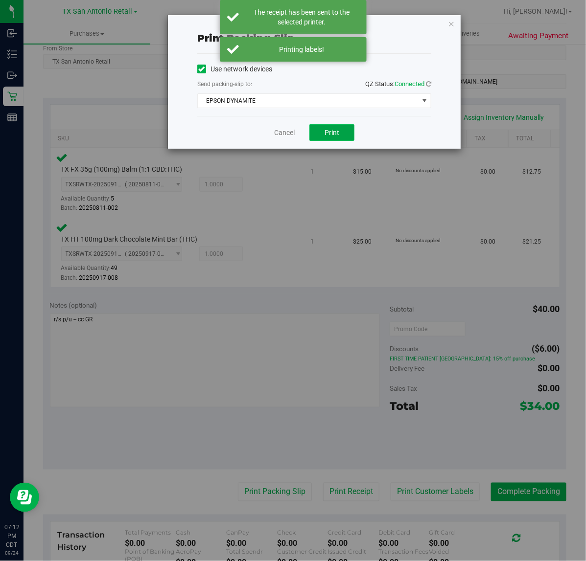
click at [339, 137] on span "Print" at bounding box center [331, 133] width 15 height 8
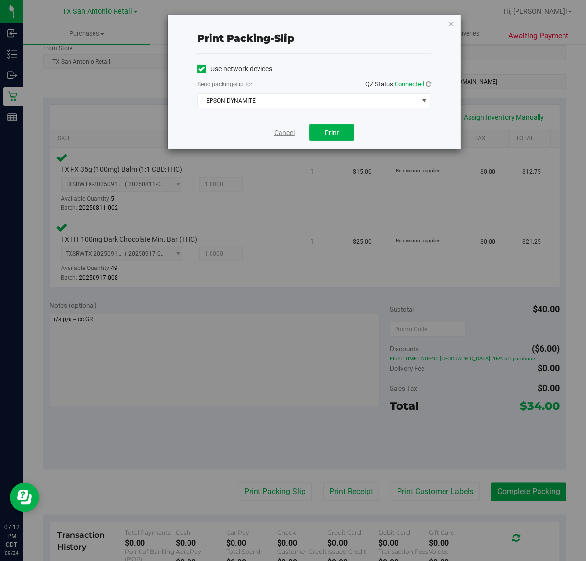
click at [280, 138] on link "Cancel" at bounding box center [284, 133] width 21 height 10
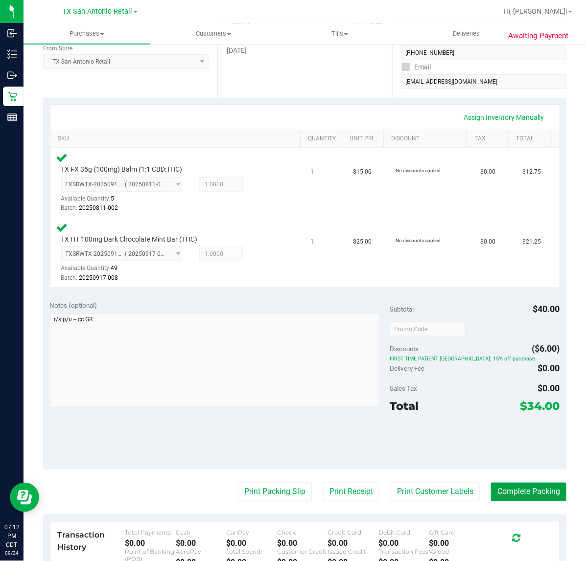
click at [529, 485] on button "Complete Packing" at bounding box center [528, 492] width 75 height 19
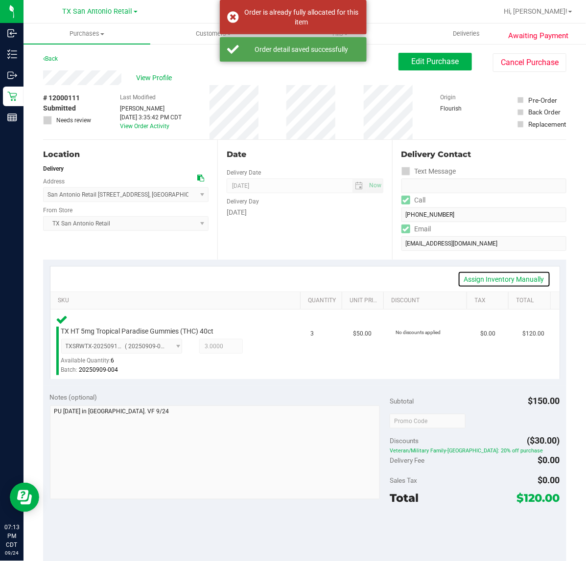
click at [468, 285] on link "Assign Inventory Manually" at bounding box center [503, 279] width 93 height 17
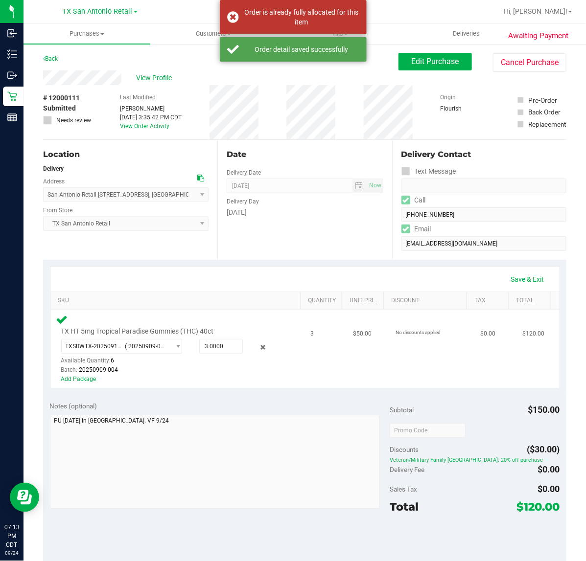
click at [250, 347] on div at bounding box center [252, 348] width 18 height 12
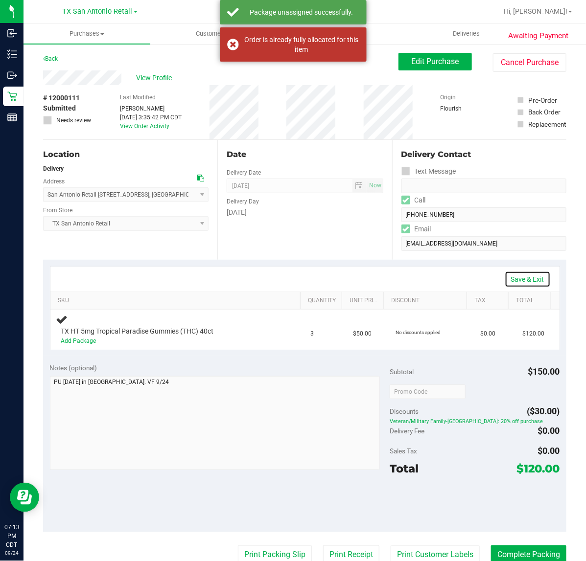
click at [509, 284] on link "Save & Exit" at bounding box center [527, 279] width 46 height 17
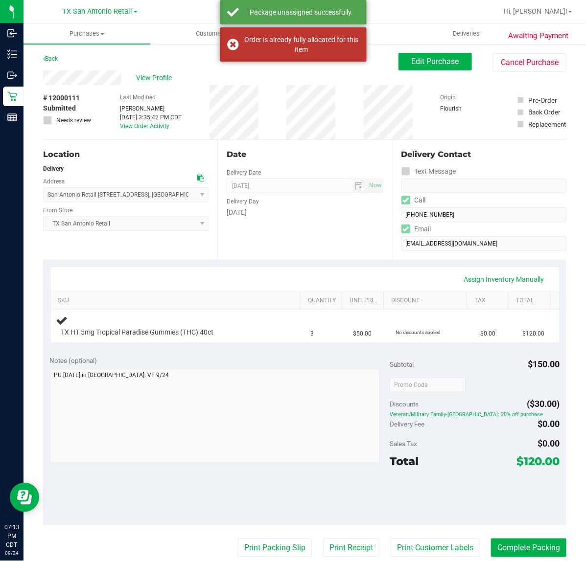
click at [394, 273] on div "Assign Inventory Manually" at bounding box center [304, 279] width 491 height 17
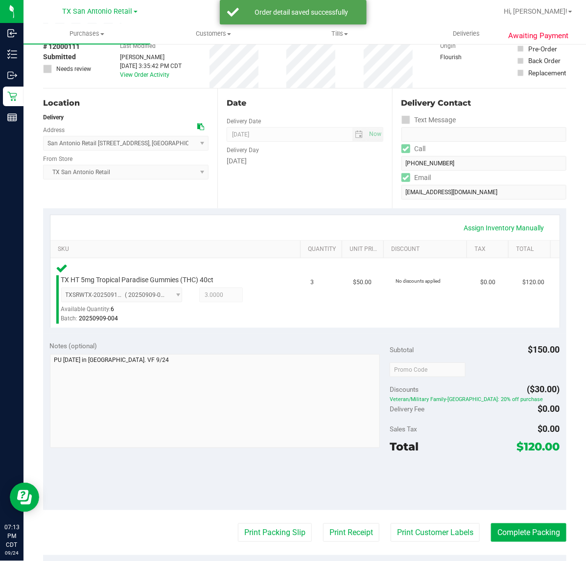
scroll to position [122, 0]
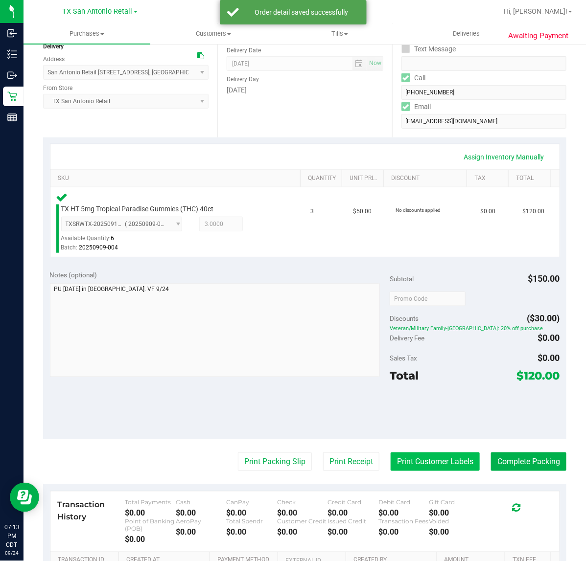
click at [421, 461] on button "Print Customer Labels" at bounding box center [434, 462] width 89 height 19
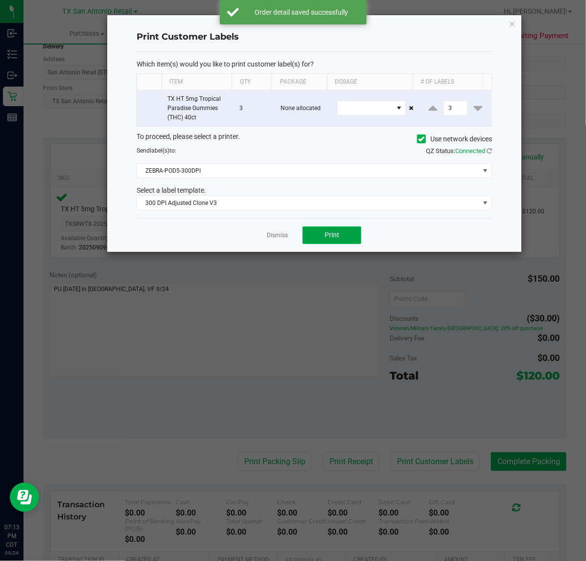
click at [319, 241] on button "Print" at bounding box center [331, 236] width 59 height 18
click at [280, 235] on link "Dismiss" at bounding box center [277, 235] width 21 height 8
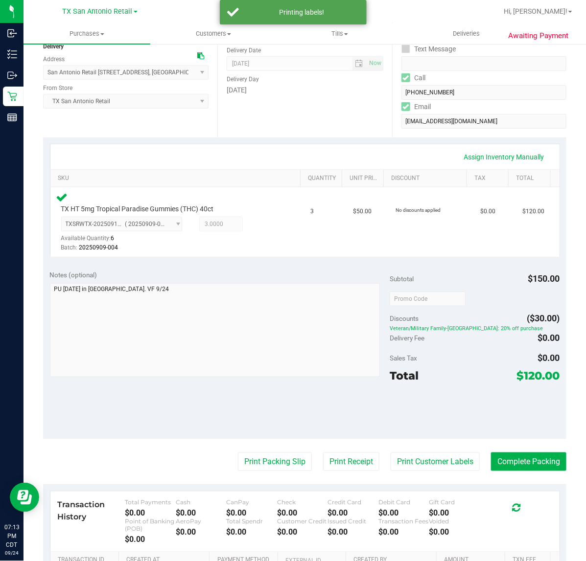
drag, startPoint x: 344, startPoint y: 458, endPoint x: 353, endPoint y: 262, distance: 195.9
click at [345, 443] on purchase-details "Back Edit Purchase Cancel Purchase View Profile # 12000111 Submitted Needs revi…" at bounding box center [304, 303] width 523 height 744
click at [350, 465] on button "Print Receipt" at bounding box center [351, 462] width 56 height 19
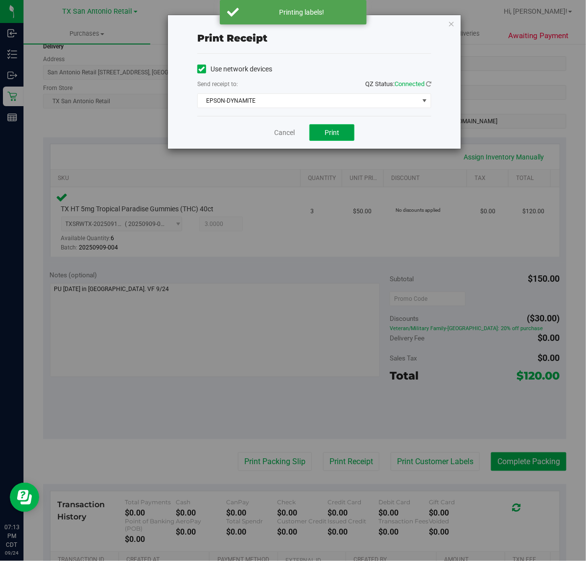
click at [328, 138] on button "Print" at bounding box center [331, 132] width 45 height 17
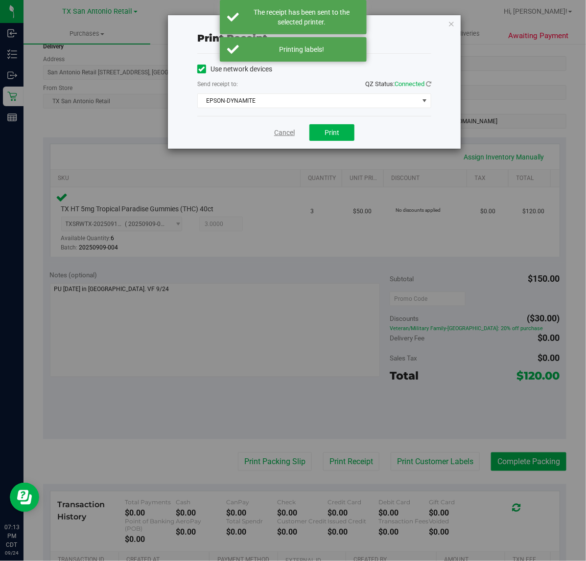
click at [279, 137] on link "Cancel" at bounding box center [284, 133] width 21 height 10
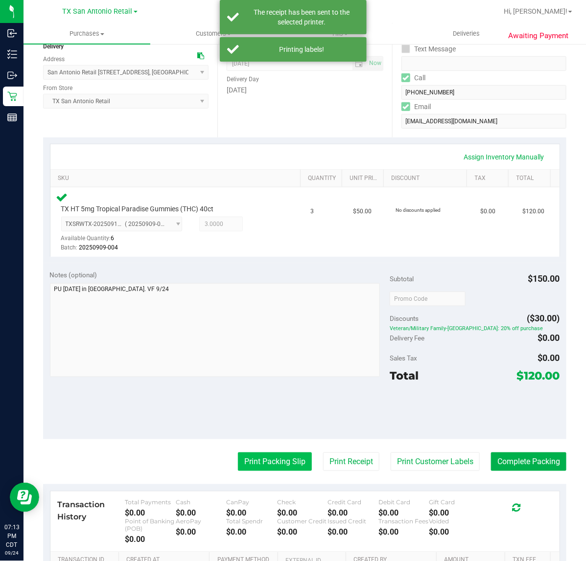
click at [279, 458] on button "Print Packing Slip" at bounding box center [275, 462] width 74 height 19
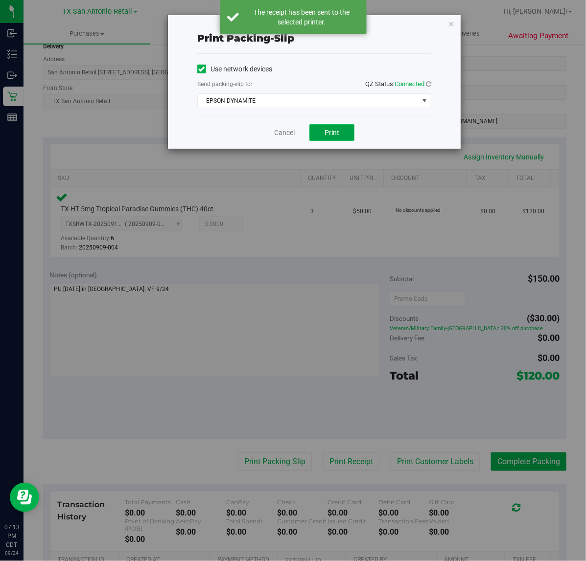
click at [328, 126] on button "Print" at bounding box center [331, 132] width 45 height 17
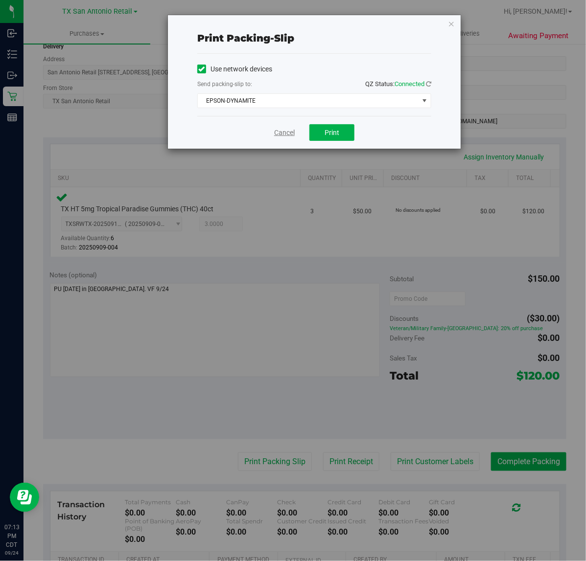
click at [279, 136] on link "Cancel" at bounding box center [284, 133] width 21 height 10
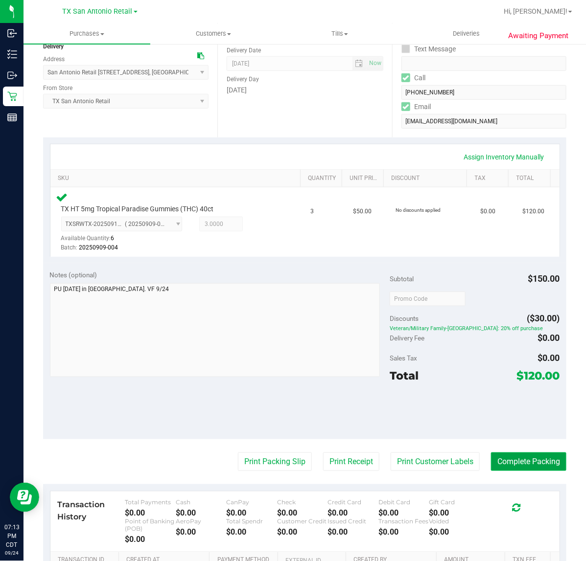
click at [524, 467] on button "Complete Packing" at bounding box center [528, 462] width 75 height 19
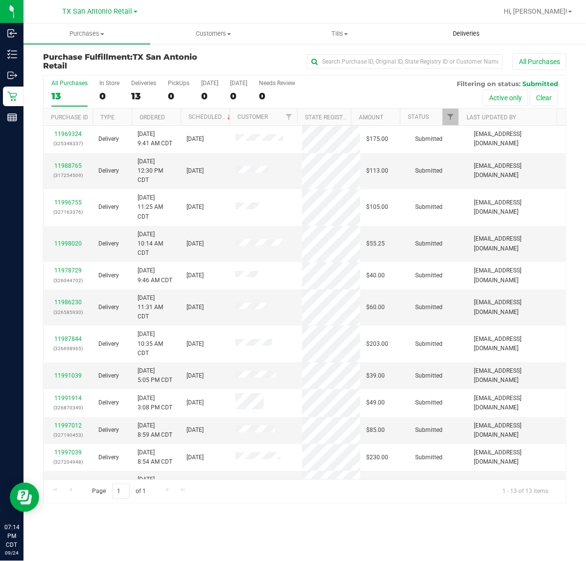
click at [463, 37] on span "Deliveries" at bounding box center [465, 33] width 53 height 9
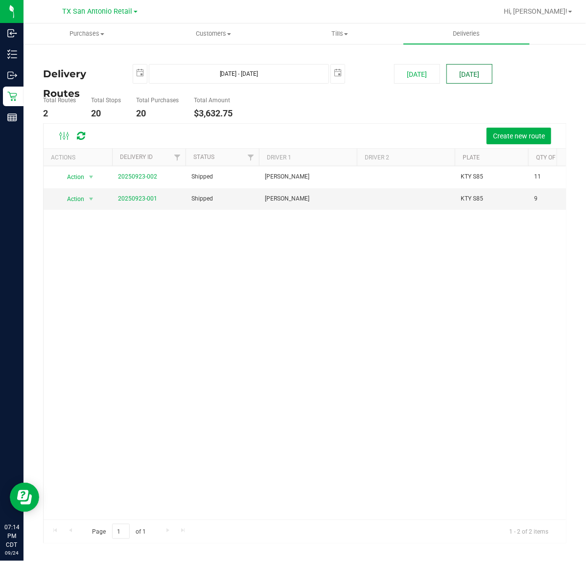
click at [464, 74] on button "[DATE]" at bounding box center [469, 74] width 46 height 20
type input "[DATE] - [DATE]"
type input "[DATE]"
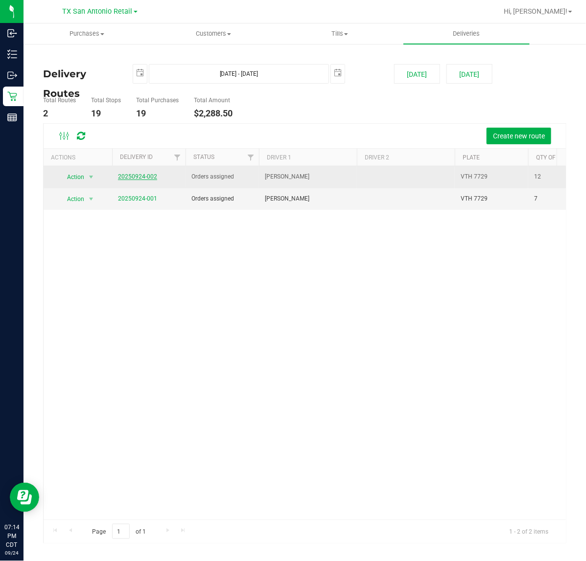
click at [142, 178] on link "20250924-002" at bounding box center [137, 176] width 39 height 7
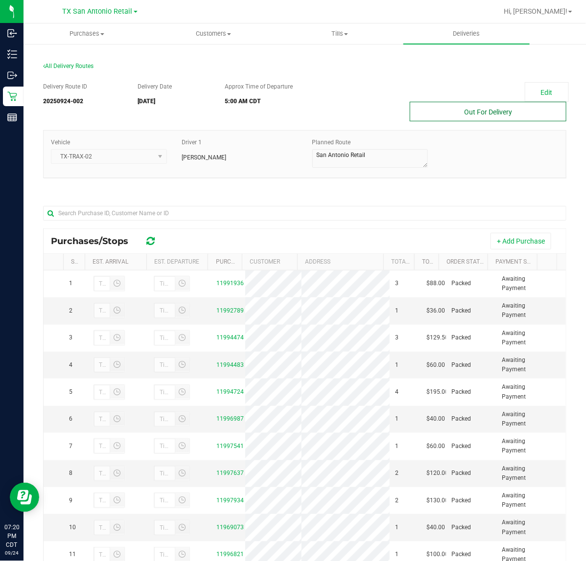
click at [457, 106] on button "Out For Delivery" at bounding box center [488, 112] width 157 height 20
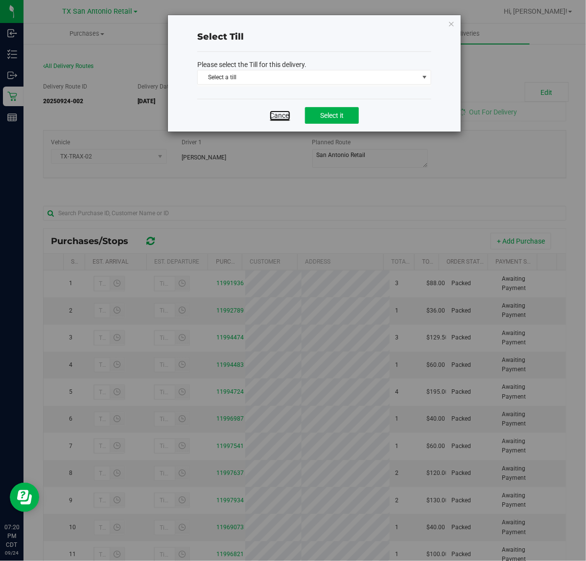
click at [287, 113] on link "Cancel" at bounding box center [280, 116] width 21 height 10
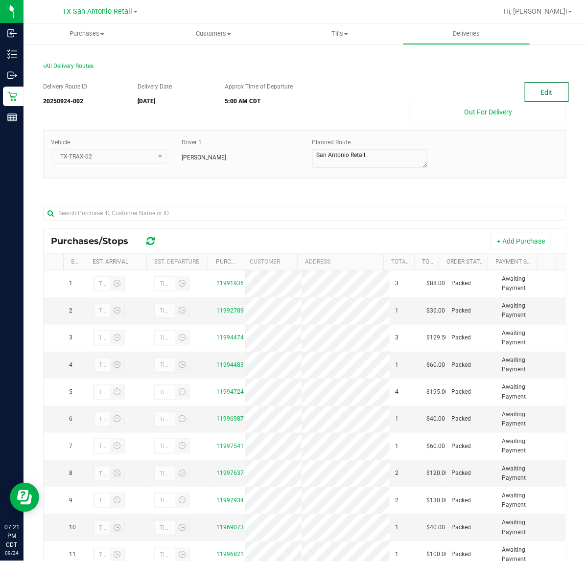
click at [532, 94] on button "Edit" at bounding box center [546, 92] width 44 height 20
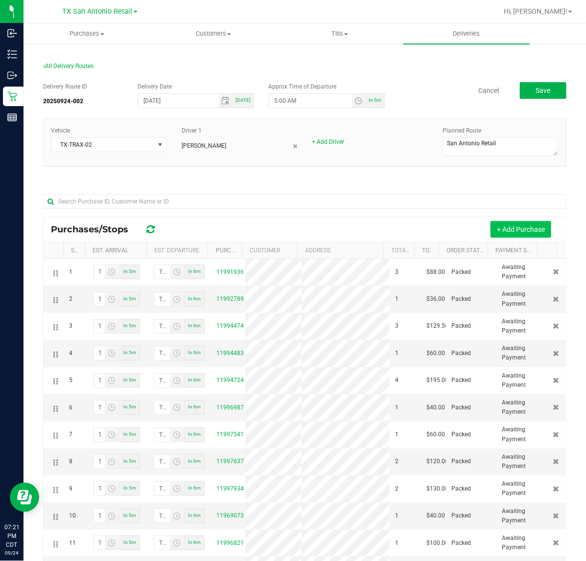
click at [514, 223] on button "+ Add Purchase" at bounding box center [520, 229] width 61 height 17
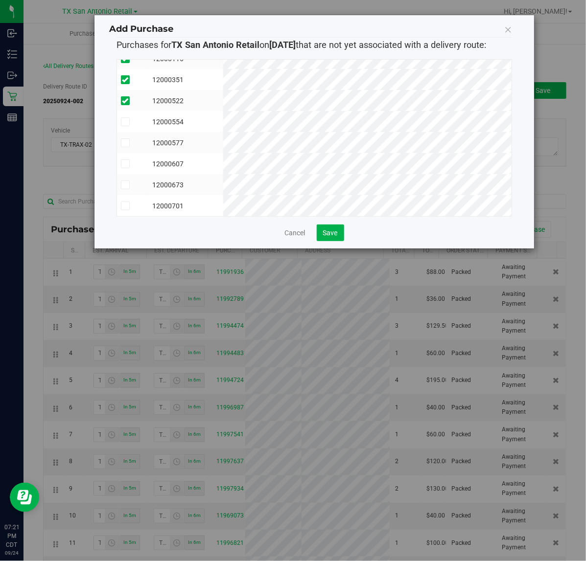
scroll to position [102, 0]
click at [335, 223] on div "Purchase ID Customer 11999636 12000061 12000111" at bounding box center [313, 137] width 395 height 173
click at [335, 228] on button "Save" at bounding box center [330, 233] width 27 height 17
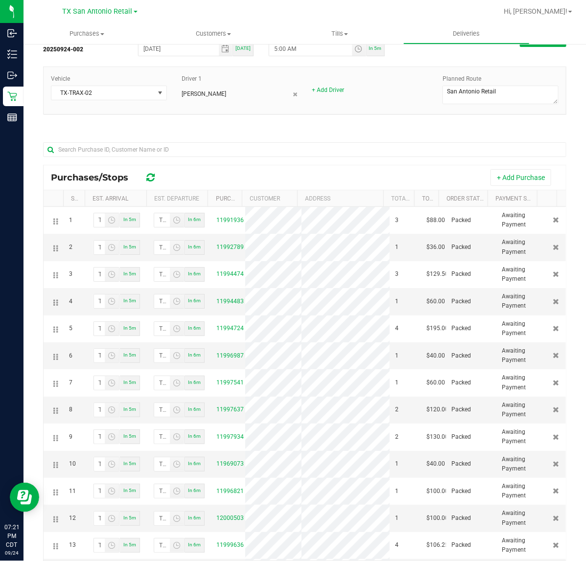
scroll to position [0, 0]
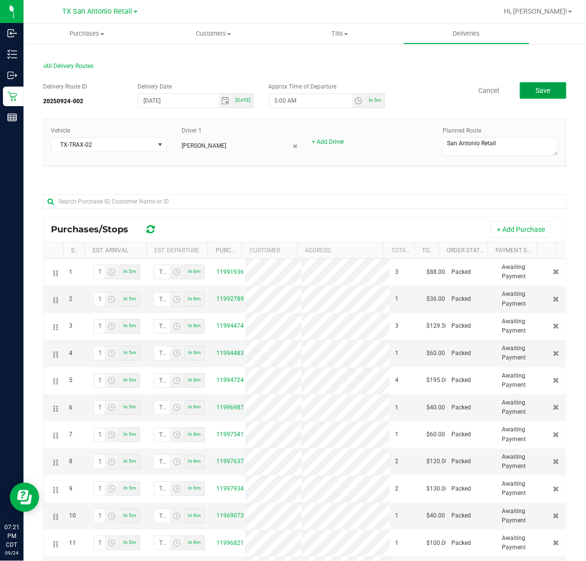
click at [544, 86] on button "Save" at bounding box center [543, 90] width 46 height 17
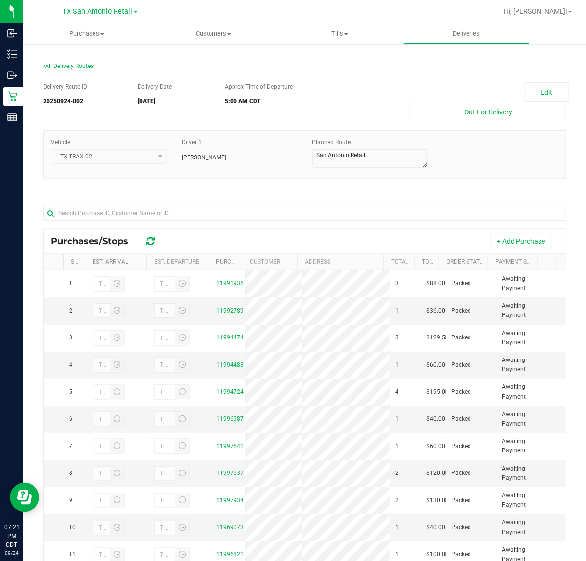
click at [457, 126] on div "Delivery Route ID 20250924-002 Delivery Date [DATE] Approx Time of Departure 5:…" at bounding box center [304, 365] width 523 height 580
click at [459, 121] on button "Out For Delivery" at bounding box center [488, 112] width 157 height 20
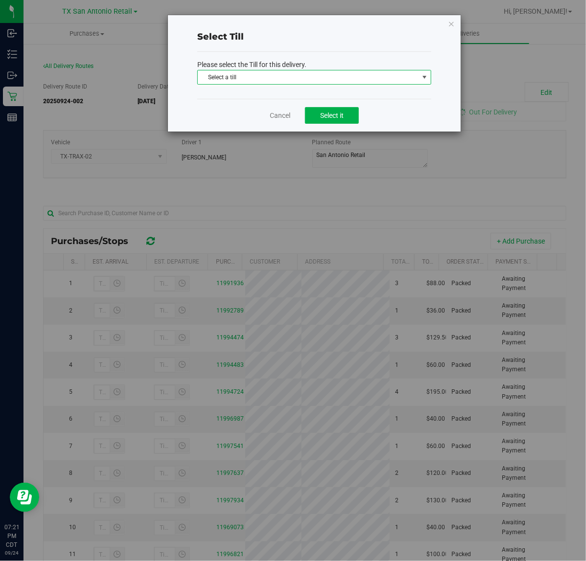
click at [387, 74] on span "Select a till" at bounding box center [308, 77] width 221 height 14
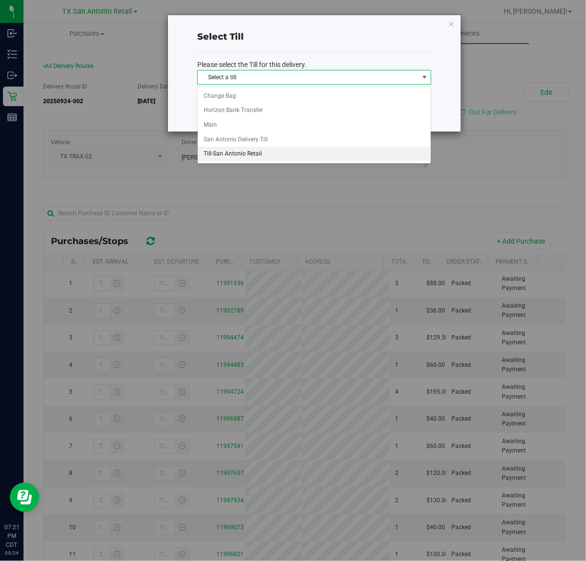
click at [311, 153] on li "Till-San Antonio Retail" at bounding box center [314, 154] width 233 height 15
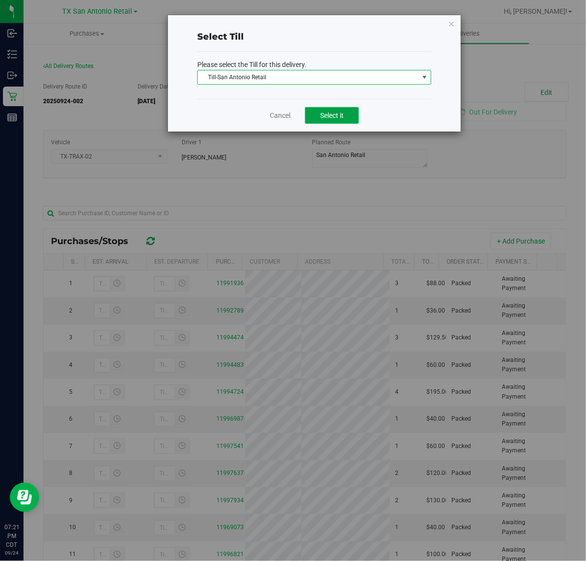
click at [328, 120] on button "Select it" at bounding box center [332, 115] width 54 height 17
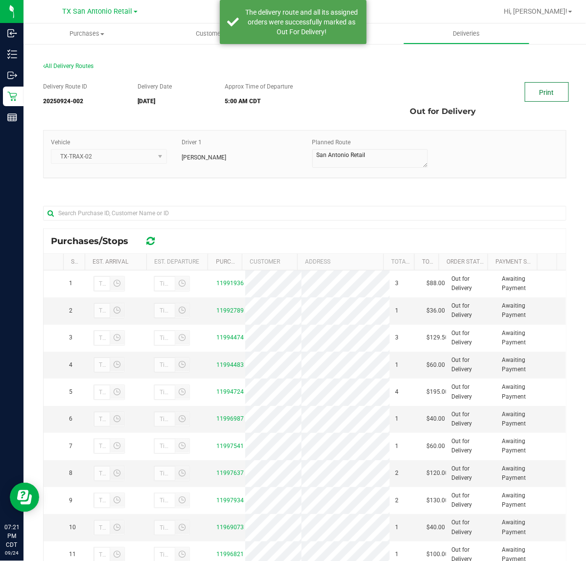
click at [535, 98] on link "Print" at bounding box center [546, 92] width 44 height 20
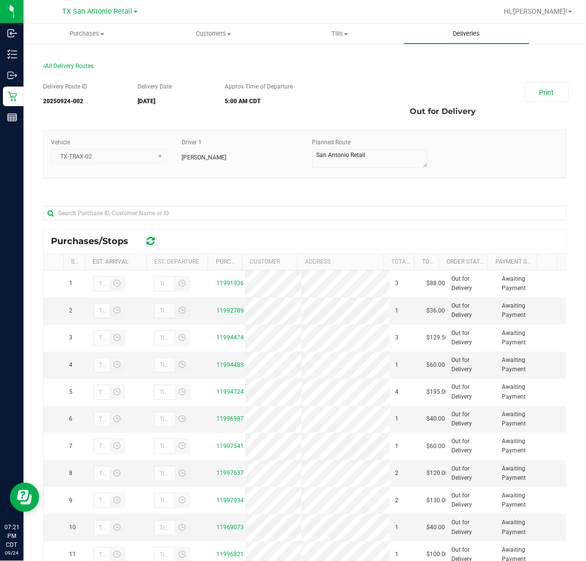
click at [466, 31] on span "Deliveries" at bounding box center [465, 33] width 53 height 9
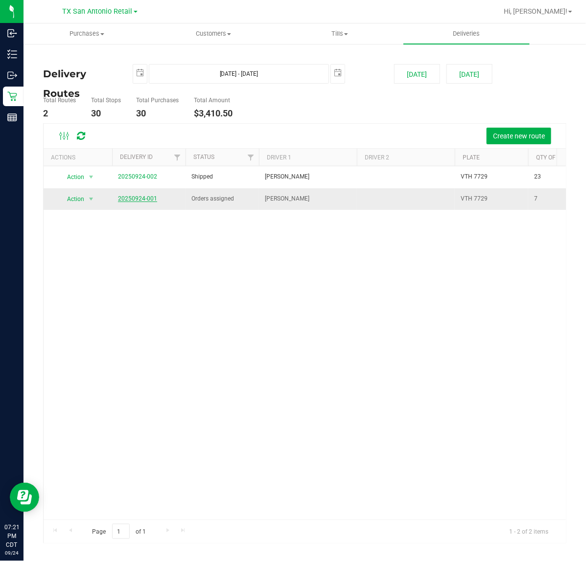
click at [148, 197] on link "20250924-001" at bounding box center [137, 198] width 39 height 7
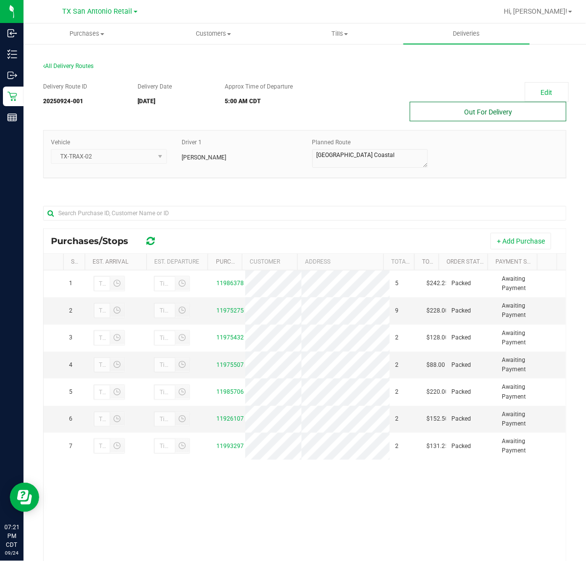
click at [482, 107] on button "Out For Delivery" at bounding box center [488, 112] width 157 height 20
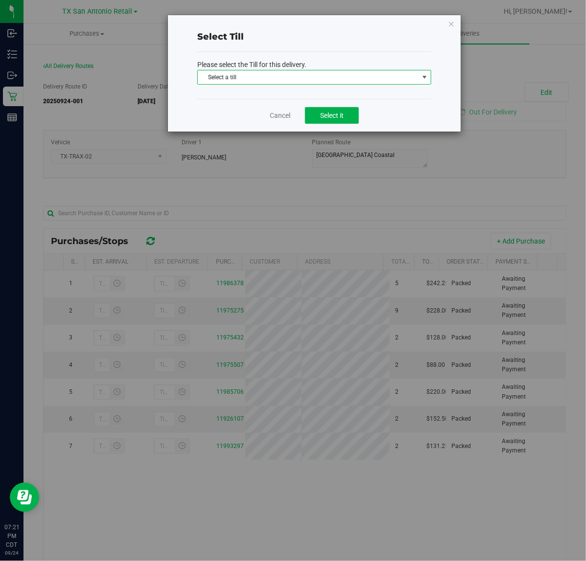
click at [422, 84] on span "Select a till" at bounding box center [314, 77] width 234 height 15
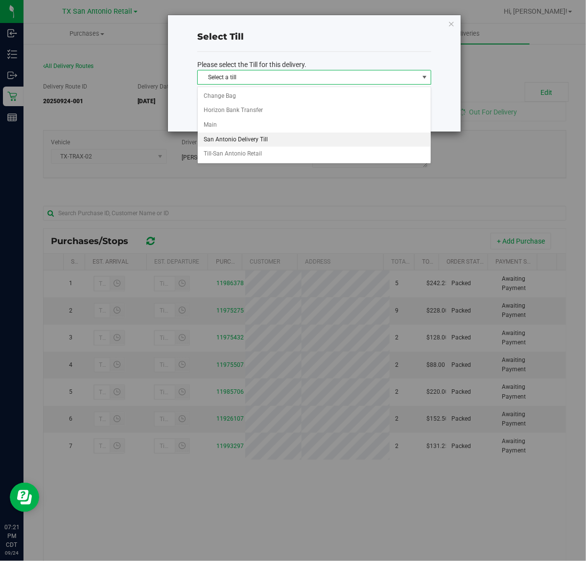
click at [328, 141] on li "San Antonio Delivery Till" at bounding box center [314, 140] width 233 height 15
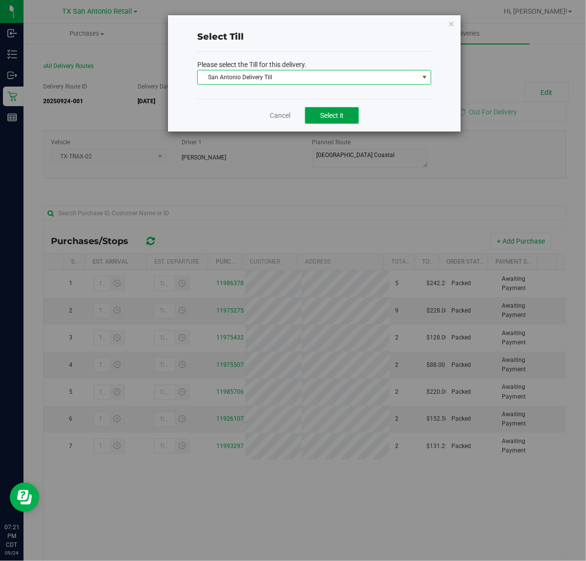
click at [341, 116] on span "Select it" at bounding box center [331, 116] width 23 height 8
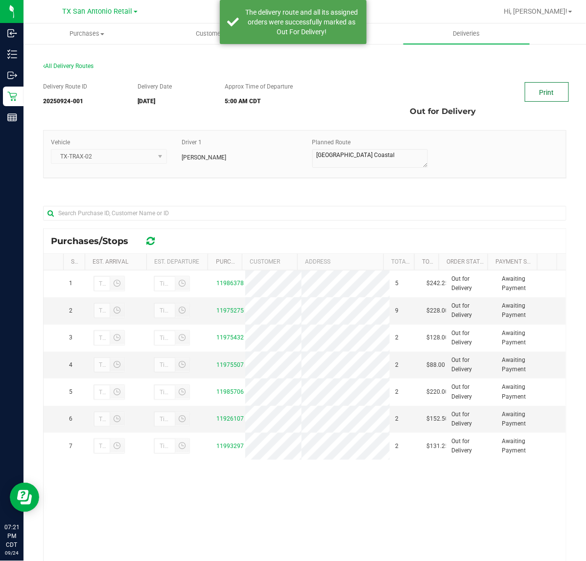
click at [536, 91] on link "Print" at bounding box center [546, 92] width 44 height 20
